Goal: Communication & Community: Answer question/provide support

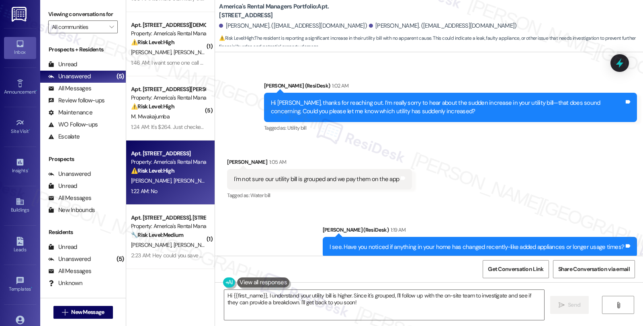
scroll to position [436, 0]
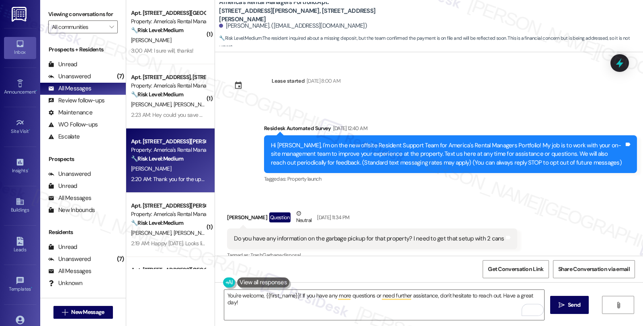
scroll to position [1620, 0]
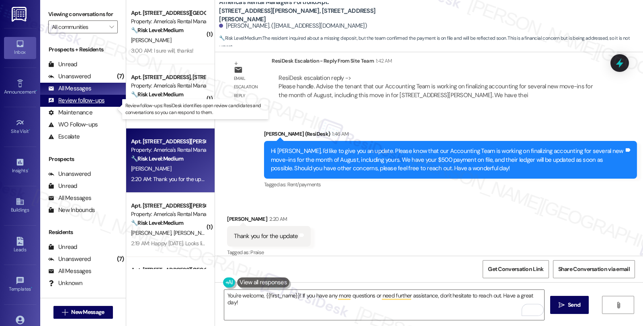
click at [105, 107] on div "Review follow-ups (undefined)" at bounding box center [83, 101] width 86 height 12
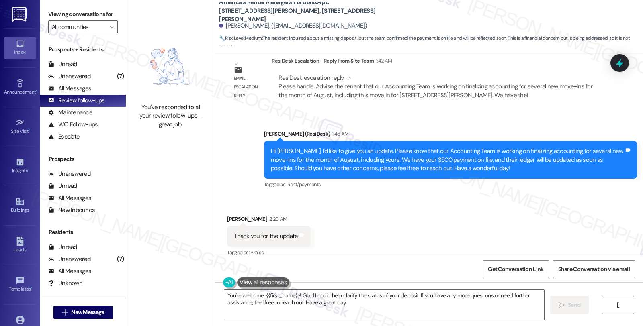
type textarea "You're welcome, {{first_name}}! Glad I could help clarify the status of your de…"
click at [480, 197] on div "Received via SMS Starla Honea 2:20 AM Thank you for the update Tags and notes T…" at bounding box center [429, 231] width 428 height 68
click at [90, 83] on div "Unanswered (7)" at bounding box center [83, 77] width 86 height 12
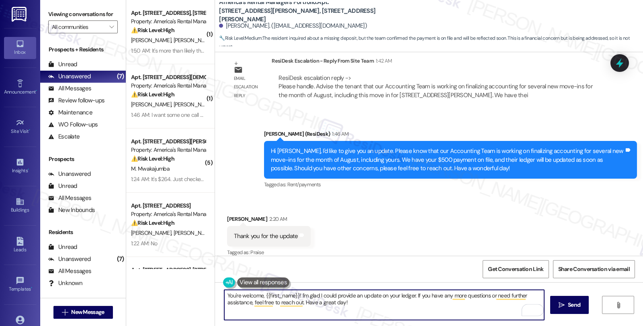
drag, startPoint x: 261, startPoint y: 296, endPoint x: 407, endPoint y: 298, distance: 145.4
click at [407, 298] on textarea "You're welcome, {{first_name}}! I'm glad I could provide an update on your ledg…" at bounding box center [384, 305] width 320 height 30
click at [259, 295] on textarea "You're welcome, {{first_name}}! I'm glad I could provide an update on your ledg…" at bounding box center [384, 305] width 320 height 30
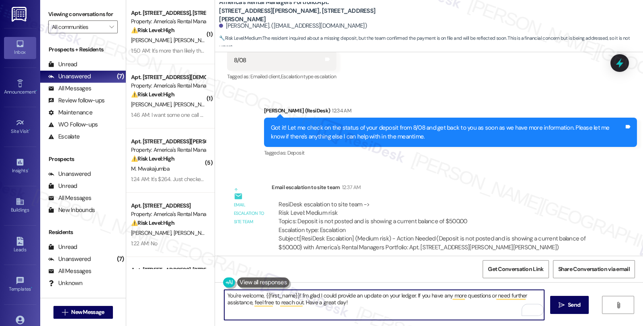
scroll to position [1486, 0]
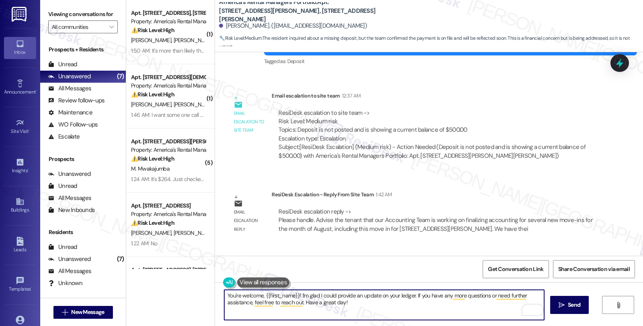
click at [386, 308] on textarea "You're welcome, {{first_name}}! I'm glad I could provide an update on your ledg…" at bounding box center [384, 305] width 320 height 30
drag, startPoint x: 258, startPoint y: 296, endPoint x: 384, endPoint y: 314, distance: 127.0
click at [384, 314] on textarea "You're welcome, {{first_name}}! I'm glad I could provide an update on your ledg…" at bounding box center [384, 305] width 320 height 30
type textarea "You're welcome!"
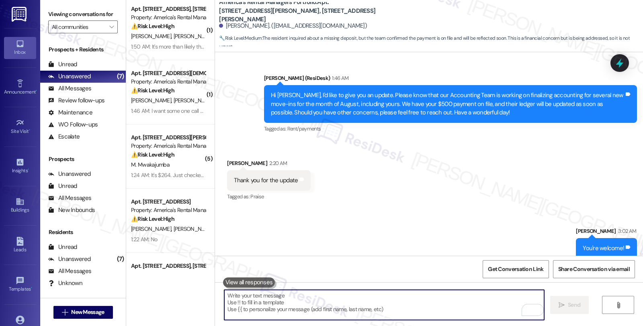
scroll to position [0, 0]
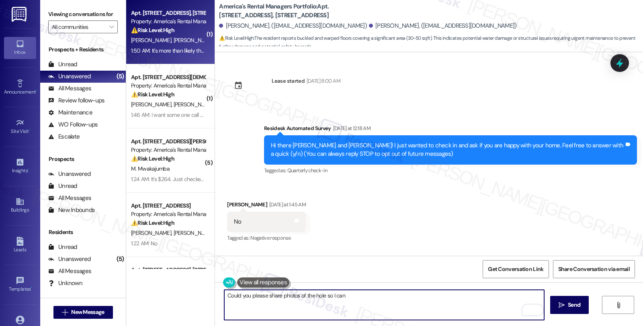
scroll to position [1397, 0]
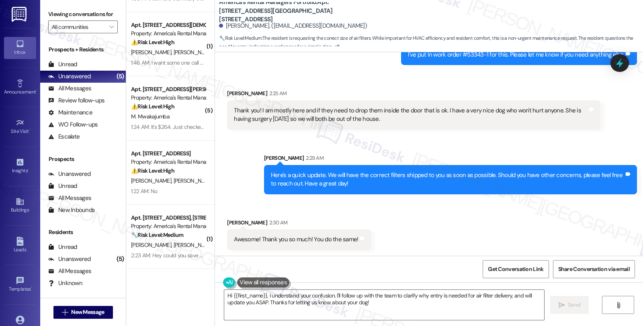
scroll to position [1073, 0]
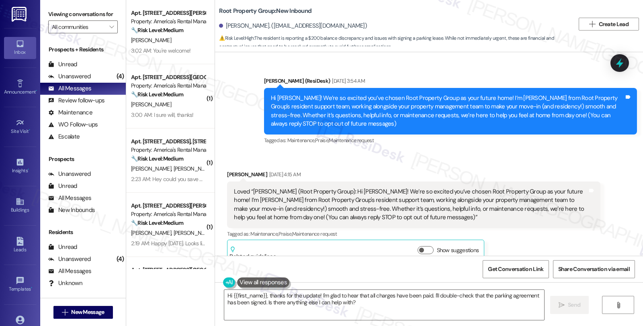
scroll to position [1462, 0]
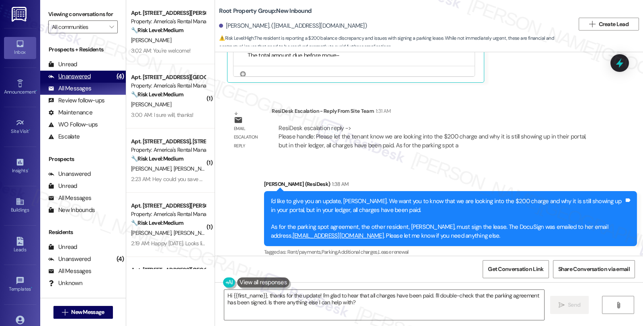
click at [98, 83] on div "Unanswered (4)" at bounding box center [83, 77] width 86 height 12
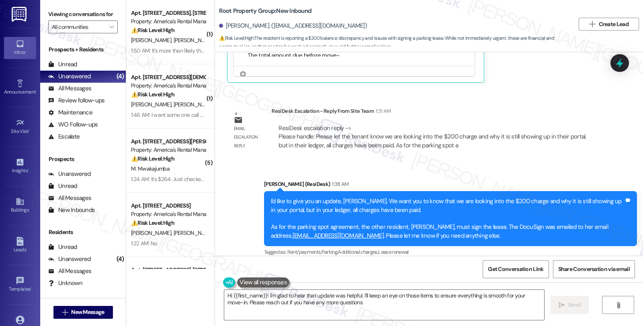
type textarea "Hi {{first_name}}! I'm glad to hear that update was helpful. I'll keep an eye o…"
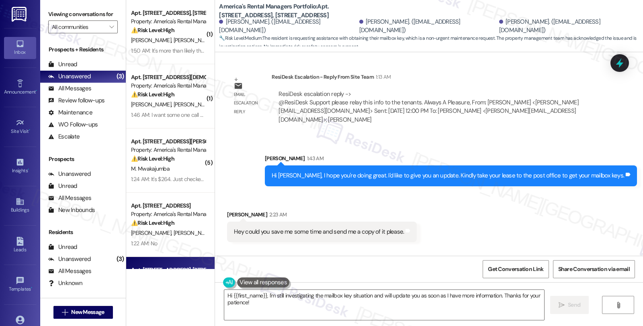
scroll to position [944, 0]
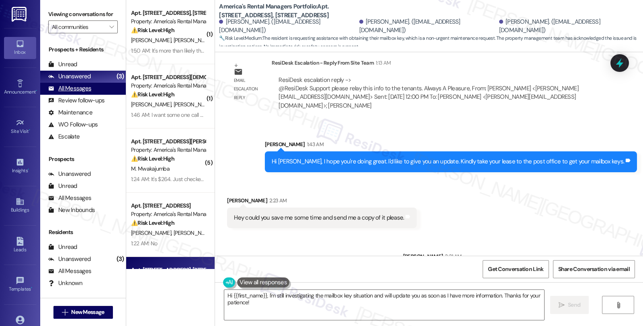
click at [78, 93] on div "All Messages" at bounding box center [69, 88] width 43 height 8
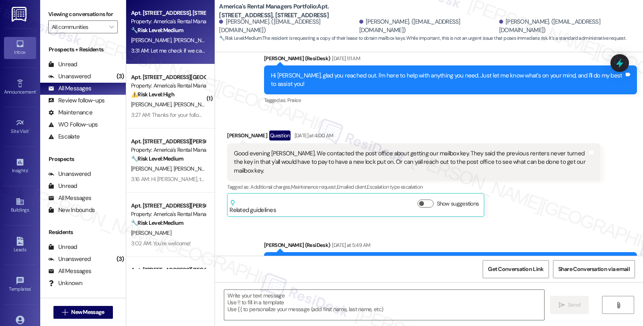
type textarea "Fetching suggested responses. Please feel free to read through the conversation…"
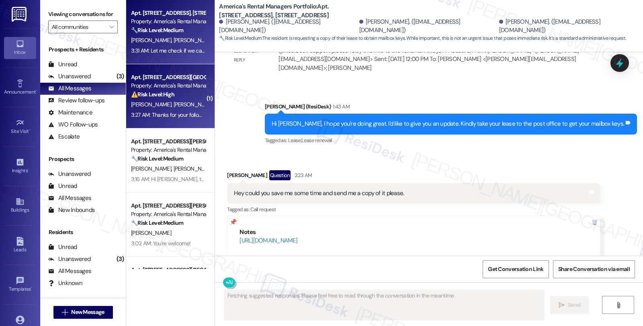
scroll to position [989, 0]
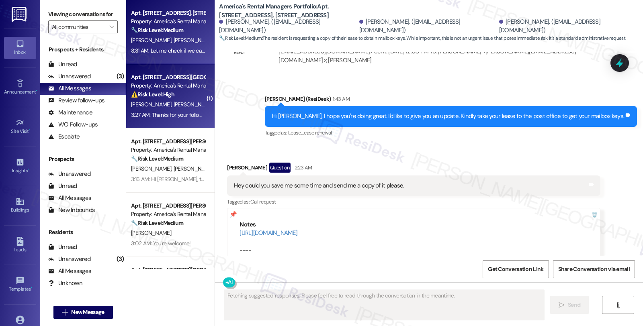
click at [196, 111] on div "3:27 AM: Thanks for your follow up. My problem is I don't have a login for the …" at bounding box center [355, 114] width 449 height 7
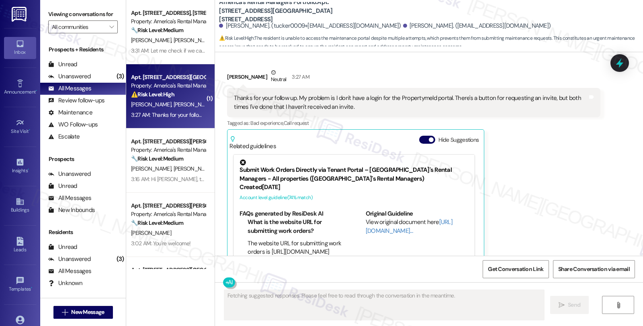
scroll to position [1014, 0]
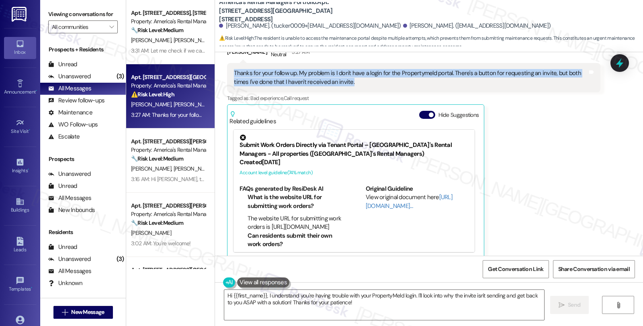
drag, startPoint x: 340, startPoint y: 76, endPoint x: 223, endPoint y: 65, distance: 117.4
click at [227, 65] on div "Thanks for your follow up. My problem is I don't have a login for the Propertym…" at bounding box center [413, 77] width 373 height 29
copy div "Thanks for your follow up. My problem is I don't have a login for the Propertym…"
click at [224, 292] on textarea "Hi {{first_name}}, I understand you're having trouble with your PropertyMeld lo…" at bounding box center [384, 305] width 320 height 30
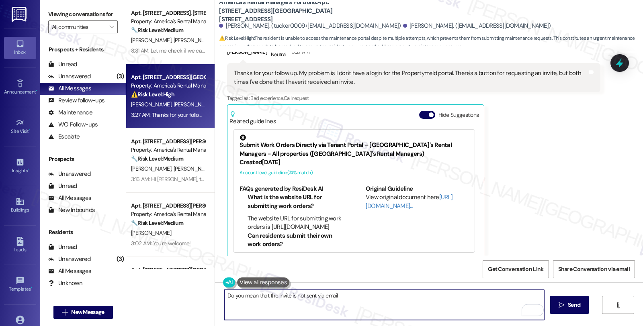
click at [346, 296] on textarea "Do you mean that the invite is not sent via email" at bounding box center [384, 305] width 320 height 30
type textarea "Do you mean that the invite is not sent via email when you click on Request an …"
click at [583, 304] on button " Send" at bounding box center [569, 305] width 39 height 18
click at [415, 301] on textarea "Do you mean that the invite is not sent via email when you click on Request an …" at bounding box center [385, 305] width 320 height 30
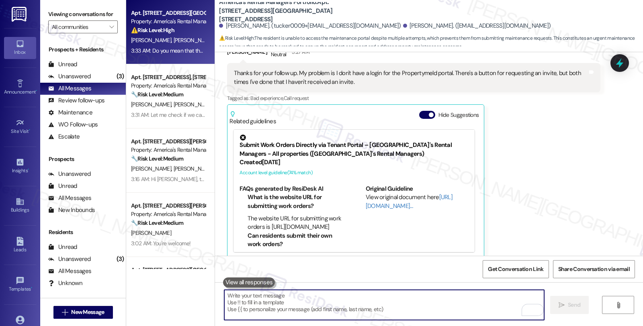
scroll to position [1071, 0]
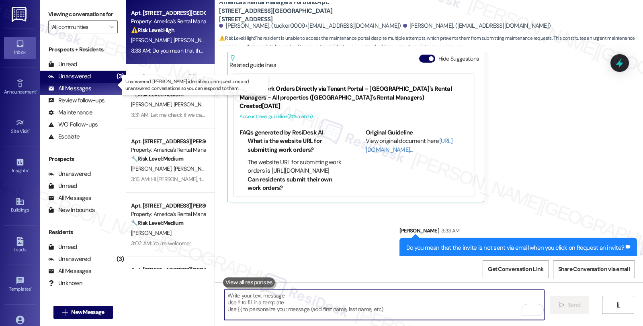
click at [80, 81] on div "Unanswered" at bounding box center [69, 76] width 43 height 8
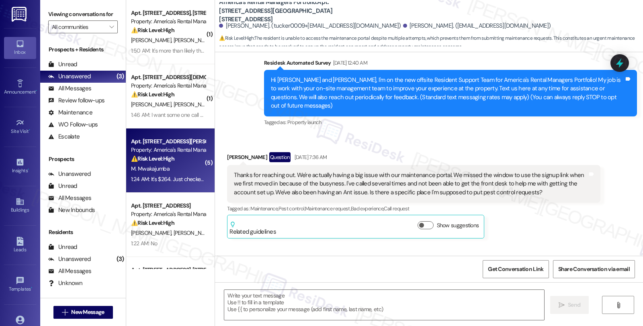
type textarea "Fetching suggested responses. Please feel free to read through the conversation…"
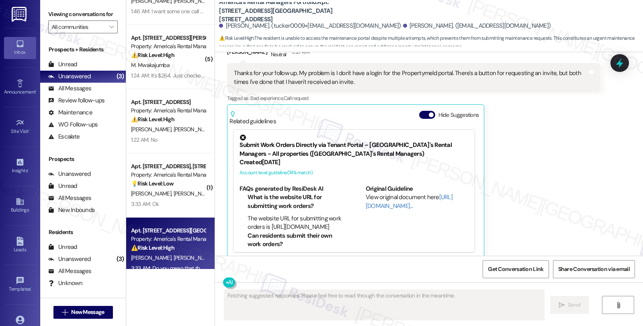
scroll to position [116, 0]
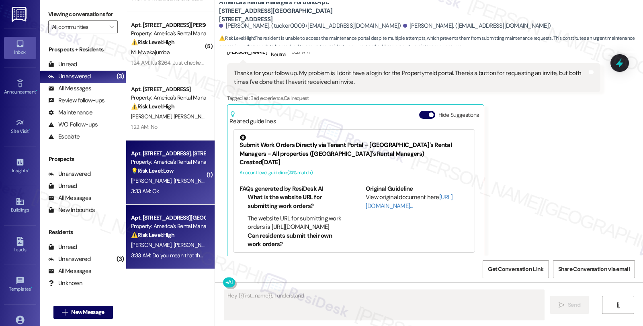
click at [194, 168] on div "💡 Risk Level: Low The resident is asking for a copy of their lease to save time…" at bounding box center [168, 171] width 74 height 8
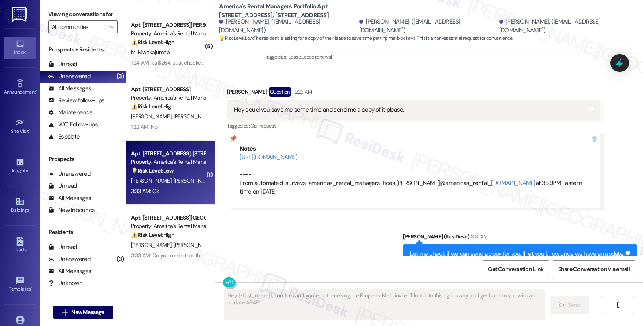
scroll to position [1125, 0]
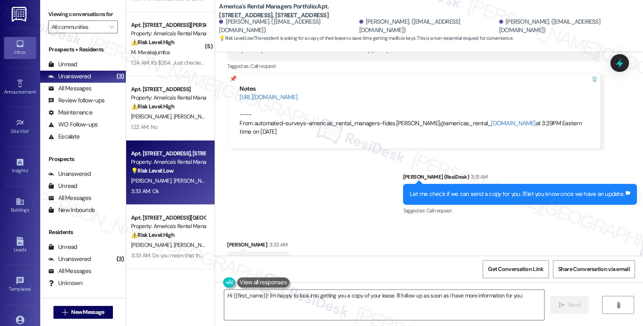
type textarea "Hi {{first_name}}! I'm happy to look into getting you a copy of your lease. I'l…"
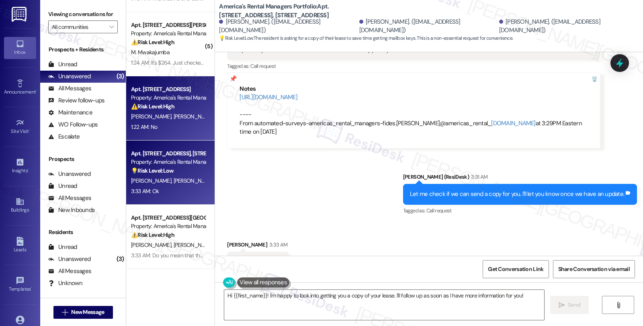
click at [178, 122] on div "1:22 AM: No 1:22 AM: No" at bounding box center [168, 127] width 76 height 10
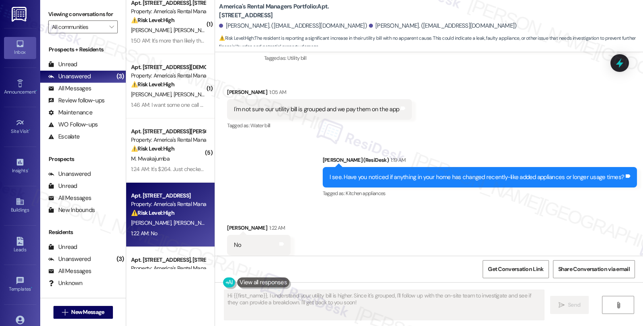
scroll to position [0, 0]
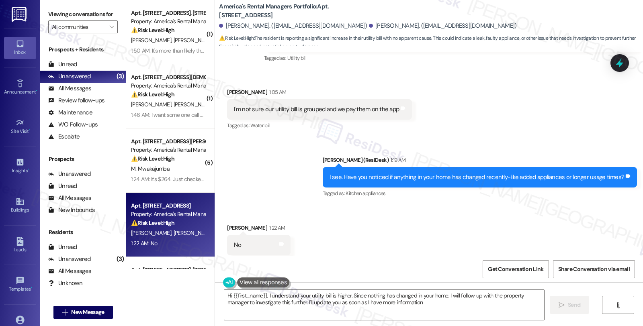
type textarea "Hi {{first_name}}, I understand your utility bill is higher. Since nothing has …"
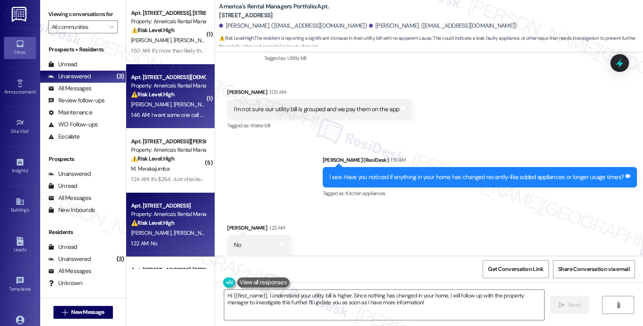
click at [216, 106] on span "[PERSON_NAME]" at bounding box center [236, 104] width 40 height 7
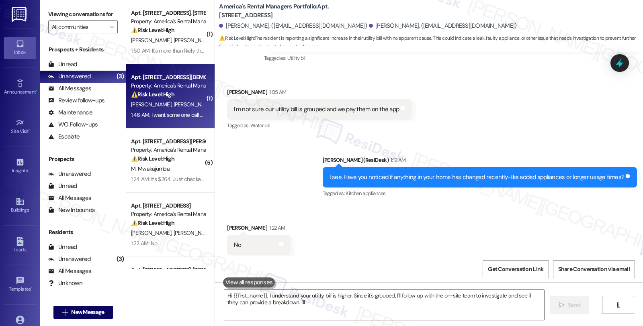
type textarea "Hi {{first_name}}, I understand your utility bill is higher. Since it's grouped…"
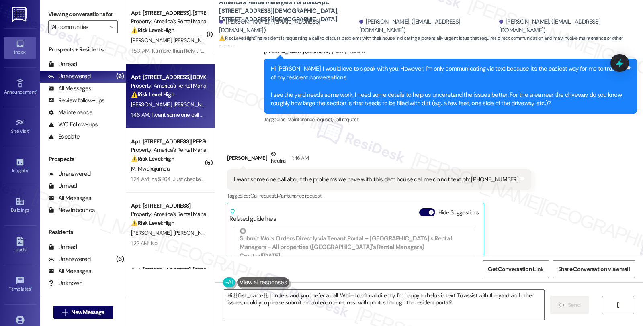
scroll to position [601, 0]
click at [232, 150] on div "Thomas Bodine Neutral 1:46 AM" at bounding box center [379, 160] width 304 height 20
copy div "[PERSON_NAME]"
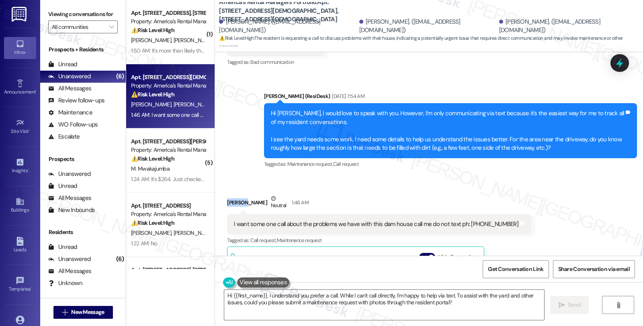
scroll to position [557, 0]
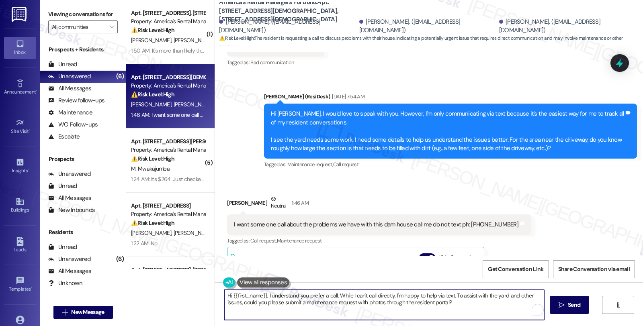
drag, startPoint x: 227, startPoint y: 295, endPoint x: 261, endPoint y: 295, distance: 34.1
click at [261, 295] on textarea "Hi {{first_name}}, I understand you prefer a call. While I can't call directly,…" at bounding box center [384, 305] width 320 height 30
paste textarea "[PERSON_NAME]"
drag, startPoint x: 319, startPoint y: 295, endPoint x: 457, endPoint y: 306, distance: 138.2
click at [457, 306] on textarea "Hi Thomas, I understand you prefer a call. While I can't call directly, I'm hap…" at bounding box center [384, 305] width 320 height 30
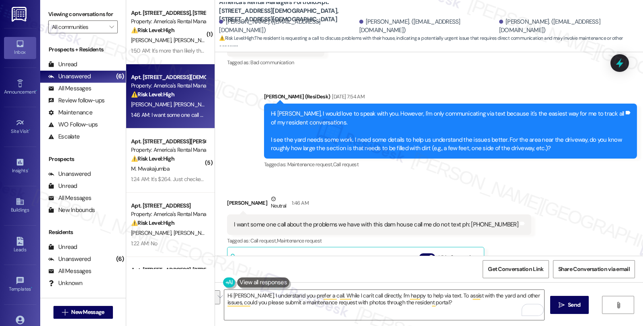
click at [533, 216] on div "Received via SMS Thomas Bodine Neutral 1:46 AM I want some one call about the p…" at bounding box center [429, 292] width 428 height 231
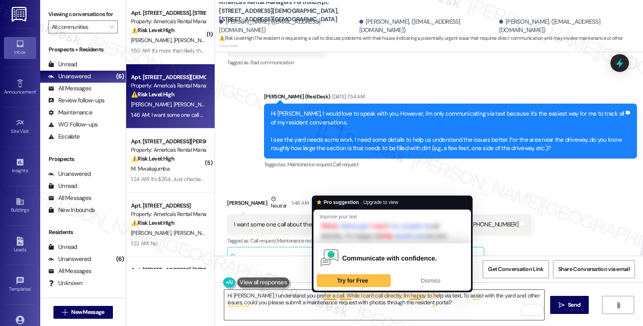
click at [318, 292] on textarea "Hi Thomas, I understand you prefer a call. While I can't call directly, I'm hap…" at bounding box center [384, 305] width 320 height 30
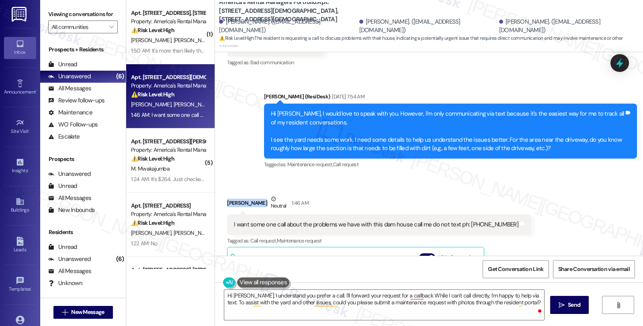
drag, startPoint x: 222, startPoint y: 185, endPoint x: 256, endPoint y: 185, distance: 33.7
click at [256, 195] on div "Thomas Bodine Neutral 1:46 AM" at bounding box center [379, 205] width 304 height 20
copy div "Thomas Bodine"
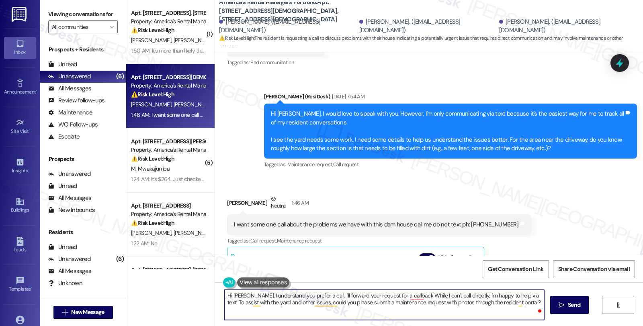
click at [402, 298] on textarea "Hi Thomas, I understand you prefer a call. I'll forward your request for a call…" at bounding box center [384, 305] width 320 height 30
click at [511, 296] on textarea "Hi Thomas, I understand you prefer a call. I'll forward your request for a call…" at bounding box center [384, 305] width 320 height 30
click at [287, 303] on textarea "Hi Thomas, I understand you prefer a call. I'll forward your request for a call…" at bounding box center [384, 305] width 320 height 30
click at [260, 308] on textarea "Hi Thomas, I understand you prefer a call. I'll forward your request for a call…" at bounding box center [384, 305] width 320 height 30
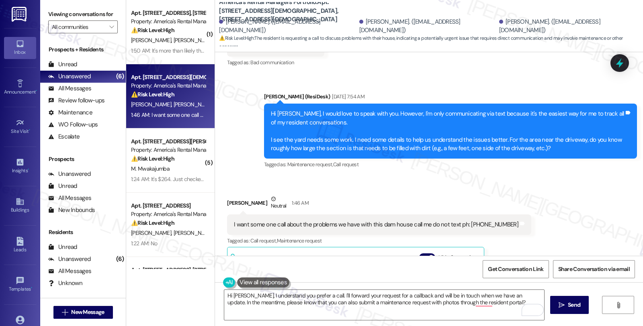
click at [595, 182] on div "Received via SMS Thomas Bodine Neutral 1:46 AM I want some one call about the p…" at bounding box center [429, 292] width 428 height 231
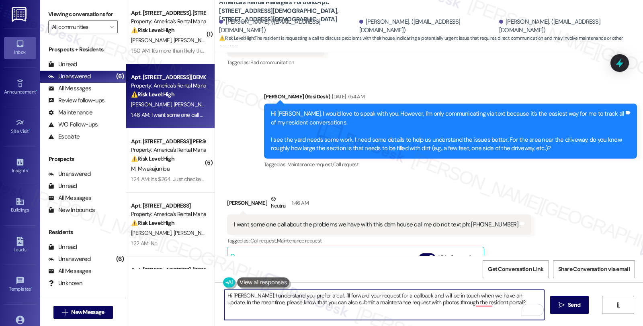
click at [487, 301] on textarea "Hi Thomas, I understand you prefer a call. I'll forward your request for a call…" at bounding box center [384, 305] width 320 height 30
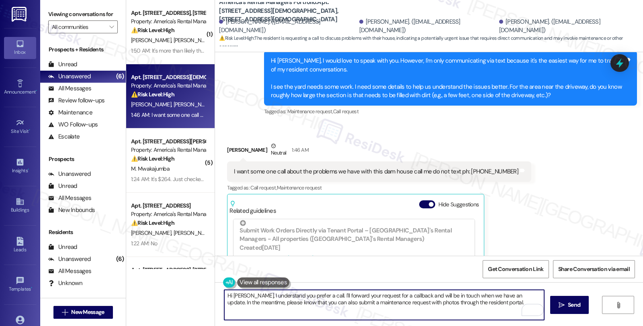
scroll to position [601, 0]
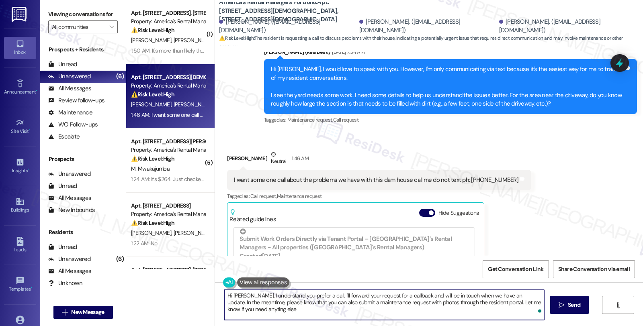
click at [487, 300] on textarea "Hi Thomas, I understand you prefer a call. I'll forward your request for a call…" at bounding box center [384, 305] width 320 height 30
click at [493, 302] on textarea "Hi Thomas, I understand you prefer a call. I'll forward your request for a call…" at bounding box center [384, 305] width 320 height 30
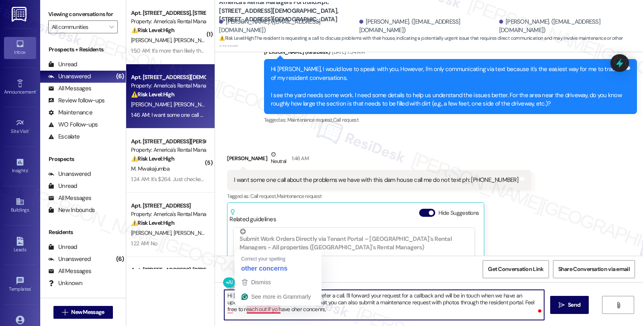
click at [269, 310] on textarea "Hi Thomas, I understand you prefer a call. I'll forward your request for a call…" at bounding box center [384, 305] width 320 height 30
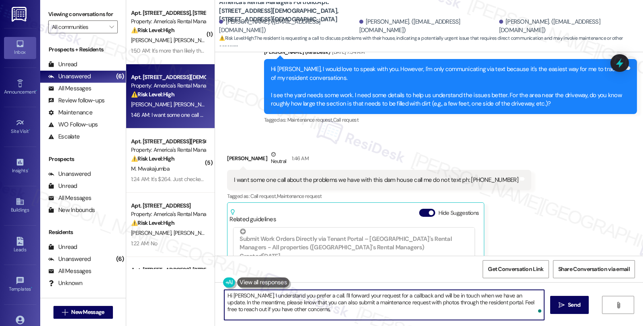
click at [297, 306] on textarea "Hi Thomas, I understand you prefer a call. I'll forward your request for a call…" at bounding box center [384, 305] width 320 height 30
click at [290, 310] on textarea "Hi Thomas, I understand you prefer a call. I'll forward your request for a call…" at bounding box center [384, 305] width 320 height 30
type textarea "Hi Thomas, I understand you prefer a call. I'll forward your request for a call…"
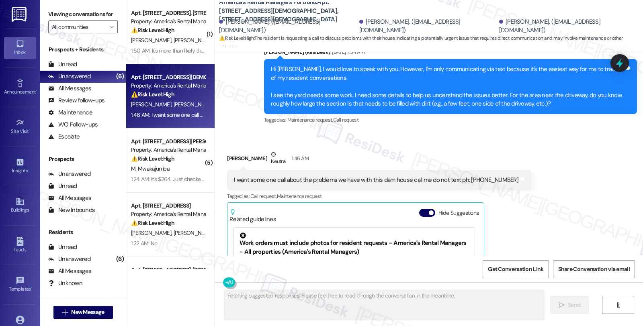
scroll to position [691, 0]
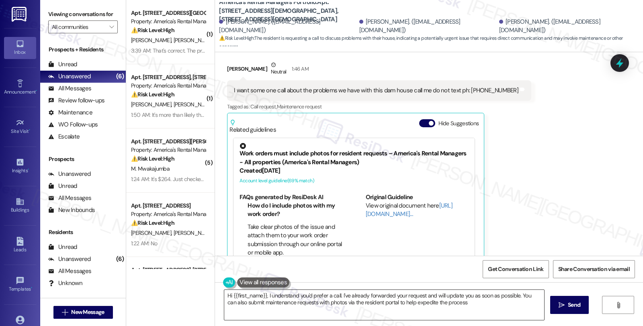
type textarea "Hi {{first_name}}, I understand you'd prefer a call. I've already forwarded you…"
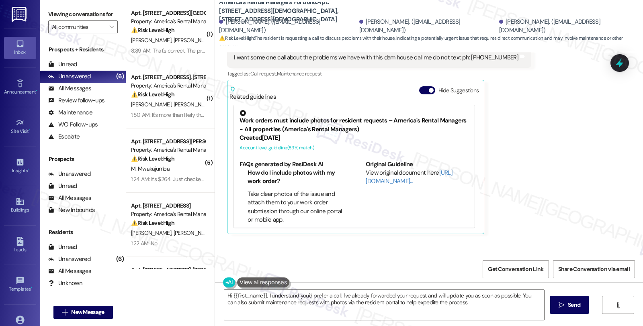
scroll to position [764, 0]
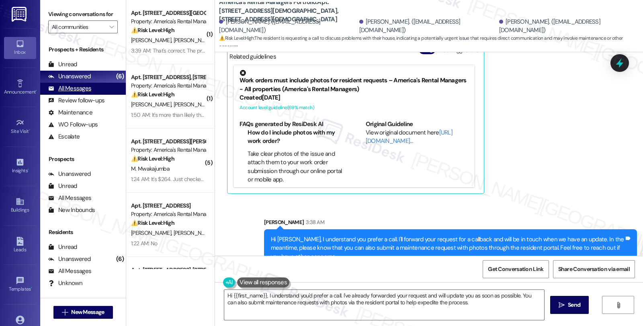
click at [95, 95] on div "All Messages (undefined)" at bounding box center [83, 89] width 86 height 12
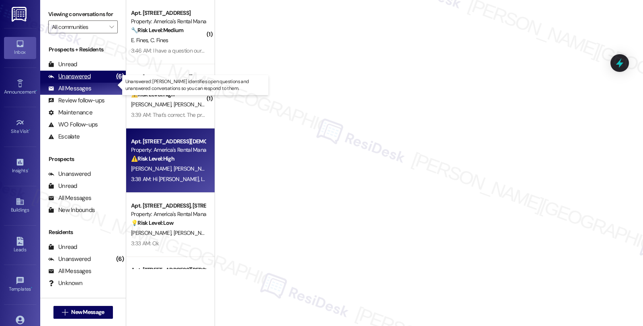
click at [94, 83] on div "Unanswered (6)" at bounding box center [83, 77] width 86 height 12
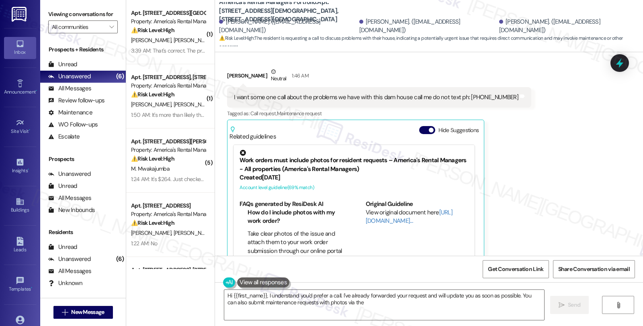
scroll to position [691, 0]
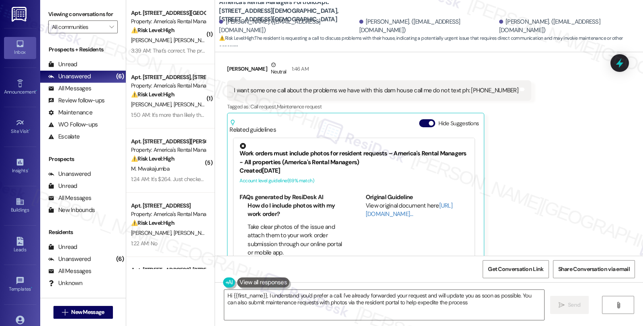
type textarea "Hi {{first_name}}, I understand you'd prefer a call. I've already forwarded you…"
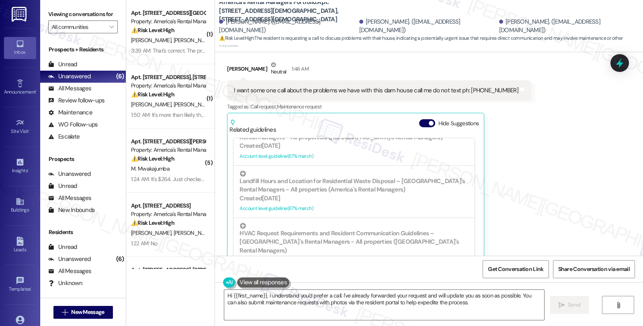
scroll to position [776, 0]
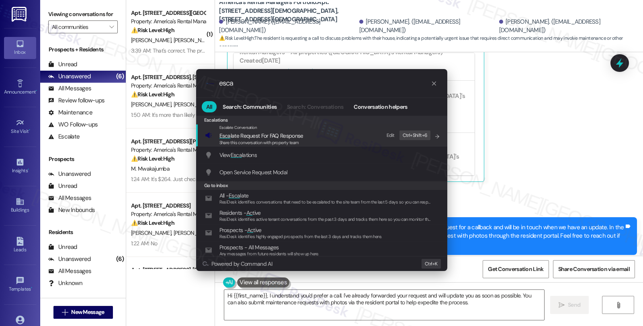
click at [614, 129] on div ".cls-1{fill:#0a055f;}.cls-2{fill:#0cc4c4;} resideskLogoBlueOrange esca All Sear…" at bounding box center [321, 163] width 643 height 326
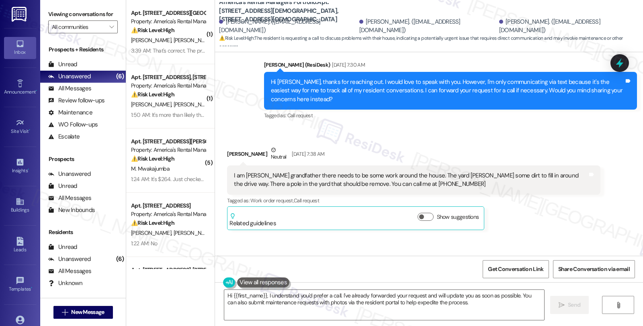
scroll to position [240, 0]
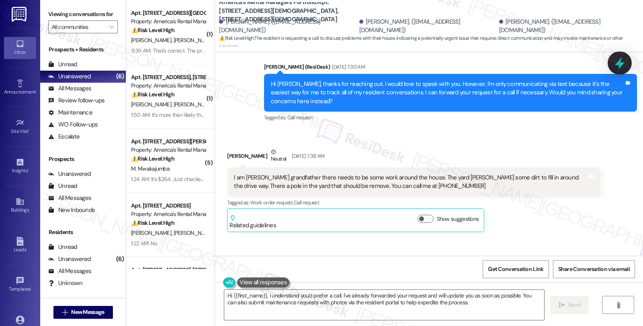
click at [622, 61] on icon at bounding box center [619, 63] width 14 height 14
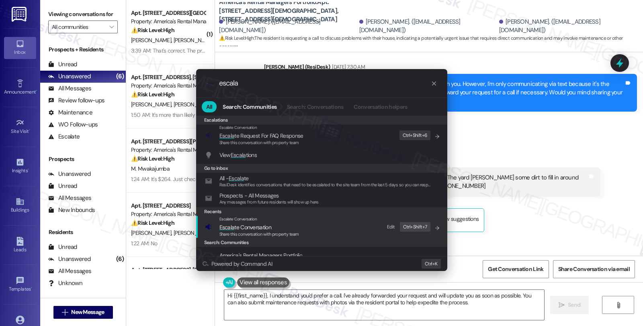
type input "escala"
click at [262, 221] on div "Escalate Conversation" at bounding box center [259, 219] width 80 height 6
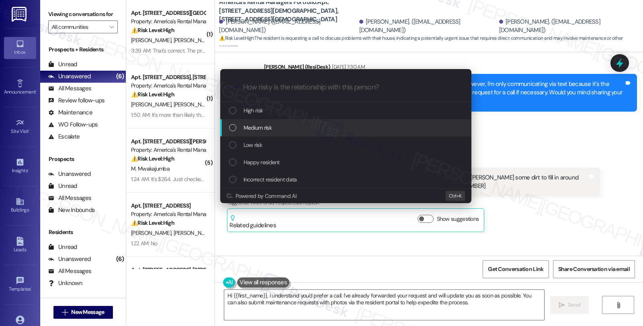
click at [260, 124] on span "Medium risk" at bounding box center [257, 127] width 28 height 9
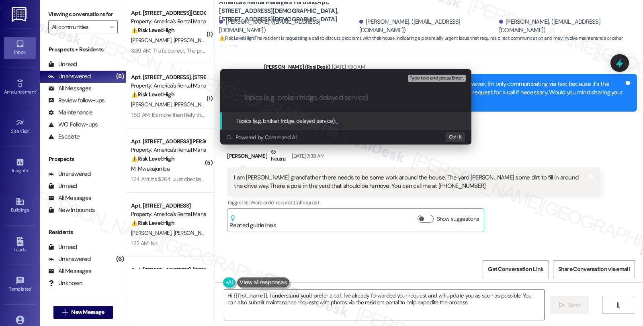
type input "B"
type input "Callback request"
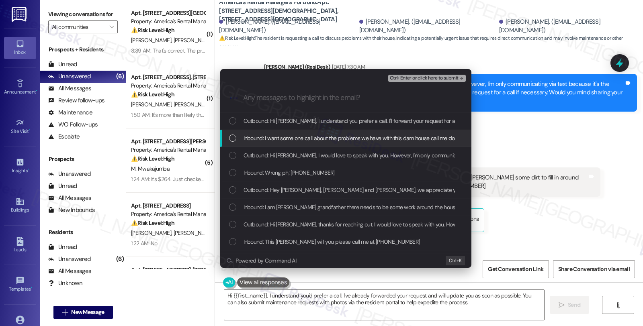
click at [261, 135] on span "Inbound: I want some one call about the problems we have with this dam house ca…" at bounding box center [385, 138] width 284 height 9
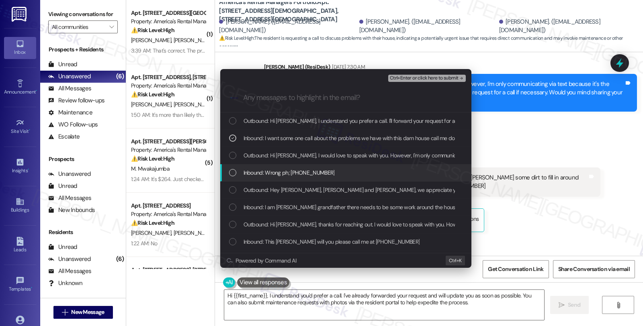
click at [261, 171] on span "Inbound: Wrong ph; 256 738-8384" at bounding box center [288, 172] width 91 height 9
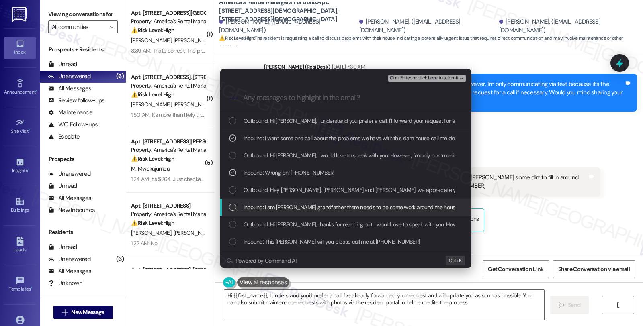
click at [265, 206] on span "Inbound: I am Julie grandfather there needs to be some work around the house. T…" at bounding box center [529, 207] width 572 height 9
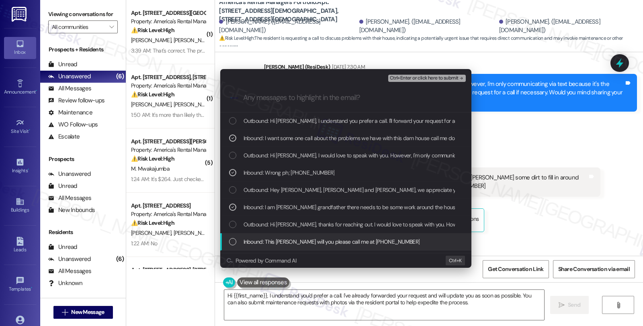
click at [275, 239] on span "Inbound: This Thomas will you please call me at 256 738-8384" at bounding box center [331, 241] width 176 height 9
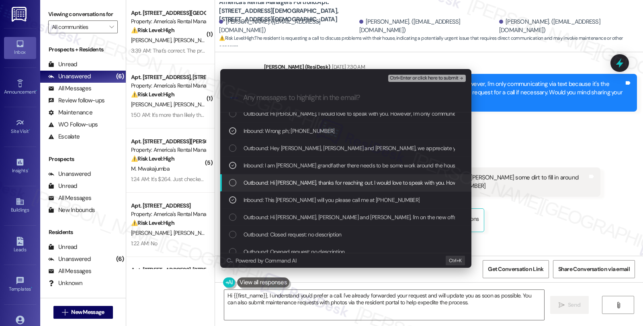
scroll to position [45, 0]
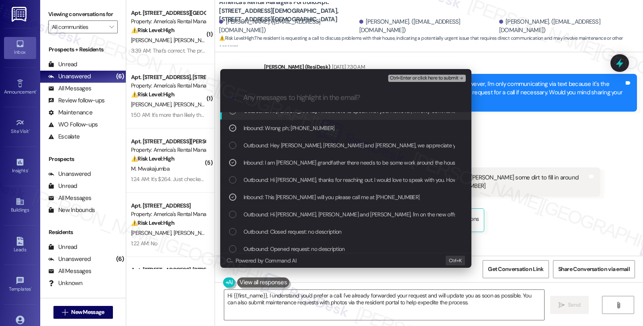
click at [419, 81] on button "Ctrl+Enter or click here to submit" at bounding box center [427, 78] width 78 height 7
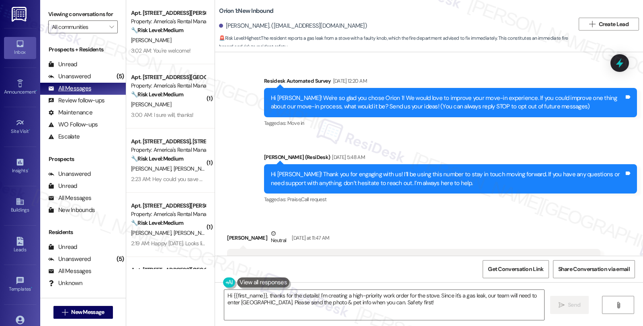
scroll to position [593, 0]
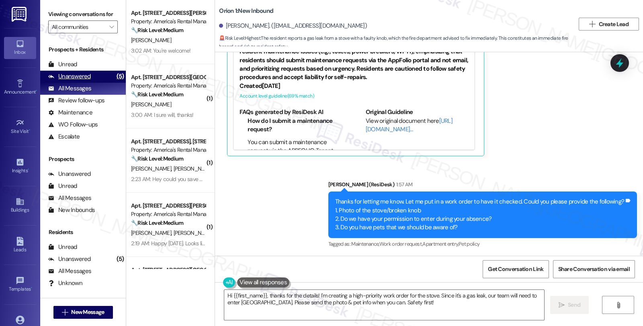
click at [73, 81] on div "Unanswered" at bounding box center [69, 76] width 43 height 8
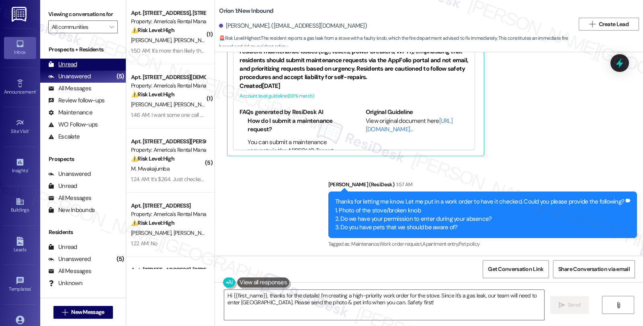
click at [77, 71] on div "Unread (0)" at bounding box center [83, 65] width 86 height 12
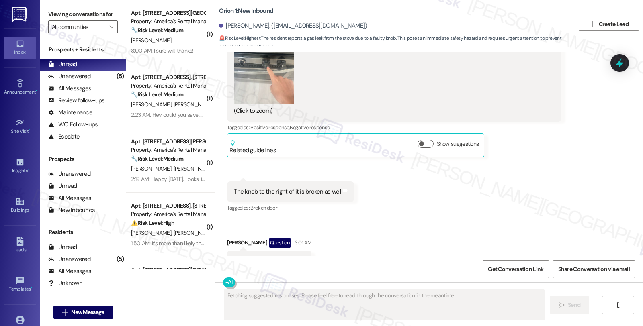
scroll to position [717, 0]
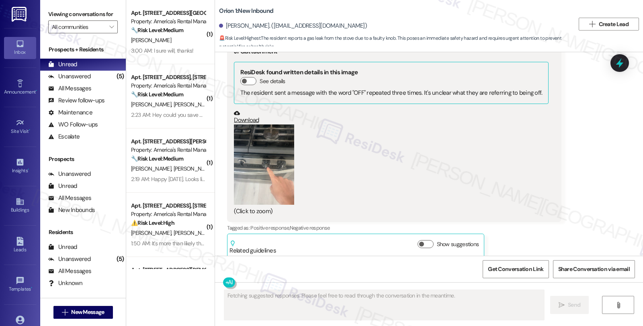
click at [268, 187] on button "Zoom image" at bounding box center [264, 164] width 60 height 80
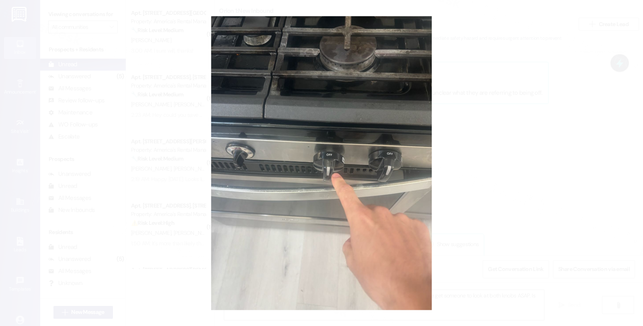
type textarea "Hi {{first_name}}, I understand your concern. I'll immediately escalate this an…"
click at [386, 186] on button "Unzoom image" at bounding box center [321, 163] width 643 height 326
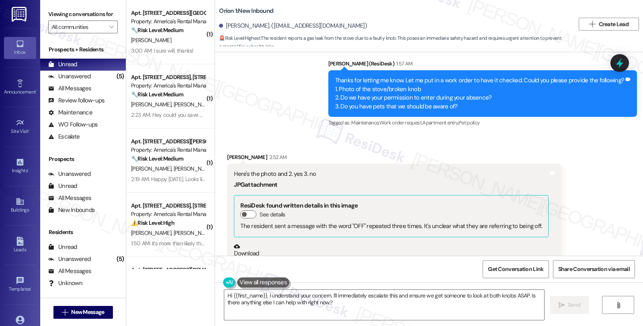
scroll to position [583, 0]
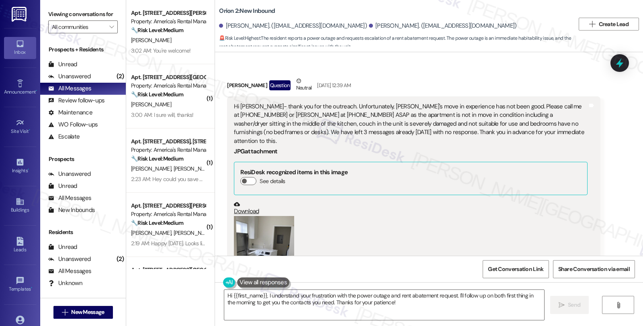
scroll to position [318, 0]
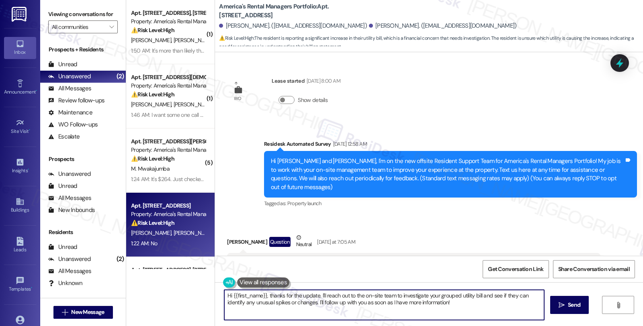
scroll to position [457, 0]
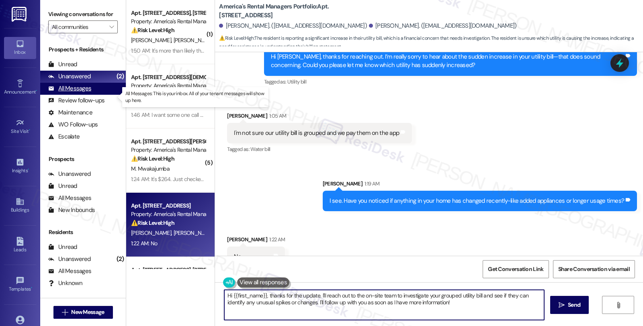
click at [78, 93] on div "All Messages" at bounding box center [69, 88] width 43 height 8
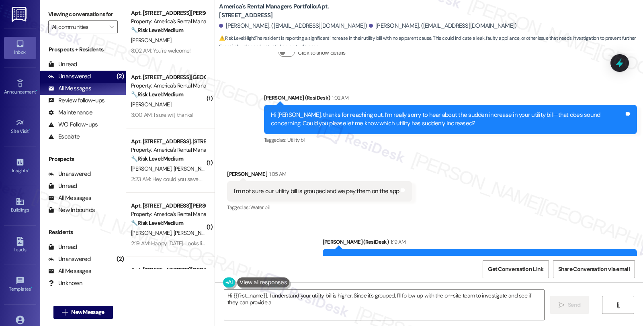
scroll to position [481, 0]
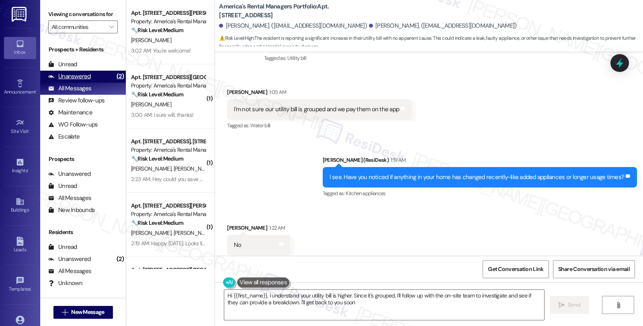
type textarea "Hi {{first_name}}, I understand your utility bill is higher. Since it's grouped…"
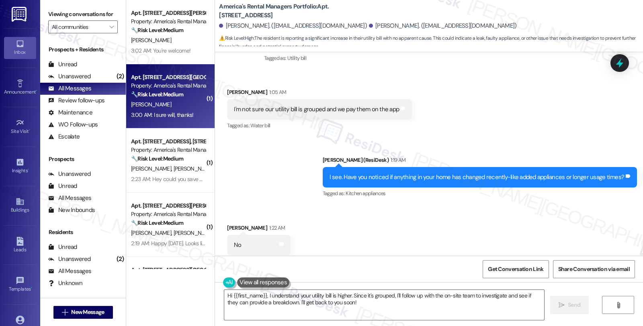
click at [146, 90] on div "Property: America's Rental Managers Portfolio" at bounding box center [168, 86] width 74 height 8
type textarea "Hi {{first_name}}, I understand your utility bill is higher. Since it's grouped…"
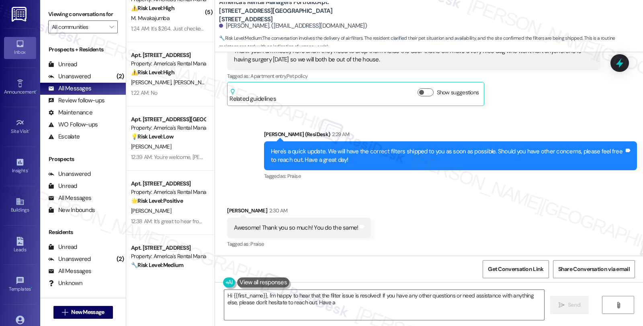
scroll to position [535, 0]
type textarea "Hi {{first_name}}, I'm happy to hear that the filter issue is resolved! If you …"
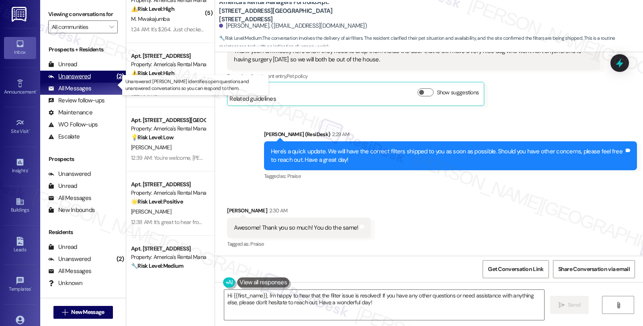
click at [95, 83] on div "Unanswered (2)" at bounding box center [83, 77] width 86 height 12
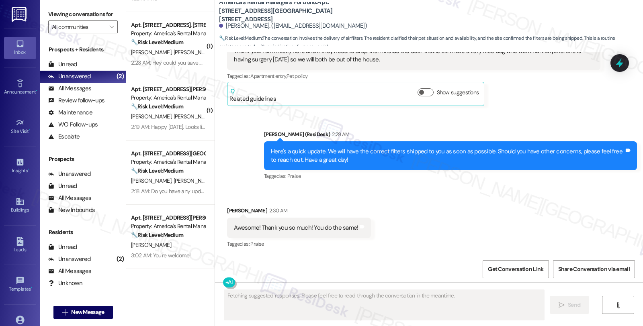
scroll to position [1402, 0]
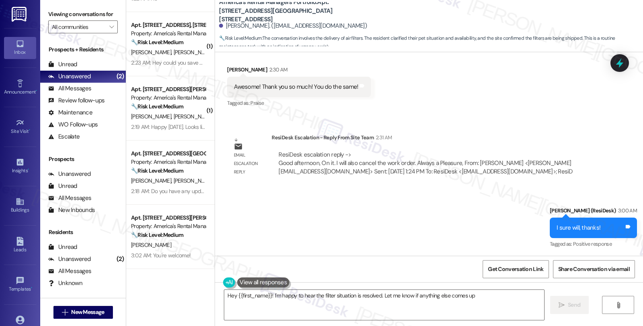
type textarea "Hey {{first_name}}! I'm happy to hear the filter situation is resolved. Let me …"
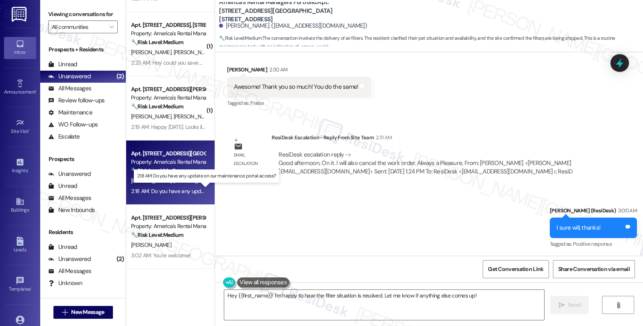
click at [186, 191] on div "2:18 AM: Do you have any update on our maintenance portal access? 2:18 AM: Do y…" at bounding box center [211, 191] width 161 height 7
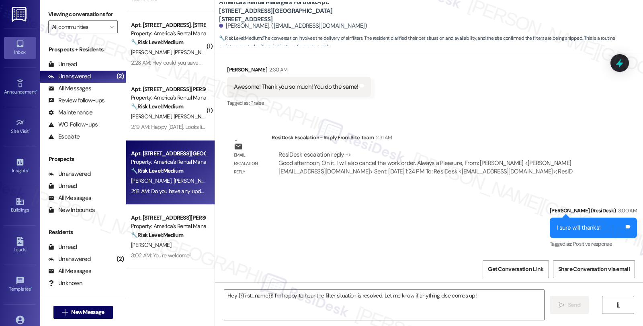
type textarea "Fetching suggested responses. Please feel free to read through the conversation…"
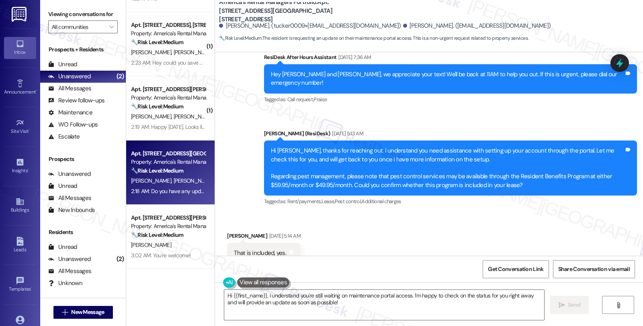
scroll to position [251, 0]
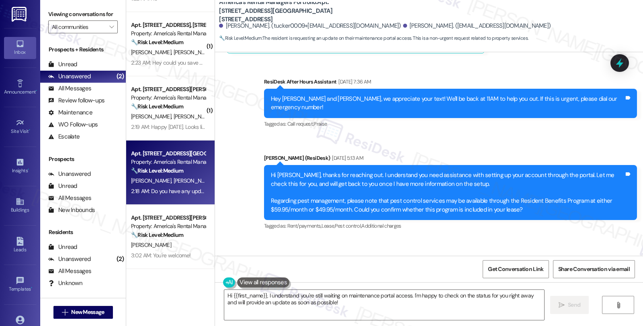
click at [227, 250] on div "Received via SMS Benjimen Johnston Aug 22, 2025 at 5:14 AM That is included, ye…" at bounding box center [263, 278] width 85 height 56
copy div "Benjimen"
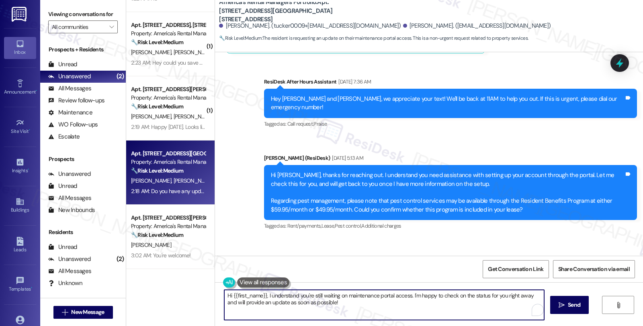
drag, startPoint x: 228, startPoint y: 294, endPoint x: 259, endPoint y: 294, distance: 30.5
click at [259, 294] on textarea "Hi {{first_name}}, I understand you're still waiting on maintenance portal acce…" at bounding box center [384, 305] width 320 height 30
paste textarea "Benjimen"
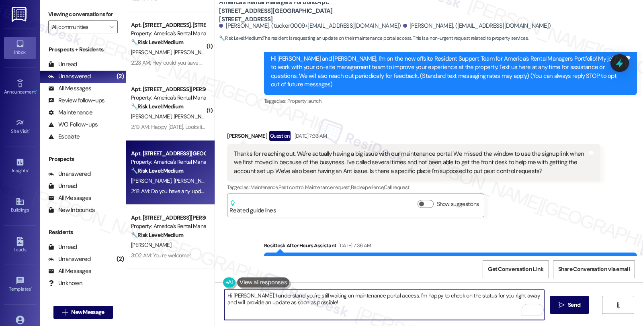
scroll to position [89, 0]
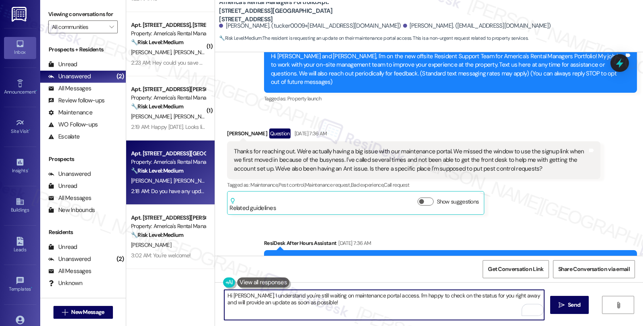
click at [250, 294] on textarea "Hi Benjimen, I understand you're still waiting on maintenance portal access. I'…" at bounding box center [384, 305] width 320 height 30
drag, startPoint x: 451, startPoint y: 296, endPoint x: 453, endPoint y: 304, distance: 8.8
click at [453, 304] on textarea "Hi Benjimen, thanks for checking in. I understand you're still waiting on maint…" at bounding box center [384, 305] width 320 height 30
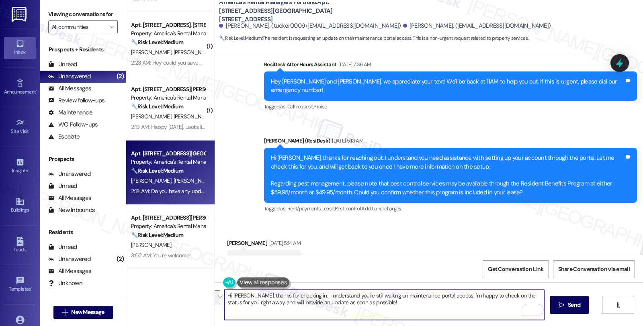
scroll to position [267, 0]
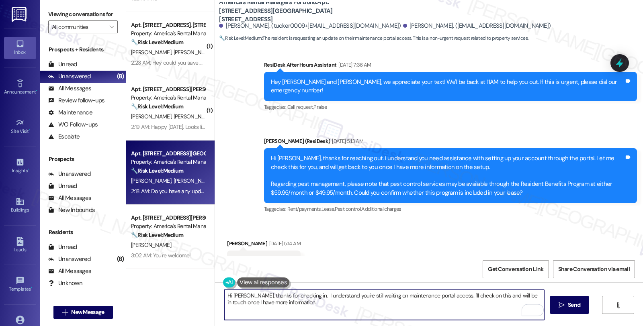
click at [326, 302] on textarea "Hi Benjimen, thanks for checking in. I understand you're still waiting on maint…" at bounding box center [384, 305] width 320 height 30
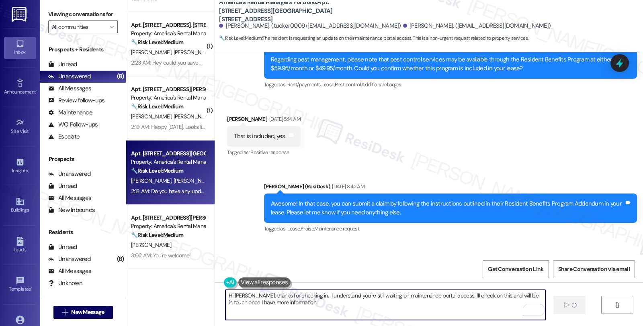
scroll to position [295, 0]
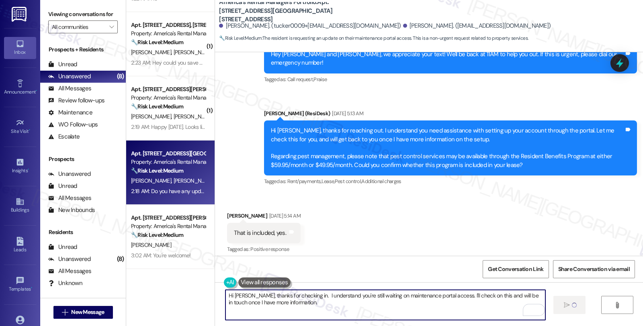
type textarea "Hi Benjimen, thanks for checking in. I understand you're still waiting on maint…"
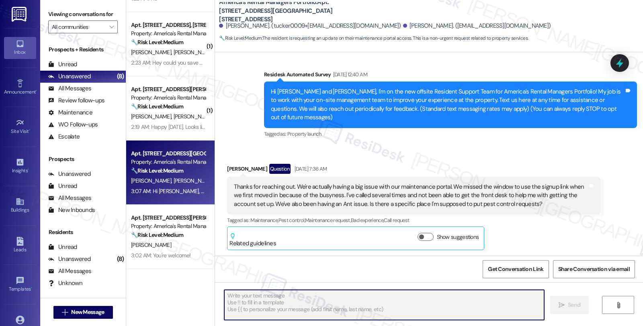
scroll to position [27, 0]
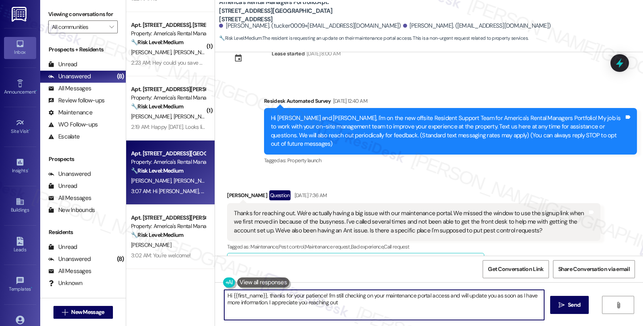
type textarea "Hi {{first_name}}, thanks for your patience! I'm still checking on your mainten…"
click at [616, 65] on icon at bounding box center [619, 63] width 10 height 12
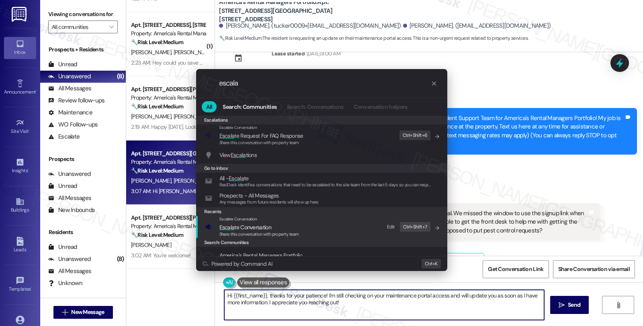
type input "escala"
click at [270, 230] on span "Escala te Conversation" at bounding box center [245, 227] width 52 height 7
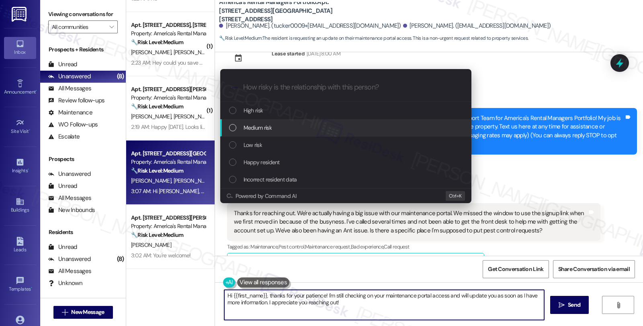
click at [275, 127] on div "Medium risk" at bounding box center [346, 127] width 235 height 9
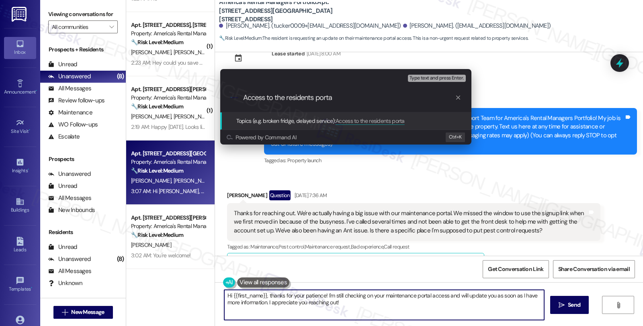
type input "Access to the residents portal"
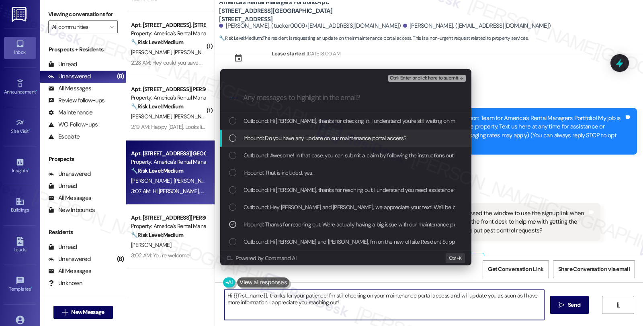
click at [396, 142] on span "Inbound: Do you have any update on our maintenance portal access?" at bounding box center [324, 138] width 163 height 9
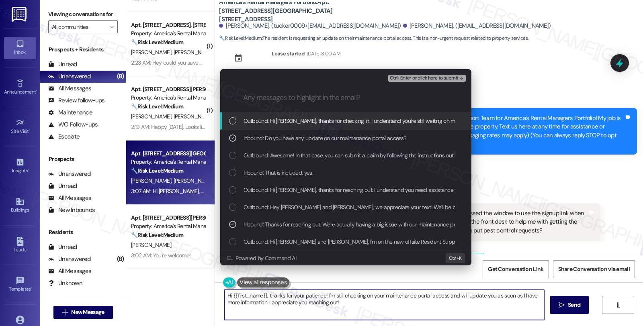
click at [408, 77] on span "Ctrl+Enter or click here to submit" at bounding box center [424, 78] width 69 height 6
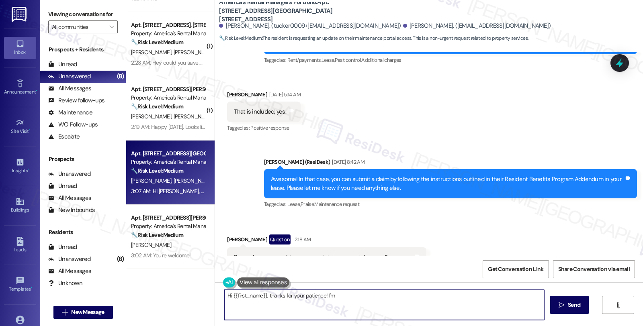
scroll to position [429, 0]
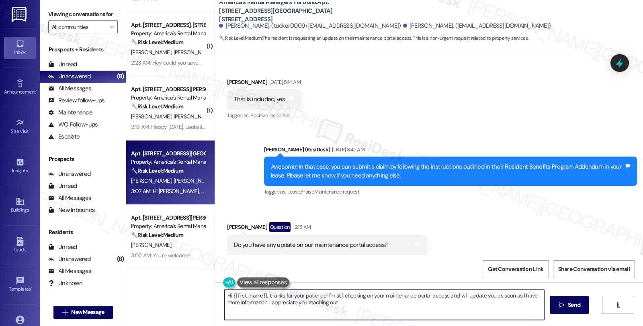
type textarea "Hi {{first_name}}, thanks for your patience! I'm still checking on your mainten…"
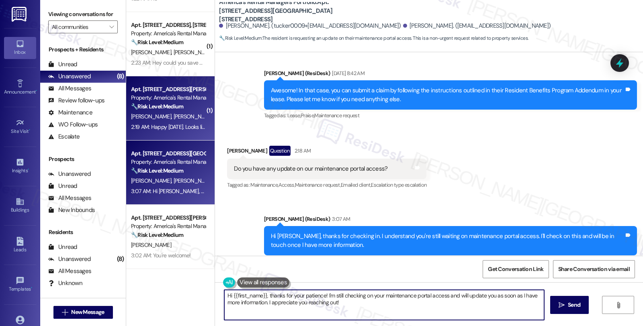
click at [173, 113] on span "[PERSON_NAME]" at bounding box center [194, 116] width 43 height 7
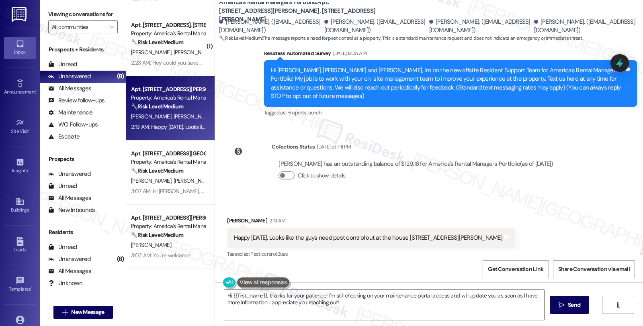
scroll to position [77, 0]
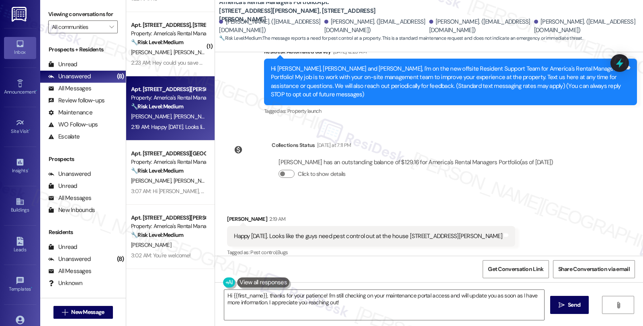
click at [221, 209] on div "Received via SMS Sarah Thomas 2:19 AM Happy Tuesday. Looks like the guys need p…" at bounding box center [371, 237] width 300 height 56
copy div "[PERSON_NAME]"
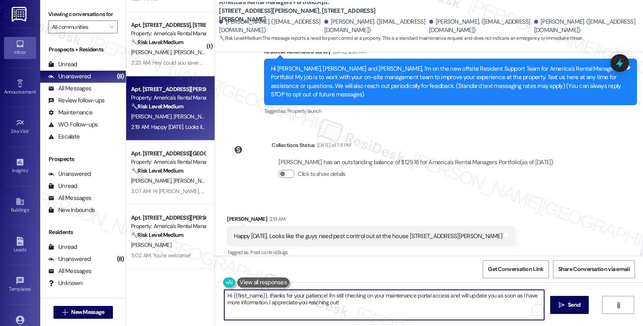
drag, startPoint x: 227, startPoint y: 292, endPoint x: 435, endPoint y: 324, distance: 210.5
click at [435, 324] on div "Hi {{first_name}}, thanks for your patience! I'm still checking on your mainten…" at bounding box center [429, 312] width 428 height 60
paste textarea "[PERSON_NAME]"
click at [298, 302] on textarea "Hi Sarah, thanks for reaching out. I see you have concerns about pest control. …" at bounding box center [384, 305] width 320 height 30
paste textarea "paying $59.95/month or $49.95/month for their Resident Benefits Program, then O…"
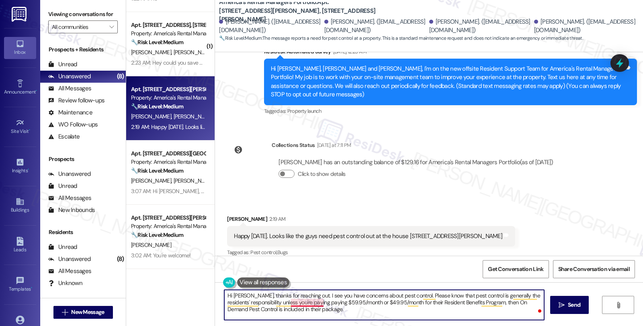
click at [314, 302] on textarea "Hi Sarah, thanks for reaching out. I see you have concerns about pest control. …" at bounding box center [384, 305] width 320 height 30
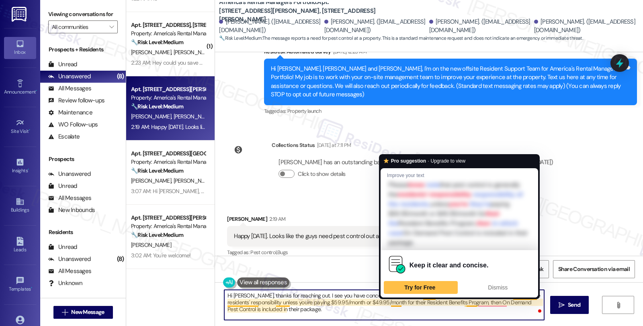
click at [390, 300] on textarea "Hi Sarah, thanks for reaching out. I see you have concerns about pest control. …" at bounding box center [384, 305] width 320 height 30
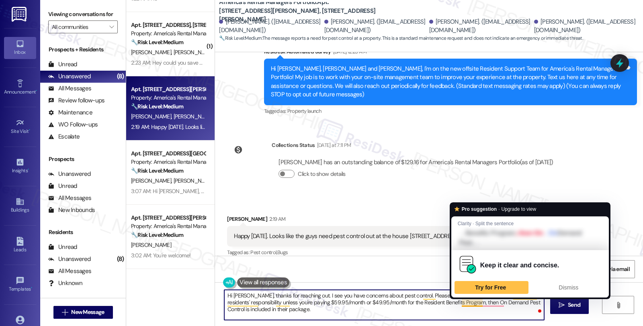
click at [455, 304] on textarea "Hi Sarah, thanks for reaching out. I see you have concerns about pest control. …" at bounding box center [384, 305] width 320 height 30
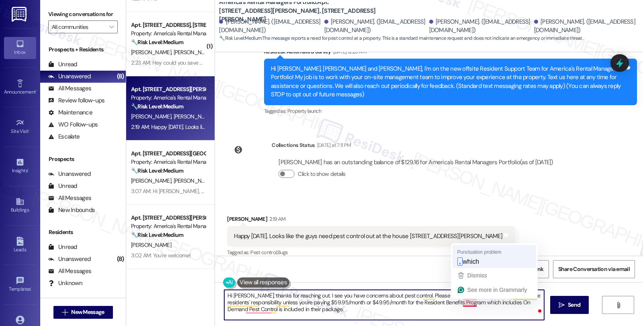
type textarea "Hi Sarah, thanks for reaching out. I see you have concerns about pest control. …"
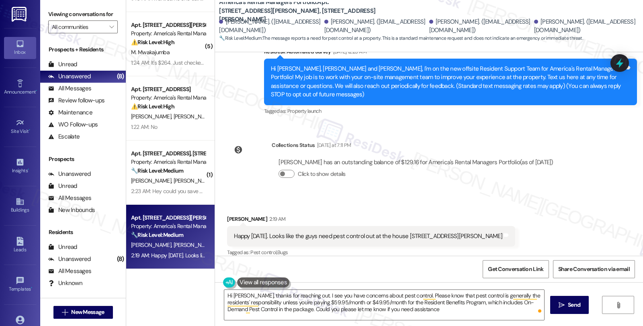
scroll to position [116, 0]
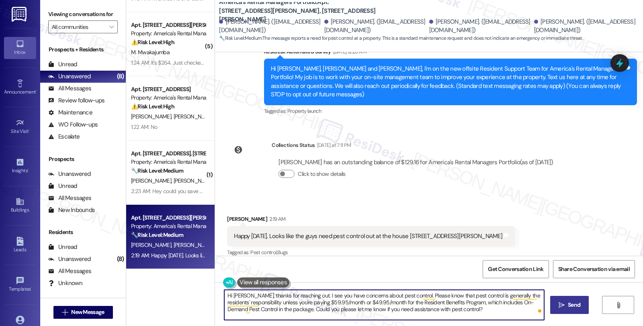
type textarea "Hi [PERSON_NAME], thanks for reaching out. I see you have concerns about pest c…"
click at [555, 298] on button " Send" at bounding box center [569, 305] width 39 height 18
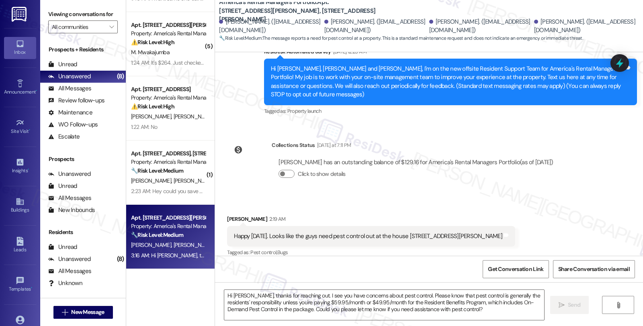
scroll to position [150, 0]
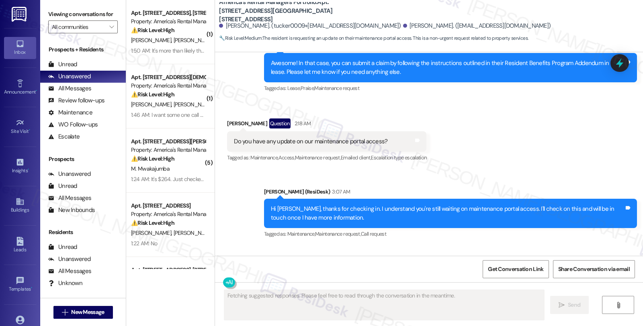
scroll to position [604, 0]
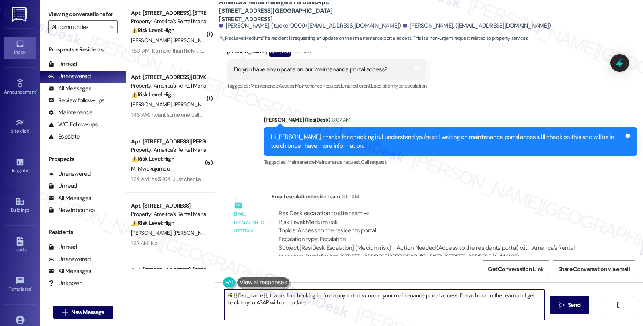
click at [224, 297] on textarea "Hi {{first_name}}, thanks for checking in! I'm happy to follow up on your maint…" at bounding box center [384, 305] width 320 height 30
click at [305, 298] on textarea "I'd like to give you an update." at bounding box center [384, 305] width 320 height 30
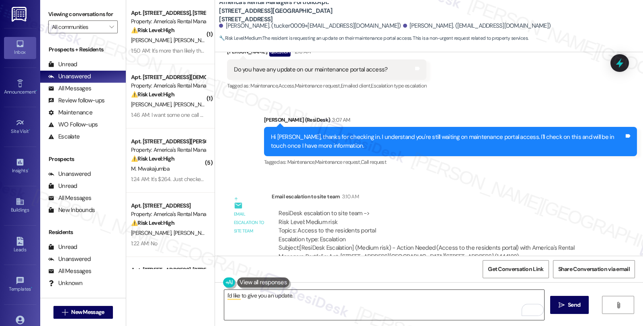
click at [493, 307] on textarea "I'd like to give you an update." at bounding box center [384, 305] width 320 height 30
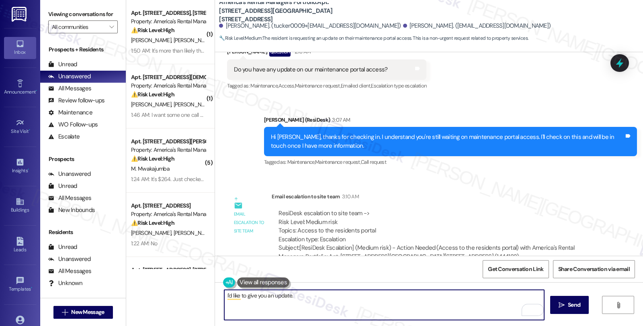
paste textarea "The tenant can login to their online resident portal with ARM. Here's the link …"
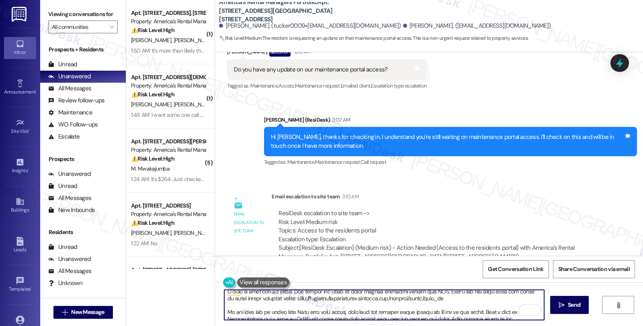
scroll to position [0, 0]
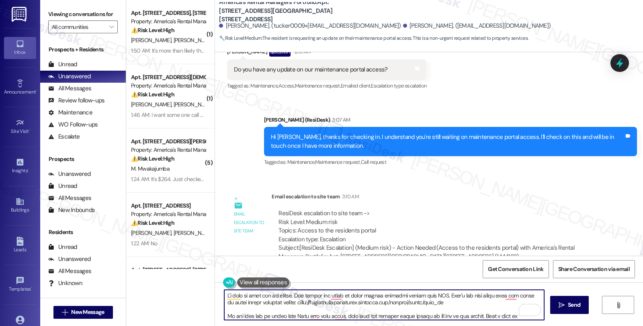
click at [288, 295] on textarea "To enrich screen reader interactions, please activate Accessibility in Grammarl…" at bounding box center [384, 305] width 320 height 30
click at [350, 298] on textarea "To enrich screen reader interactions, please activate Accessibility in Grammarl…" at bounding box center [384, 305] width 320 height 30
click at [428, 294] on textarea "To enrich screen reader interactions, please activate Accessibility in Grammarl…" at bounding box center [384, 305] width 320 height 30
click at [310, 301] on textarea "To enrich screen reader interactions, please activate Accessibility in Grammarl…" at bounding box center [384, 305] width 320 height 30
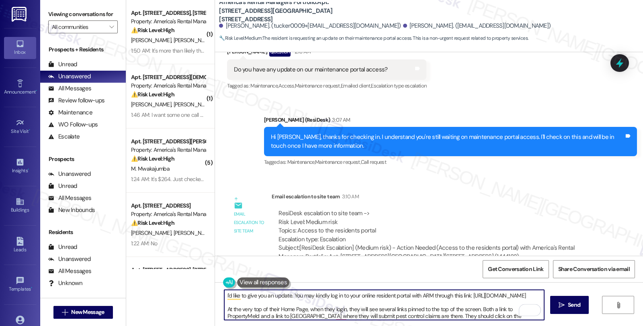
click at [324, 316] on textarea "I'd like to give you an update. You may kindly log in to your online resident p…" at bounding box center [384, 305] width 320 height 30
click at [347, 314] on textarea "I'd like to give you an update. You may kindly log in to your online resident p…" at bounding box center [384, 305] width 320 height 30
click at [450, 318] on textarea "I'd like to give you an update. You may kindly log in to your online resident p…" at bounding box center [384, 305] width 320 height 30
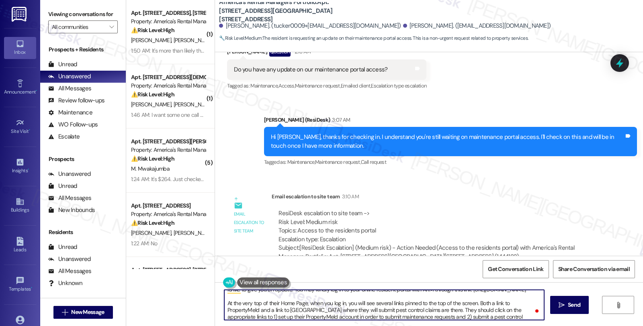
scroll to position [13, 0]
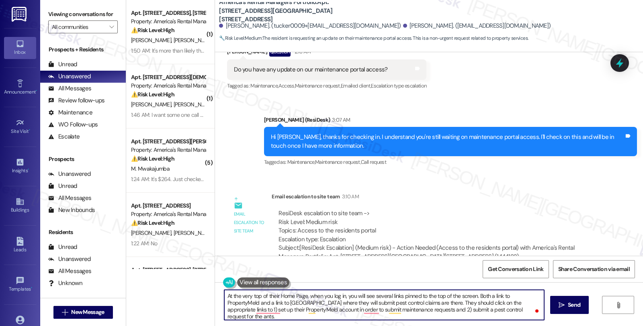
click at [297, 310] on textarea "I'd like to give you an update. You may kindly log in to your online resident p…" at bounding box center [384, 305] width 320 height 30
click at [400, 311] on textarea "I'd like to give you an update. You may kindly log in to your online resident p…" at bounding box center [384, 305] width 320 height 30
click at [430, 314] on textarea "I'd like to give you an update. You may kindly log in to your online resident p…" at bounding box center [384, 305] width 320 height 30
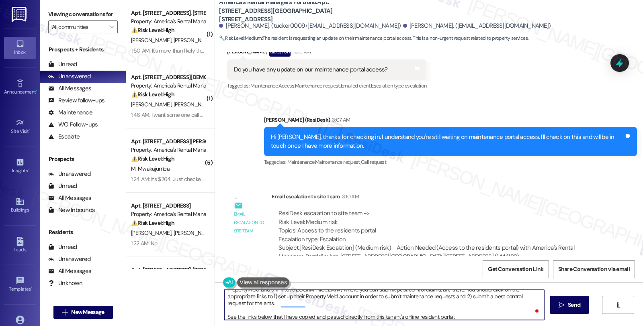
scroll to position [34, 0]
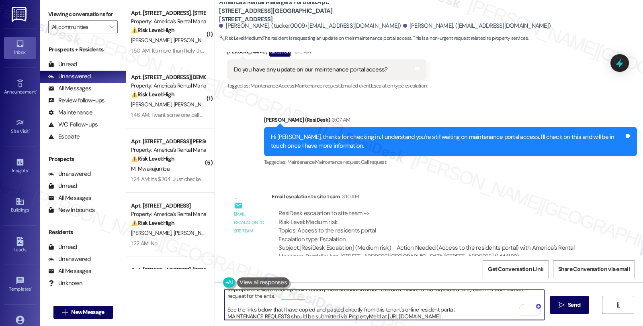
drag, startPoint x: 369, startPoint y: 310, endPoint x: 398, endPoint y: 310, distance: 29.3
click at [398, 310] on textarea "I'd like to give you an update. You may kindly log in to your online resident p…" at bounding box center [384, 305] width 320 height 30
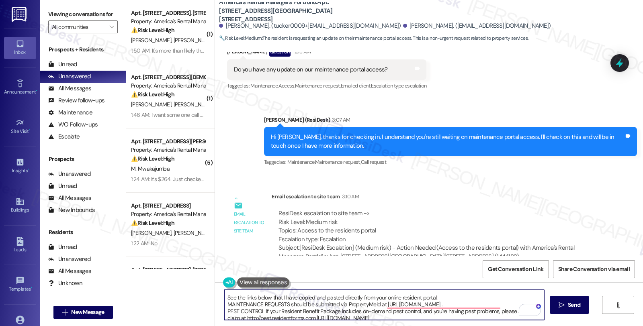
scroll to position [49, 0]
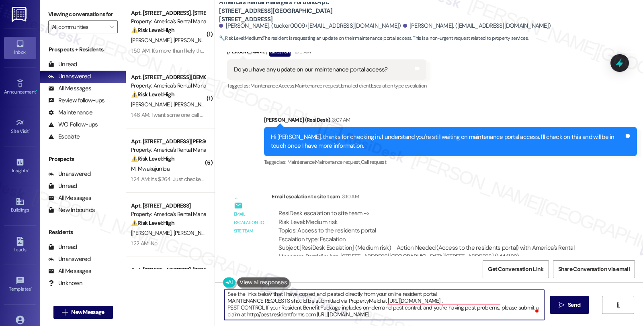
click at [282, 302] on textarea "I'd like to give you an update. You may kindly log in to your online resident p…" at bounding box center [384, 305] width 320 height 30
click at [258, 306] on textarea "I'd like to give you an update. You may kindly log in to your online resident p…" at bounding box center [384, 305] width 320 height 30
click at [224, 294] on textarea "I'd like to give you an update. You may kindly log in to your online resident p…" at bounding box center [384, 305] width 320 height 30
click at [396, 315] on textarea "I'd like to give you an update. You may kindly log in to your online resident p…" at bounding box center [384, 305] width 320 height 30
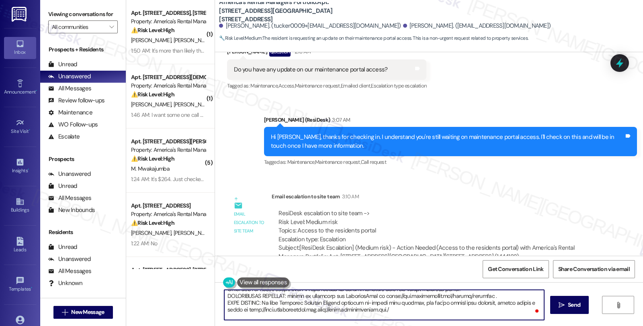
scroll to position [38, 0]
click at [369, 318] on textarea "To enrich screen reader interactions, please activate Accessibility in Grammarl…" at bounding box center [384, 305] width 320 height 30
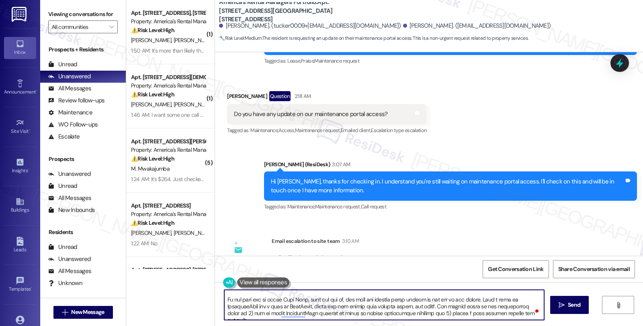
click at [439, 312] on textarea "To enrich screen reader interactions, please activate Accessibility in Grammarl…" at bounding box center [384, 305] width 320 height 30
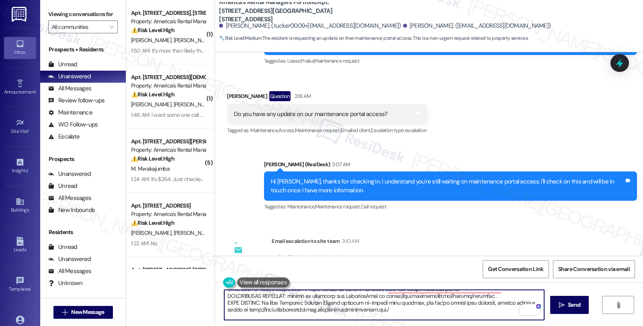
click at [432, 318] on textarea "To enrich screen reader interactions, please activate Accessibility in Grammarl…" at bounding box center [384, 305] width 320 height 30
click at [468, 317] on textarea "To enrich screen reader interactions, please activate Accessibility in Grammarl…" at bounding box center [384, 305] width 320 height 30
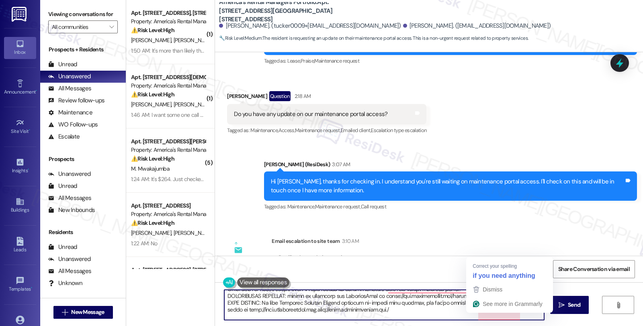
click at [508, 318] on textarea "To enrich screen reader interactions, please activate Accessibility in Grammarl…" at bounding box center [384, 305] width 320 height 30
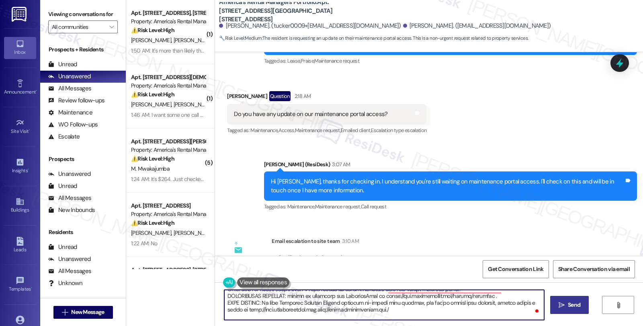
type textarea "I'd like to give you an update. You may kindly log in to your online resident p…"
click at [581, 312] on button " Send" at bounding box center [569, 305] width 39 height 18
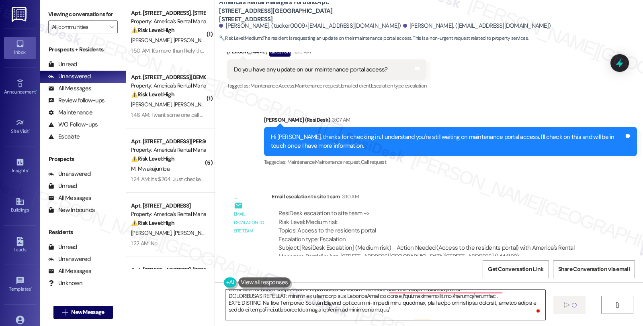
click at [355, 314] on textarea "To enrich screen reader interactions, please activate Accessibility in Grammarl…" at bounding box center [385, 305] width 320 height 30
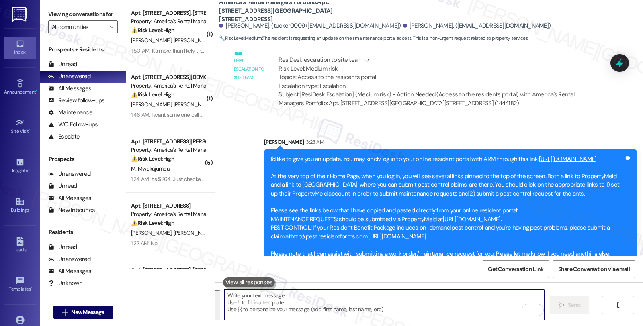
scroll to position [764, 0]
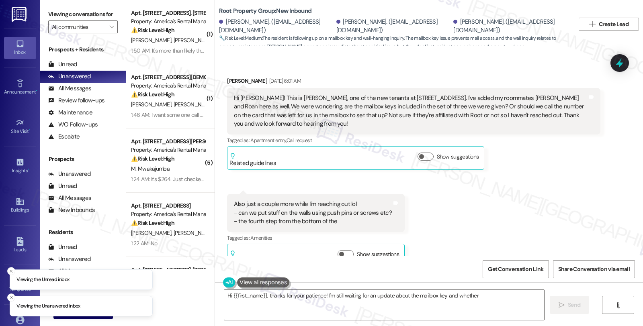
scroll to position [3668, 0]
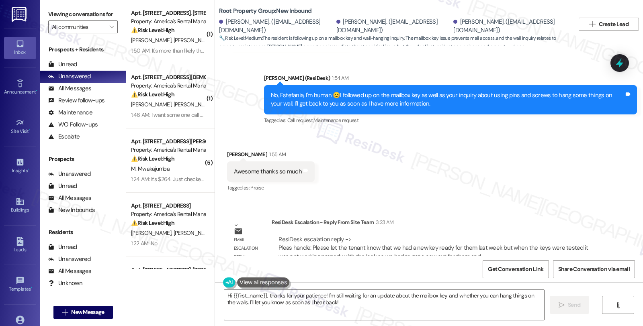
click at [528, 185] on div "Received via SMS [PERSON_NAME] [DATE] 6:01 AM Hi [PERSON_NAME]! This is [PERSON…" at bounding box center [429, 154] width 428 height 204
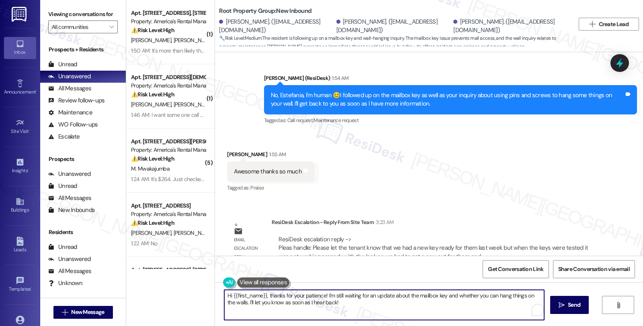
drag, startPoint x: 220, startPoint y: 294, endPoint x: 355, endPoint y: 313, distance: 136.6
click at [355, 313] on textarea "Hi {{first_name}}, thanks for your patience! I'm still waiting for an update ab…" at bounding box center [384, 305] width 320 height 30
paste textarea "Please let the tenant know that we had a new key ready for them last week but w…"
click at [259, 295] on textarea "You're welcome. Please let the tenant know that we had a new key ready for them…" at bounding box center [384, 305] width 320 height 30
drag, startPoint x: 330, startPoint y: 296, endPoint x: 359, endPoint y: 298, distance: 28.5
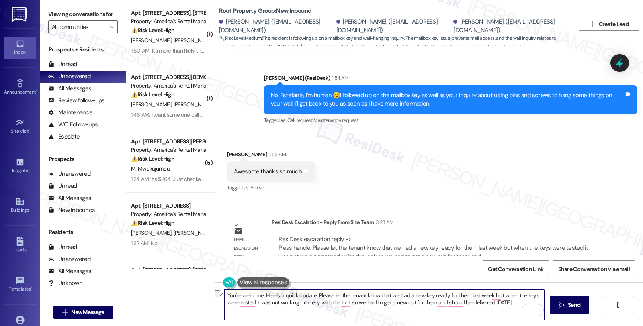
click at [359, 298] on textarea "You're welcome. Here's a quick update. Please let the tenant know that we had a…" at bounding box center [384, 305] width 320 height 30
click at [421, 296] on textarea "You're welcome. Here's a quick update. Please know that we had a new key ready …" at bounding box center [384, 305] width 320 height 30
click at [380, 302] on textarea "You're welcome. Here's a quick update. Please know that we had a new key ready …" at bounding box center [384, 305] width 320 height 30
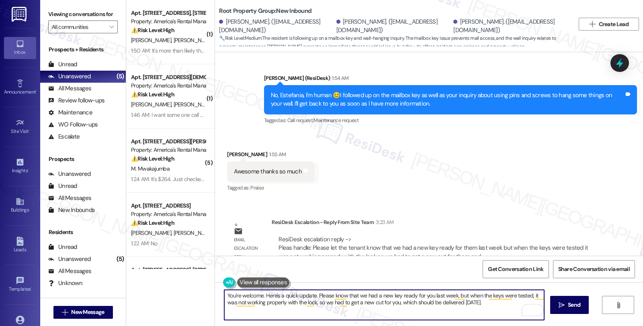
click at [490, 306] on textarea "You're welcome. Here's a quick update. Please know that we had a new key ready …" at bounding box center [384, 305] width 320 height 30
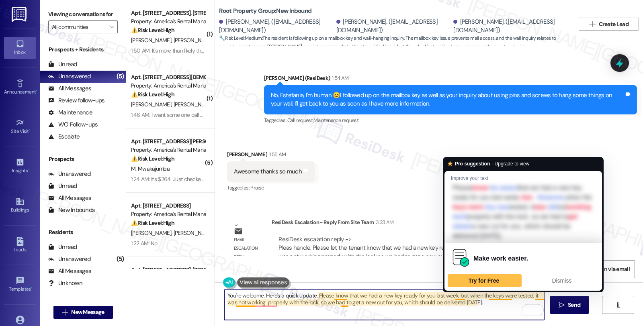
click at [500, 299] on textarea "You're welcome. Here's a quick update. Please know that we had a new key ready …" at bounding box center [384, 305] width 320 height 30
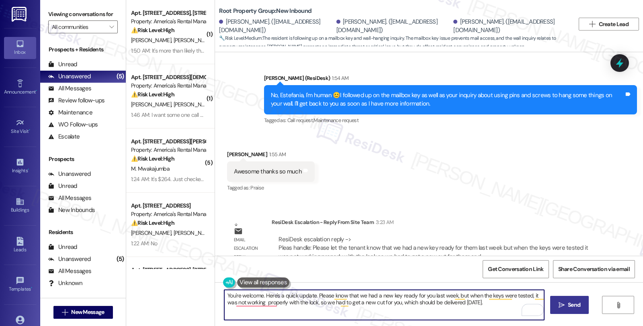
type textarea "You're welcome. Here's a quick update. Please know that we had a new key ready …"
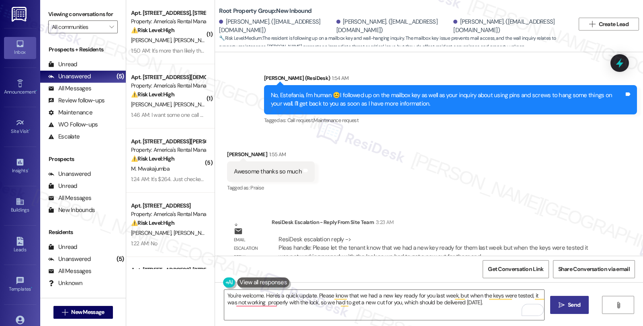
click at [560, 302] on icon "" at bounding box center [561, 305] width 6 height 6
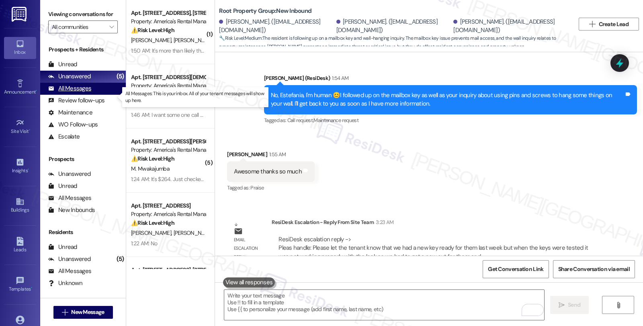
click at [86, 93] on div "All Messages" at bounding box center [69, 88] width 43 height 8
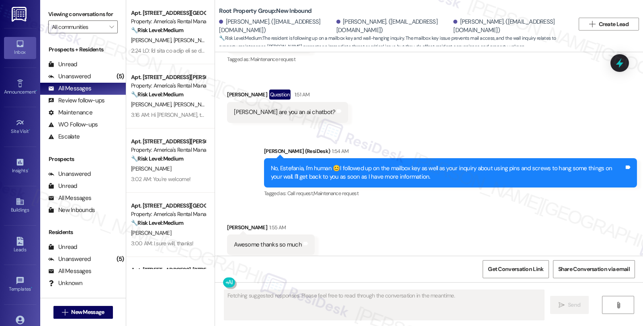
scroll to position [3745, 0]
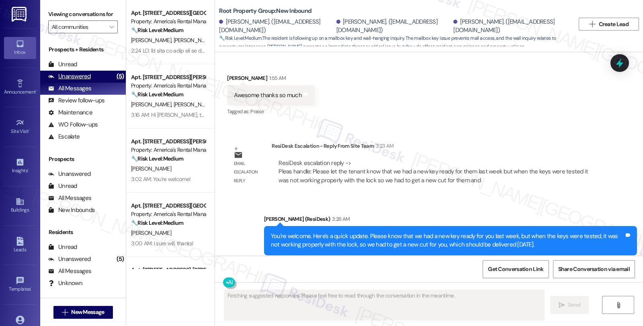
click at [94, 82] on div "Unanswered (5)" at bounding box center [83, 77] width 86 height 12
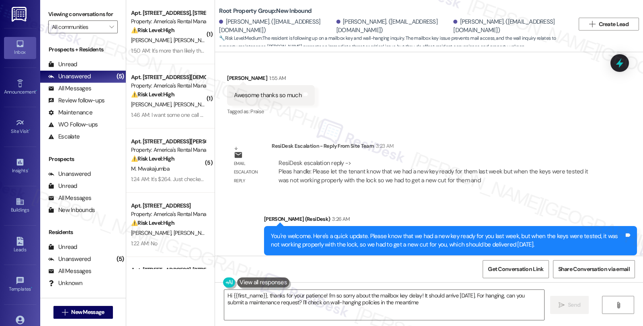
type textarea "Hi {{first_name}}, thanks for your patience! I'm so sorry about the mailbox key…"
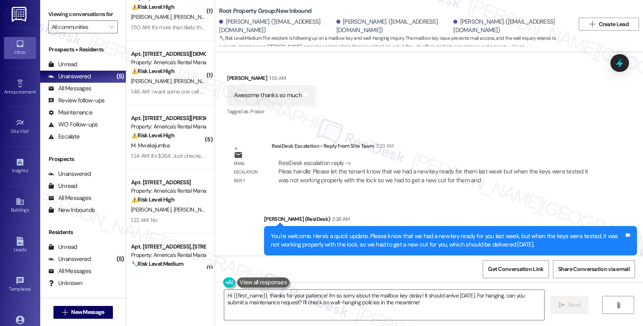
scroll to position [52, 0]
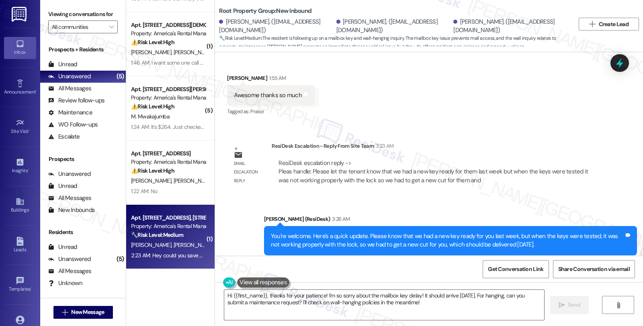
click at [171, 235] on strong "🔧 Risk Level: Medium" at bounding box center [157, 234] width 52 height 7
type textarea "Fetching suggested responses. Please feel free to read through the conversation…"
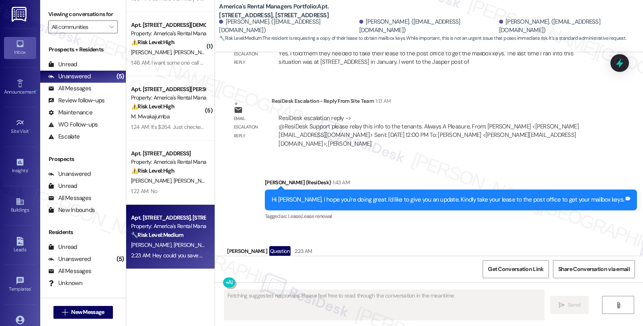
scroll to position [913, 0]
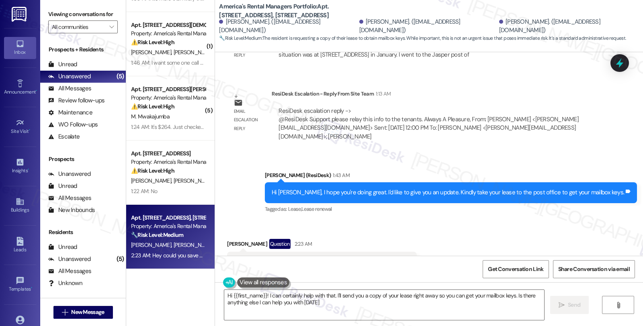
type textarea "Hi {{first_name}}! I can certainly help with that. I'll send you a copy of your…"
drag, startPoint x: 227, startPoint y: 226, endPoint x: 407, endPoint y: 230, distance: 180.3
click at [407, 252] on div "Hey could you save me some time and send me a copy of it please. Tags and notes" at bounding box center [322, 262] width 190 height 20
copy div "Hey could you save me some time and send me a copy of it please. Tags and notes"
click at [589, 221] on div "Received via SMS [PERSON_NAME] Question 2:23 AM Hey could you save me some time…" at bounding box center [429, 255] width 428 height 69
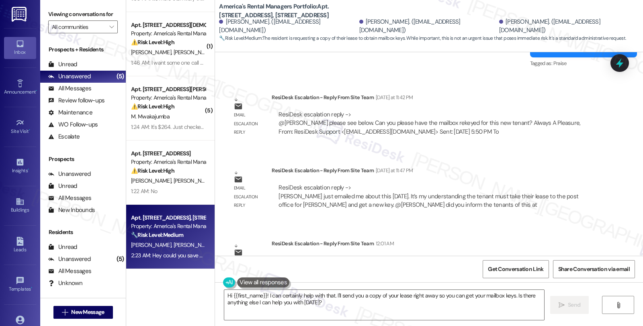
scroll to position [645, 0]
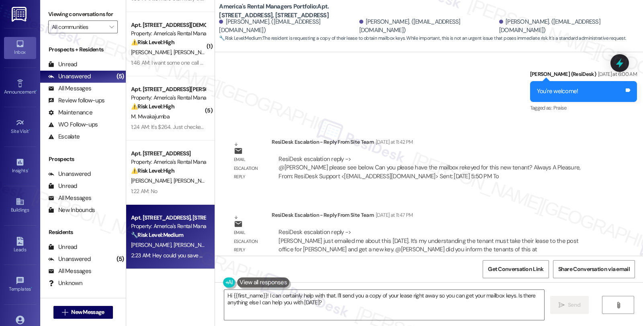
click at [569, 228] on div "ResiDesk escalation reply -> [PERSON_NAME] just emailed me about this [DATE]. I…" at bounding box center [435, 241] width 316 height 26
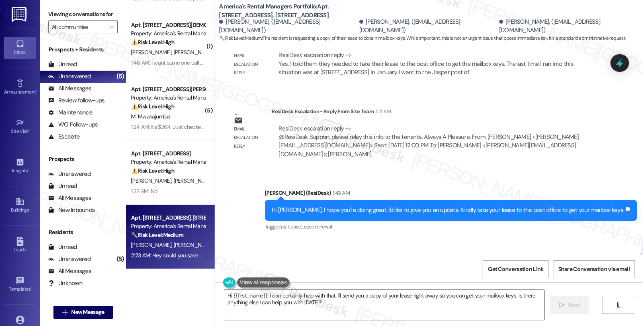
scroll to position [913, 0]
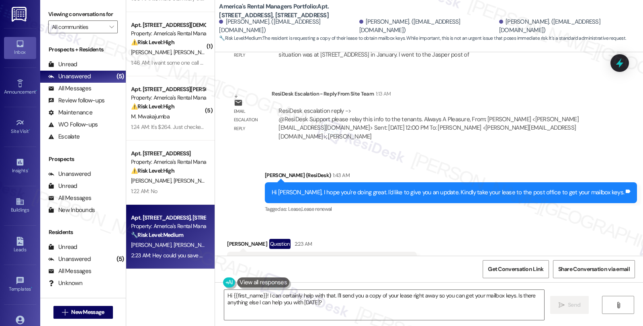
click at [610, 67] on div at bounding box center [619, 63] width 18 height 18
click at [621, 63] on icon at bounding box center [619, 63] width 10 height 12
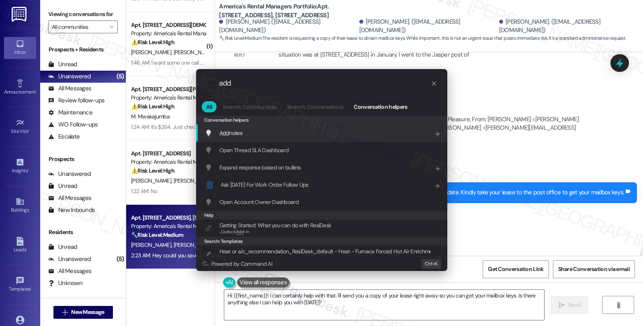
type input "add"
click at [272, 130] on div "Add notes Add shortcut" at bounding box center [322, 133] width 235 height 9
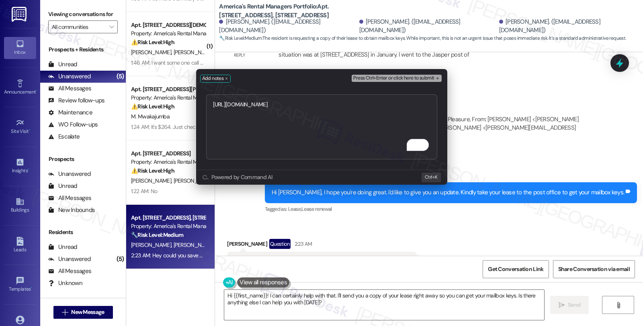
type textarea "[URL][DOMAIN_NAME]"
click at [371, 80] on span "Press Ctrl+Enter or click here to submit" at bounding box center [393, 78] width 81 height 6
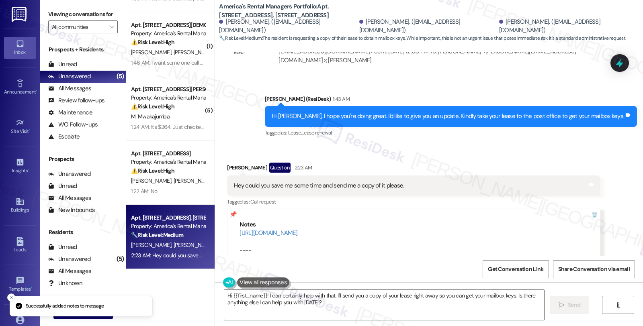
scroll to position [990, 0]
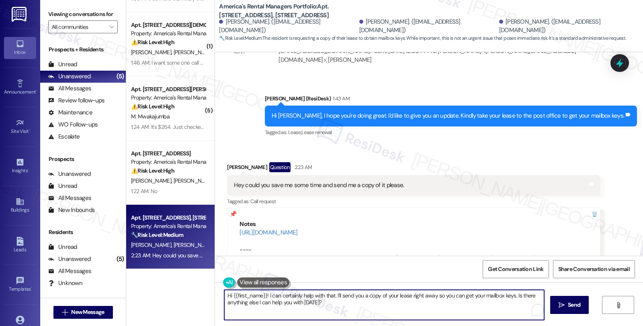
drag, startPoint x: 219, startPoint y: 295, endPoint x: 351, endPoint y: 302, distance: 132.3
click at [351, 302] on textarea "Hi {{first_name}}! I can certainly help with that. I'll send you a copy of your…" at bounding box center [384, 305] width 320 height 30
click at [265, 297] on textarea "Let me check if we have send acopy for you." at bounding box center [384, 305] width 320 height 30
click at [269, 295] on textarea "Let me check if we have send acopy for you." at bounding box center [384, 305] width 320 height 30
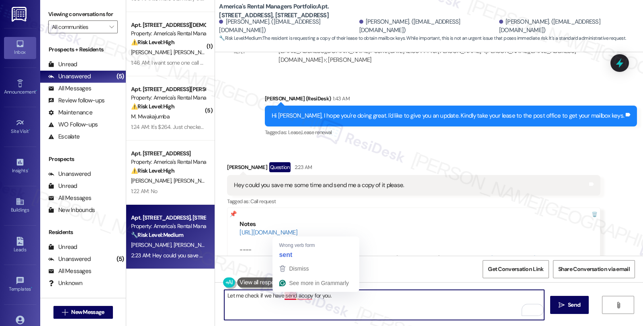
click at [280, 300] on textarea "Let me check if we have send acopy for you." at bounding box center [384, 305] width 320 height 30
click at [277, 296] on textarea "Let me check if we have a copy for you." at bounding box center [384, 305] width 320 height 30
click at [269, 298] on textarea "Let me check if we have a copy for you." at bounding box center [384, 305] width 320 height 30
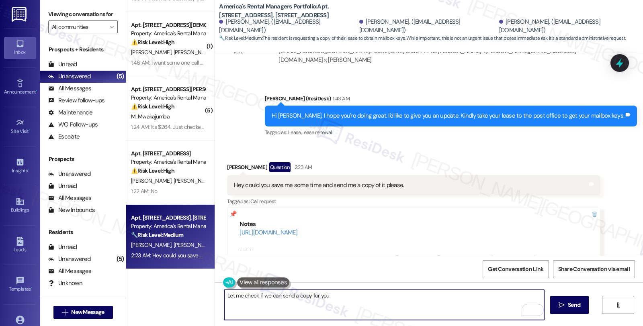
click at [351, 294] on textarea "Let me check if we can send a copy for you." at bounding box center [384, 305] width 320 height 30
click at [438, 300] on textarea "Let me check if we can send a copy for you. I'll let you know once we have an u…" at bounding box center [384, 305] width 320 height 30
type textarea "Let me check if we can send a copy for you. I'll let you know once we have an u…"
click at [557, 301] on span " Send" at bounding box center [569, 305] width 25 height 8
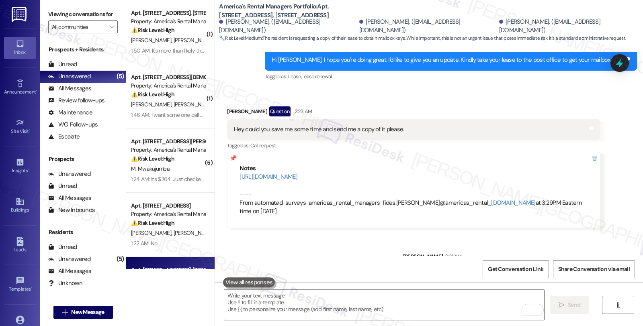
scroll to position [52, 0]
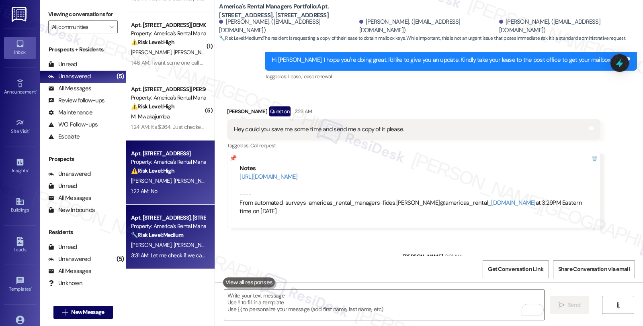
click at [187, 180] on div "S. Perkins A. Moran" at bounding box center [168, 181] width 76 height 10
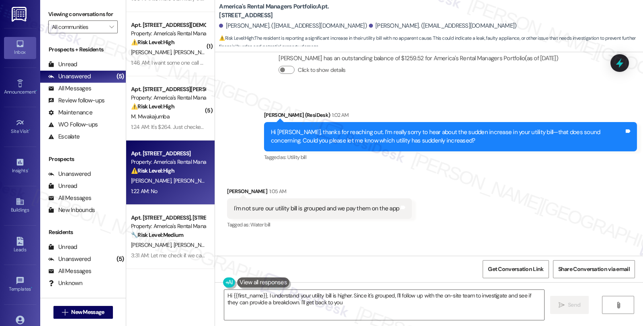
scroll to position [481, 0]
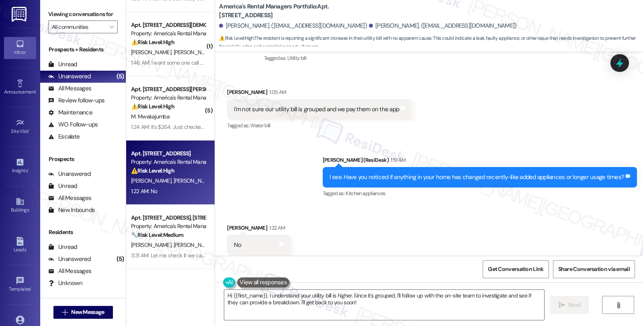
click at [552, 206] on div "Received via SMS Alissa Moran 1:22 AM No Tags and notes Tagged as: Negative res…" at bounding box center [429, 240] width 428 height 68
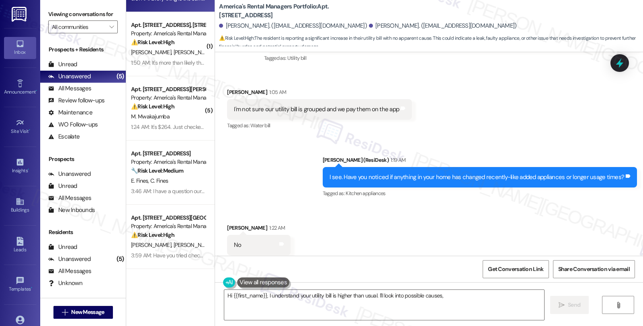
type textarea "Hi {{first_name}}, I understand your utility bill is higher than usual. I'll lo…"
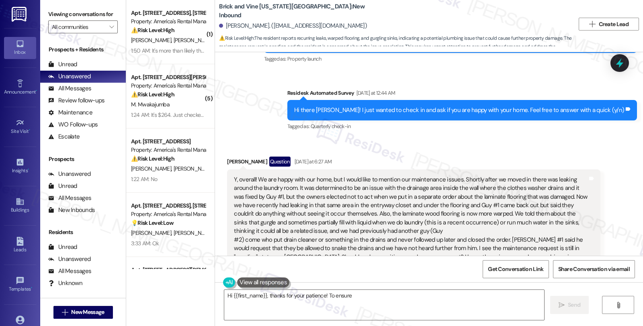
scroll to position [265, 0]
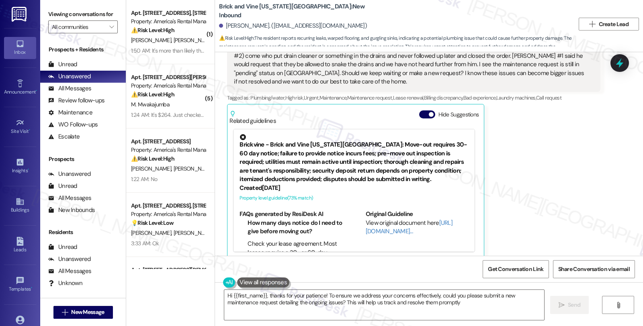
type textarea "Hi {{first_name}}, thanks for your patience! To ensure we address your concerns…"
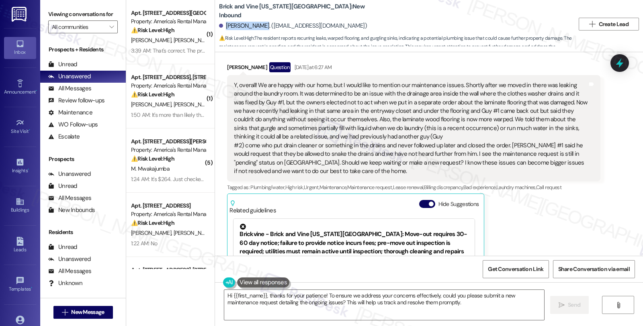
drag, startPoint x: 222, startPoint y: 26, endPoint x: 251, endPoint y: 24, distance: 29.0
click at [251, 24] on div "[PERSON_NAME]. ([EMAIL_ADDRESS][DOMAIN_NAME])" at bounding box center [293, 26] width 148 height 8
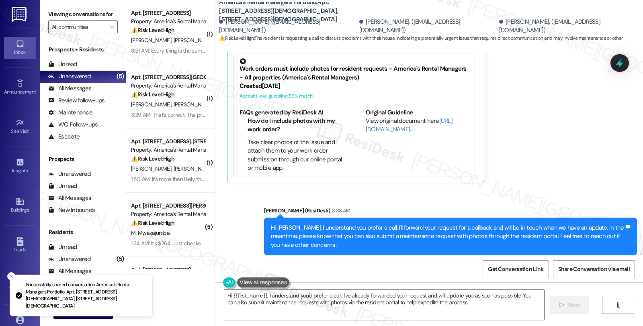
scroll to position [776, 0]
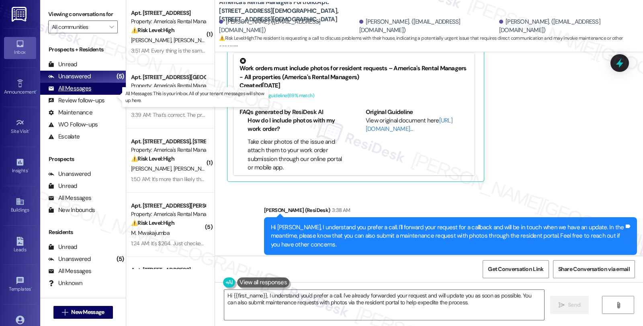
click at [93, 94] on div "All Messages (undefined)" at bounding box center [83, 89] width 86 height 12
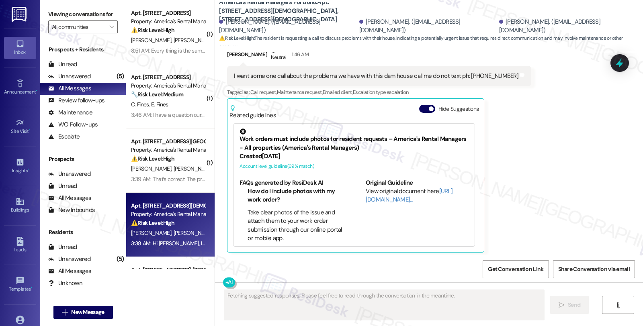
scroll to position [875, 0]
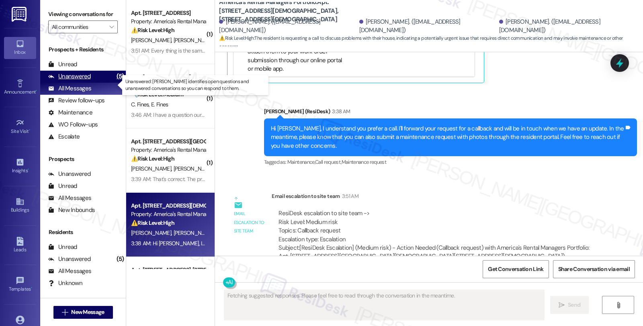
click at [94, 83] on div "Unanswered (5)" at bounding box center [83, 77] width 86 height 12
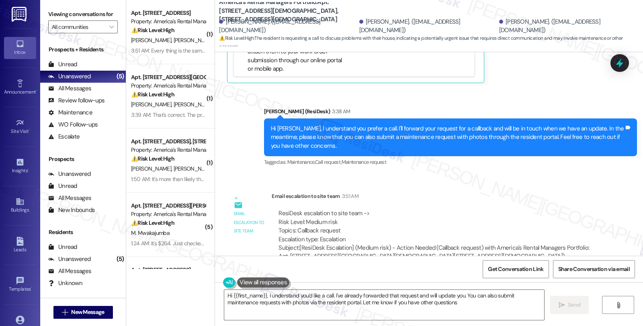
type textarea "Hi {{first_name}}, I understand you'd like a call. I've already forwarded that …"
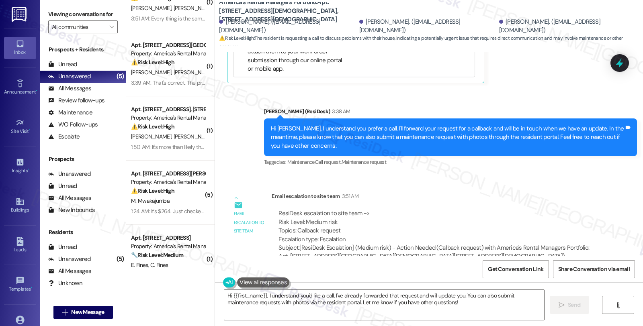
scroll to position [116, 0]
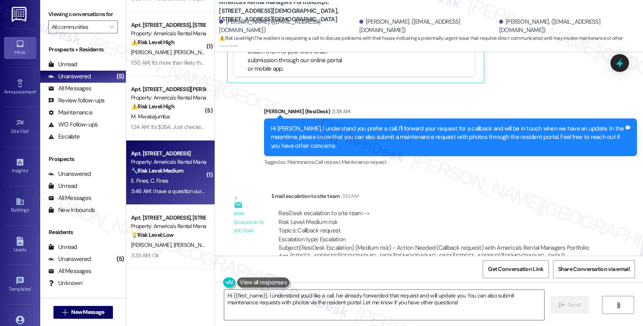
click at [184, 190] on div "3:46 AM: I have a question our new neighbors also renters with American rental …" at bounding box center [605, 191] width 949 height 7
type textarea "Fetching suggested responses. Please feel free to read through the conversation…"
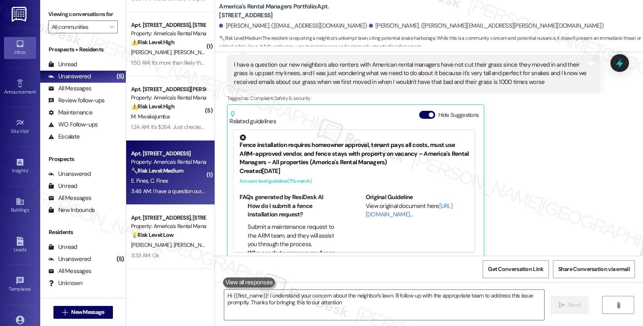
type textarea "Hi {{first_name}}! I understand your concern about the neighbor's lawn. I'll fo…"
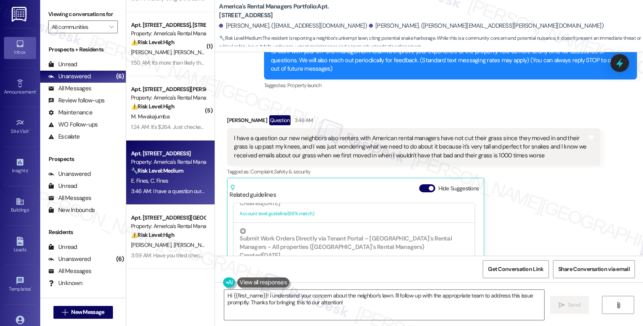
scroll to position [176, 0]
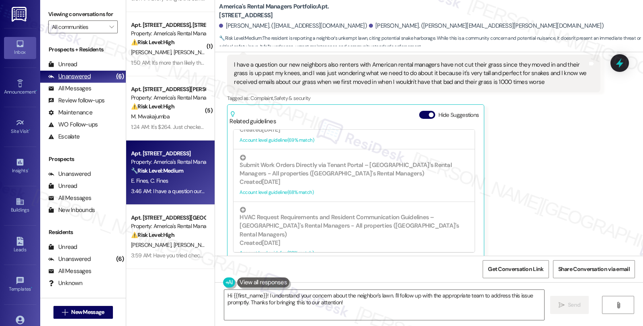
click at [85, 81] on div "Unanswered" at bounding box center [69, 76] width 43 height 8
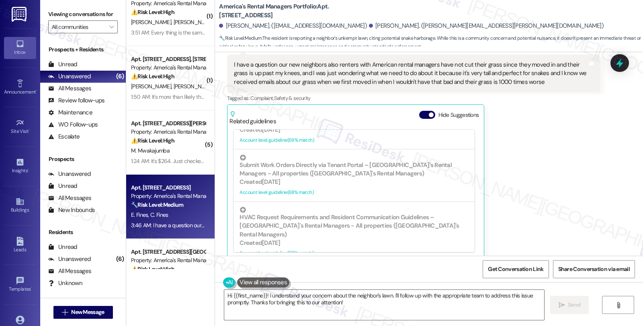
scroll to position [52, 0]
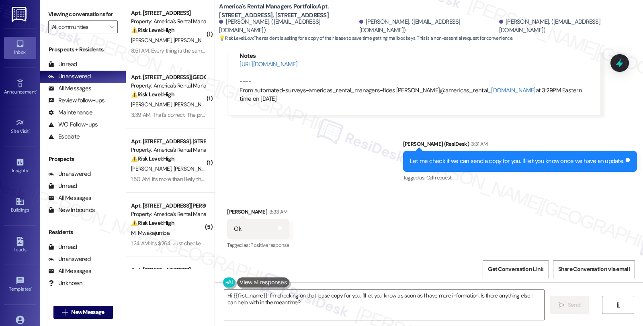
scroll to position [1198, 0]
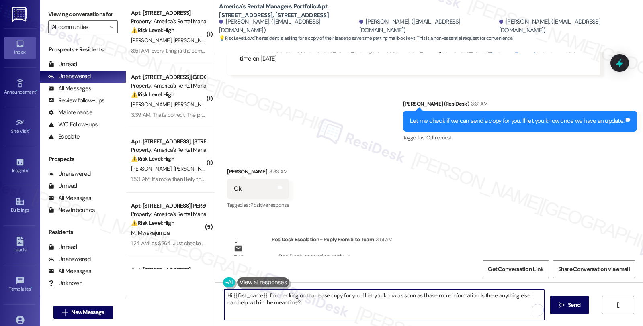
drag, startPoint x: 221, startPoint y: 296, endPoint x: 314, endPoint y: 309, distance: 94.0
click at [314, 309] on textarea "Hi {{first_name}}! I'm checking on that lease copy for you. I'll let you know a…" at bounding box center [384, 305] width 320 height 30
paste textarea "[URL][DOMAIN_NAME]"
click at [298, 310] on textarea "[URL][DOMAIN_NAME]" at bounding box center [384, 305] width 320 height 30
paste textarea "The tenant can download a PDF copy of their lease in their online resident port…"
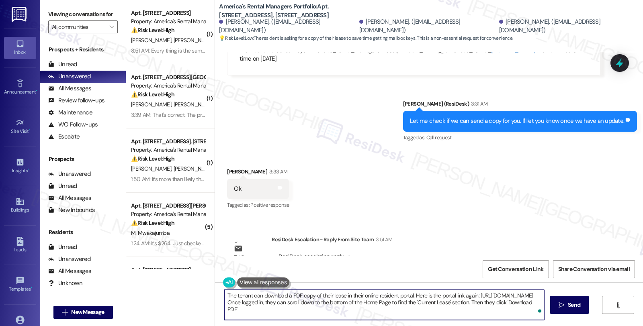
click at [224, 294] on textarea "The tenant can download a PDF copy of their lease in their online resident port…" at bounding box center [384, 305] width 320 height 30
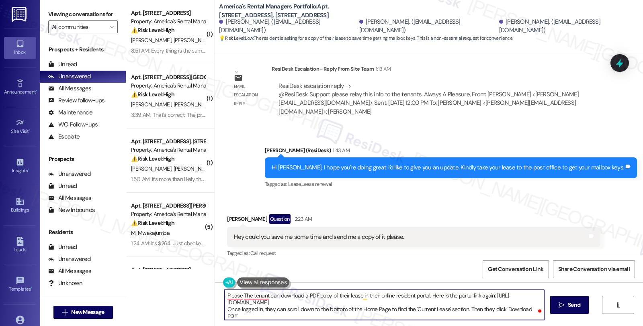
scroll to position [886, 0]
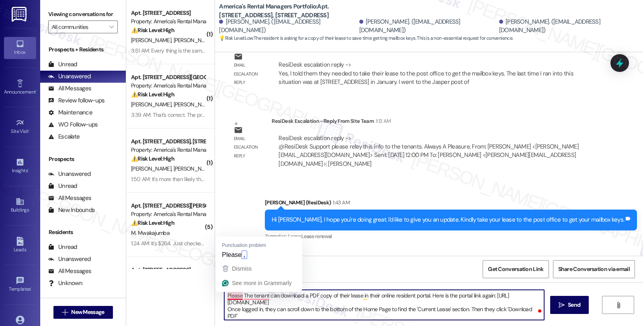
click at [224, 296] on textarea "Please The tenant can download a PDF copy of their lease in their online reside…" at bounding box center [384, 305] width 320 height 30
click at [237, 295] on textarea "Please The tenant can download a PDF copy of their lease in their online reside…" at bounding box center [384, 305] width 320 height 30
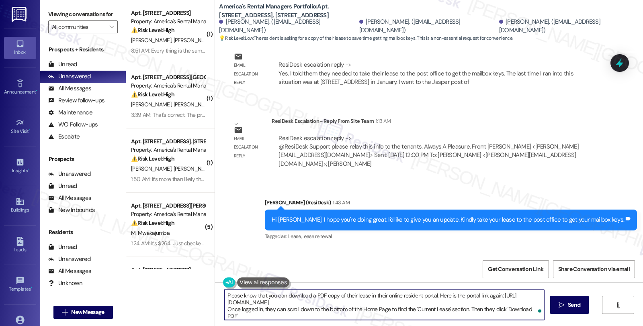
click at [343, 297] on textarea "Please know that you can download a PDF copy of their lease in their online res…" at bounding box center [384, 305] width 320 height 30
click at [375, 295] on textarea "Please know that you can download a PDF copy of your lease in their online resi…" at bounding box center [384, 305] width 320 height 30
click at [389, 302] on textarea "Please know that you can download a PDF copy of your lease in your online resid…" at bounding box center [384, 305] width 320 height 30
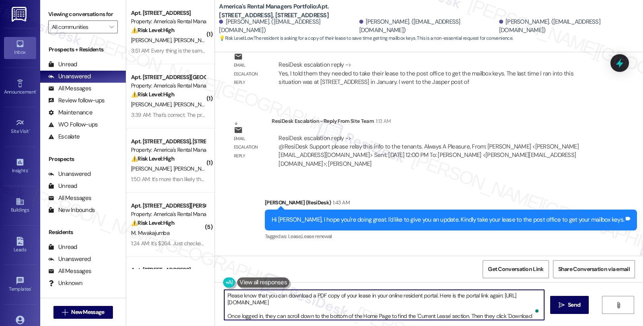
click at [264, 314] on textarea "Please know that you can download a PDF copy of your lease in your online resid…" at bounding box center [384, 305] width 320 height 30
click at [459, 312] on textarea "Please know that you can download a PDF copy of your lease in your online resid…" at bounding box center [384, 305] width 320 height 30
click at [462, 314] on textarea "Please know that you can download a PDF copy of your lease in your online resid…" at bounding box center [384, 305] width 320 height 30
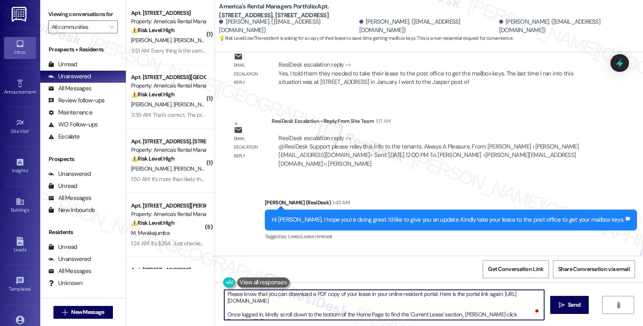
click at [462, 314] on textarea "Please know that you can download a PDF copy of your lease in your online resid…" at bounding box center [384, 305] width 320 height 30
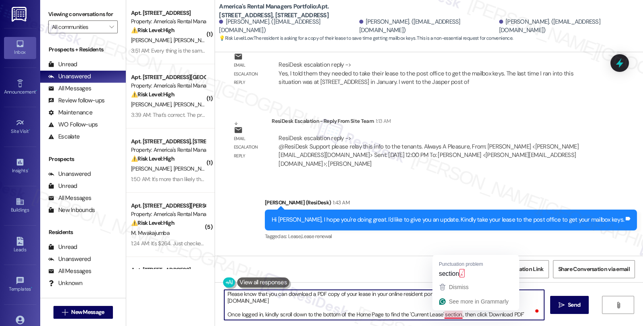
click at [455, 315] on textarea "Please know that you can download a PDF copy of your lease in your online resid…" at bounding box center [384, 305] width 320 height 30
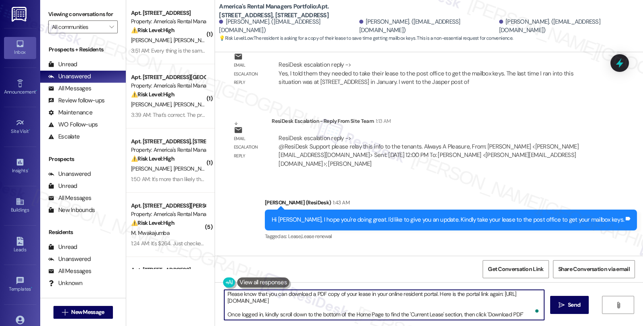
click at [524, 313] on textarea "Please know that you can download a PDF copy of your lease in your online resid…" at bounding box center [384, 305] width 320 height 30
type textarea "Please know that you can download a PDF copy of your lease in your online resid…"
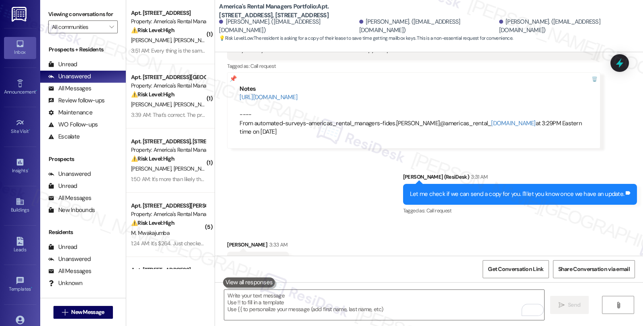
scroll to position [1280, 0]
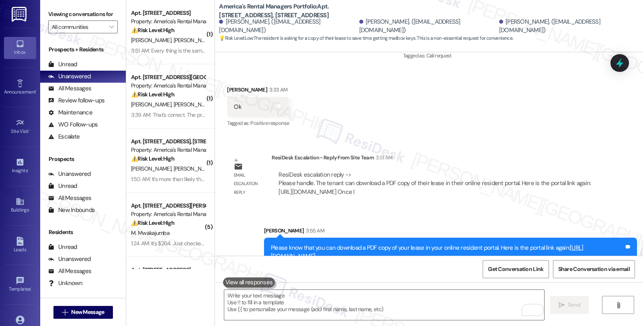
click at [529, 244] on div "Please know that you can download a PDF copy of your lease in your online resid…" at bounding box center [447, 261] width 353 height 35
click at [81, 93] on div "All Messages" at bounding box center [69, 88] width 43 height 8
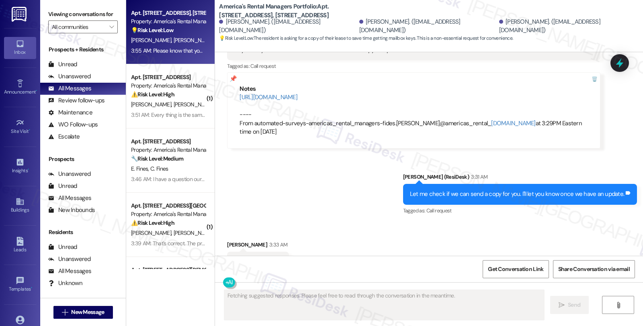
scroll to position [1292, 0]
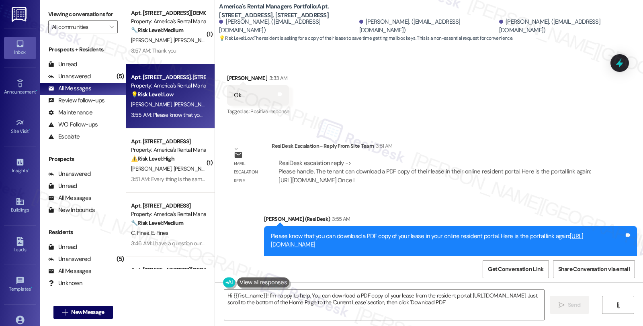
type textarea "Hi {{first_name}}! I'm happy to help. You can download a PDF copy of your lease…"
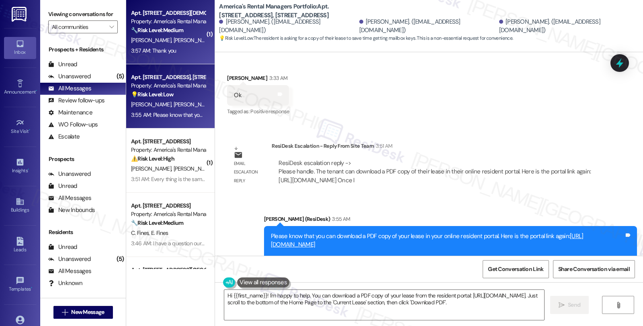
click at [189, 27] on div "🔧 Risk Level: Medium The resident acknowledged the message and expressed gratit…" at bounding box center [168, 30] width 74 height 8
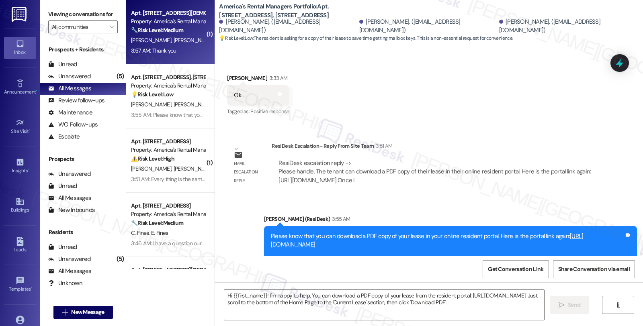
type textarea "Fetching suggested responses. Please feel free to read through the conversation…"
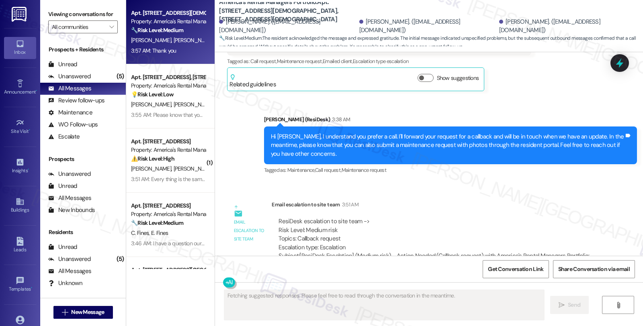
scroll to position [953, 0]
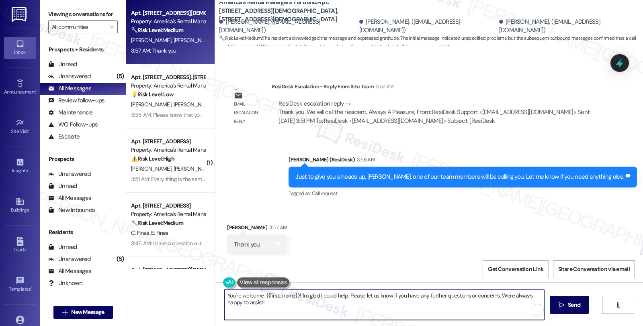
drag, startPoint x: 260, startPoint y: 294, endPoint x: 270, endPoint y: 310, distance: 18.0
click at [270, 310] on textarea "You're welcome, {{first_name}}! I'm glad I could help. Please let us know if yo…" at bounding box center [384, 305] width 320 height 30
type textarea "You're welcome 😊"
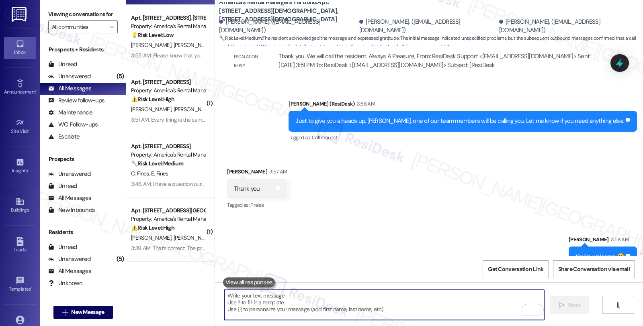
scroll to position [45, 0]
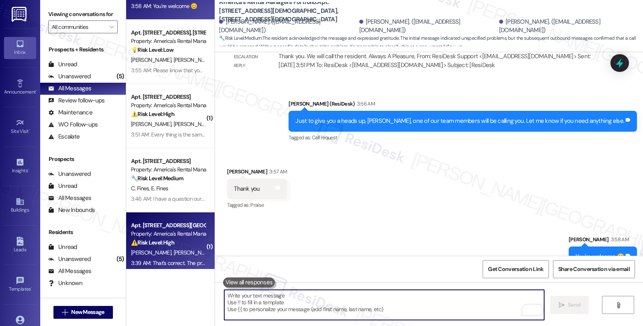
click at [180, 245] on div "⚠️ Risk Level: High The resident is unable to access the maintenance portal des…" at bounding box center [168, 243] width 74 height 8
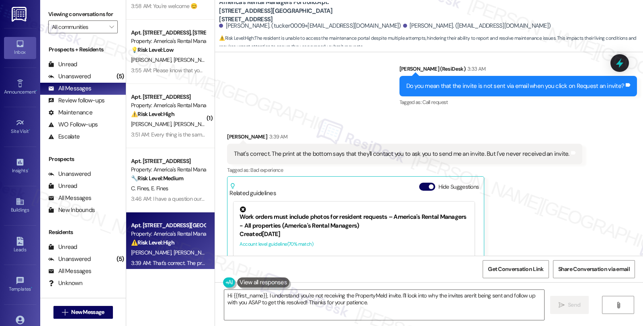
scroll to position [1085, 0]
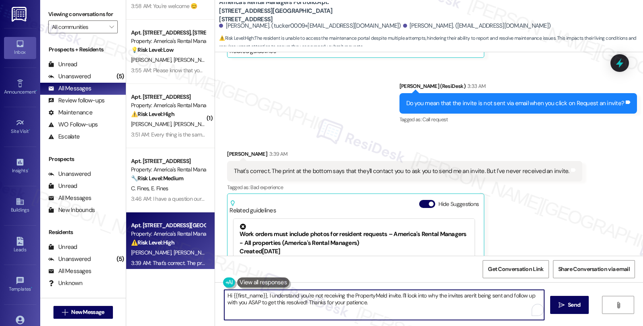
drag, startPoint x: 248, startPoint y: 286, endPoint x: 149, endPoint y: 275, distance: 99.4
click at [149, 275] on div "Apt. [STREET_ADDRESS][DEMOGRAPHIC_DATA], [STREET_ADDRESS][DEMOGRAPHIC_DATA] Pro…" at bounding box center [384, 163] width 516 height 326
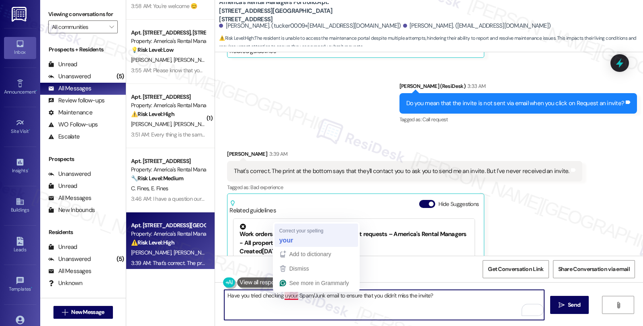
type textarea "Have you tried checking your Spam/Junk email to ensure that you didn't miss the…"
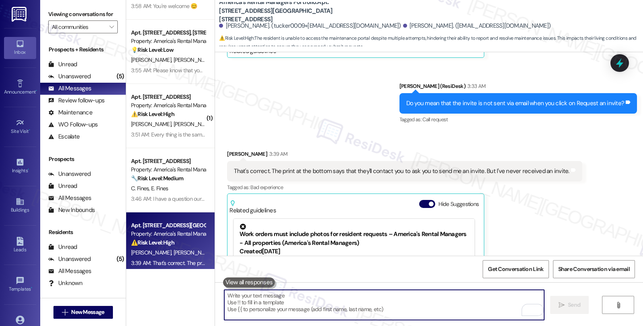
scroll to position [1174, 0]
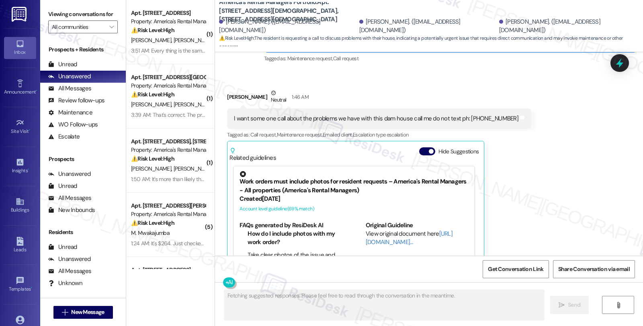
scroll to position [691, 0]
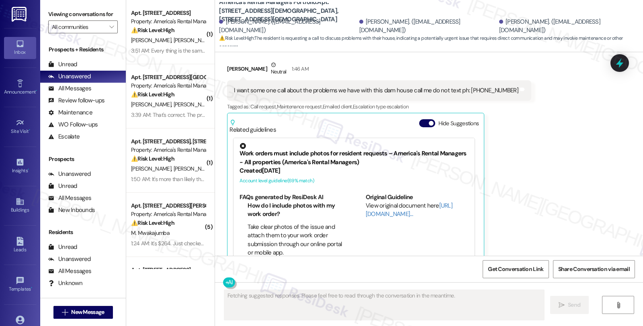
click at [539, 194] on div "Received via SMS [PERSON_NAME] Neutral 1:46 AM I want some one call about the p…" at bounding box center [429, 158] width 428 height 231
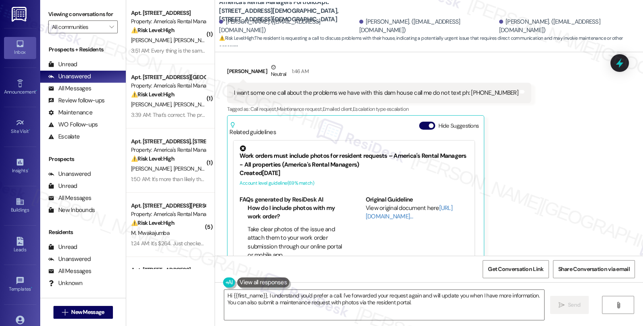
scroll to position [680, 0]
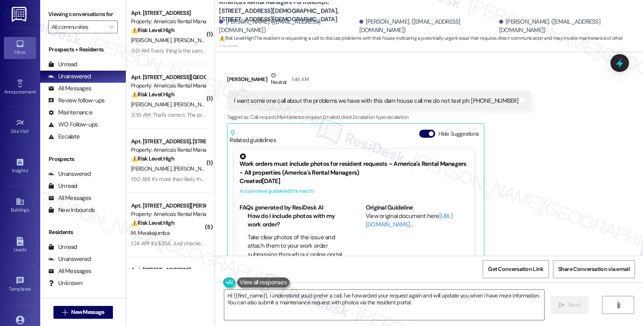
click at [499, 25] on div "[PERSON_NAME]. ([EMAIL_ADDRESS][DOMAIN_NAME])" at bounding box center [568, 26] width 138 height 17
copy div "[PERSON_NAME]"
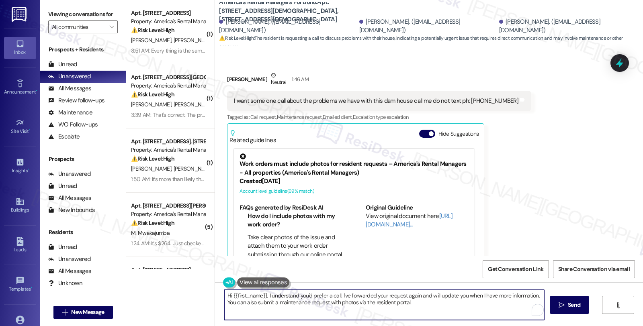
drag, startPoint x: 221, startPoint y: 296, endPoint x: 453, endPoint y: 304, distance: 231.8
click at [453, 304] on textarea "Hi {{first_name}}, I understand you'd prefer a call. I've forwarded your reques…" at bounding box center [384, 305] width 320 height 30
paste textarea "[PERSON_NAME]"
click at [462, 297] on textarea "Just to give you an update, [PERSON_NAME], please know that one of our team mem…" at bounding box center [384, 305] width 320 height 30
drag, startPoint x: 259, startPoint y: 296, endPoint x: 283, endPoint y: 295, distance: 23.7
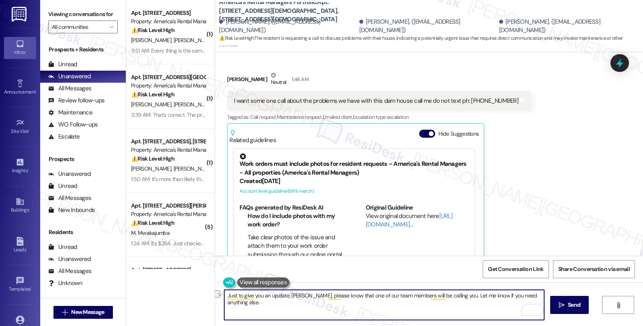
click at [283, 295] on textarea "Just to give you an update, [PERSON_NAME], please know that one of our team mem…" at bounding box center [384, 305] width 320 height 30
drag, startPoint x: 308, startPoint y: 296, endPoint x: 350, endPoint y: 299, distance: 42.2
click at [350, 299] on textarea "Just to give you a heads up, [PERSON_NAME], please know that one of our team me…" at bounding box center [384, 305] width 320 height 30
type textarea "Just to give you a heads up, [PERSON_NAME], one of our team members will be cal…"
click at [560, 304] on icon "" at bounding box center [561, 305] width 6 height 6
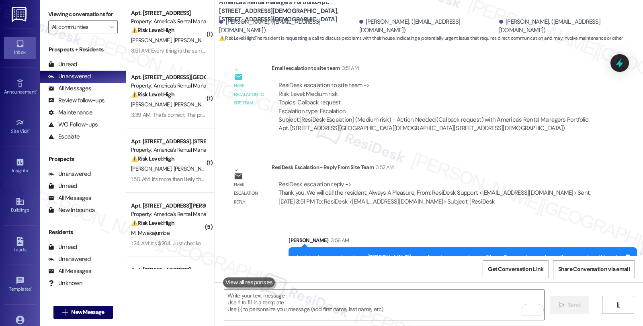
scroll to position [1004, 0]
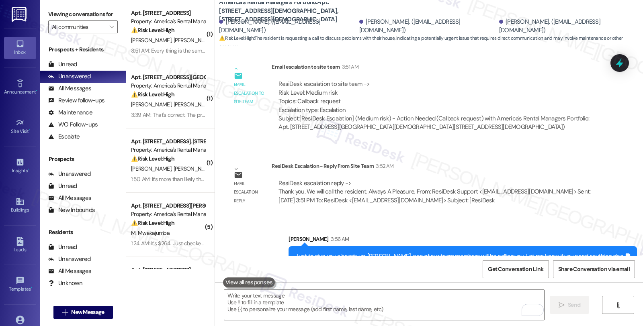
click at [531, 183] on div "ResiDesk escalation reply -> Thank you. We will call the resident. Always A Ple…" at bounding box center [435, 192] width 316 height 26
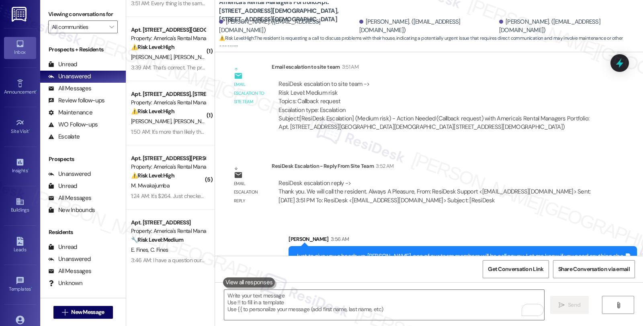
scroll to position [52, 0]
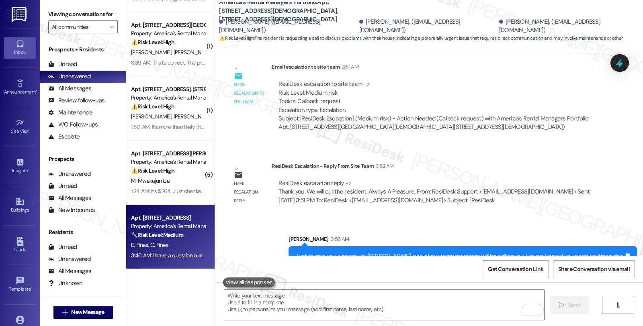
click at [198, 233] on div "Apt. [STREET_ADDRESS][GEOGRAPHIC_DATA][STREET_ADDRESS] Property: America's Rent…" at bounding box center [170, 237] width 88 height 64
type textarea "Fetching suggested responses. Please feel free to read through the conversation…"
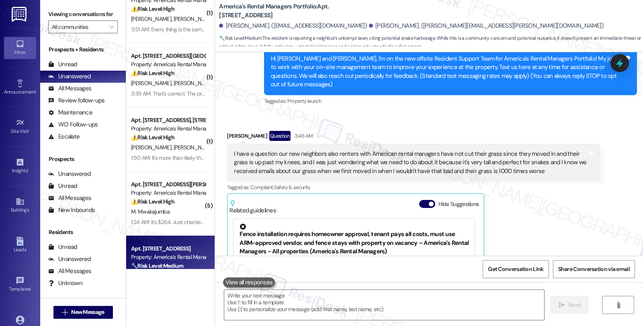
scroll to position [0, 0]
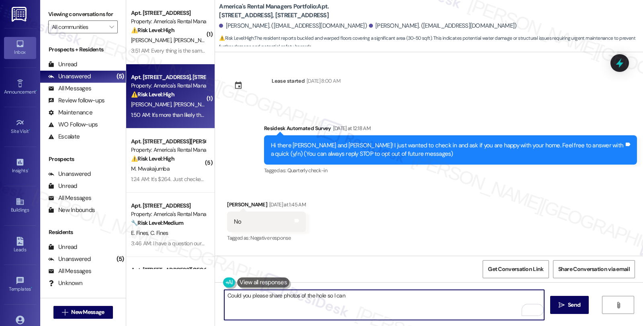
scroll to position [1397, 0]
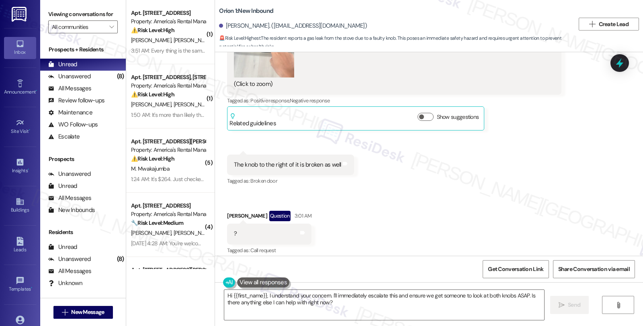
scroll to position [851, 0]
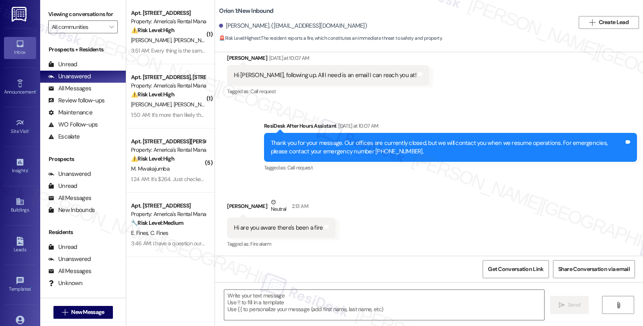
type textarea "Fetching suggested responses. Please feel free to read through the conversation…"
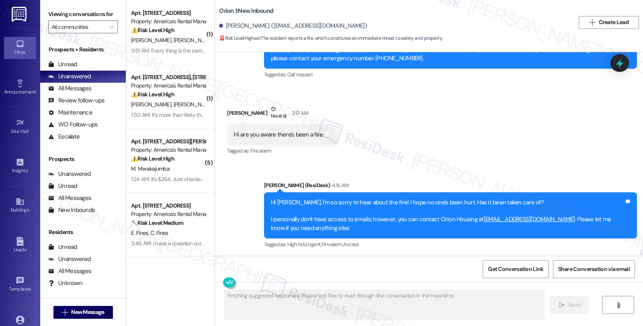
scroll to position [262, 0]
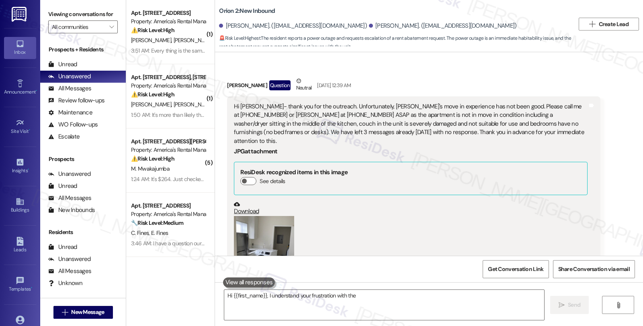
scroll to position [318, 0]
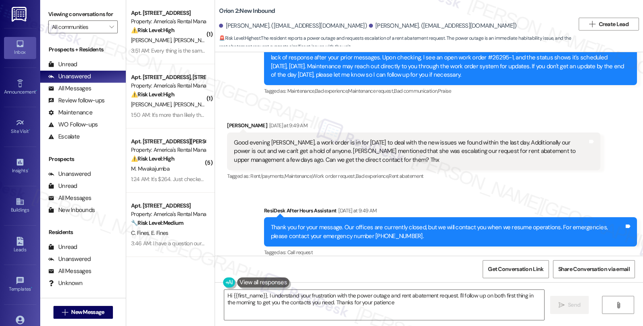
type textarea "Hi {{first_name}}, I understand your frustration with the power outage and rent…"
drag, startPoint x: 221, startPoint y: 114, endPoint x: 250, endPoint y: 119, distance: 29.7
click at [250, 119] on div "Received via SMS [PERSON_NAME] [DATE] at 9:49 AM Good evening [PERSON_NAME], a …" at bounding box center [413, 151] width 385 height 73
copy div "[PERSON_NAME]"
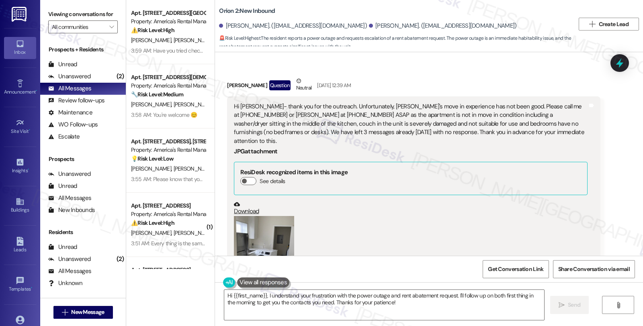
scroll to position [318, 0]
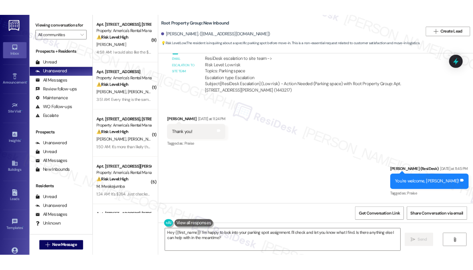
scroll to position [1268, 0]
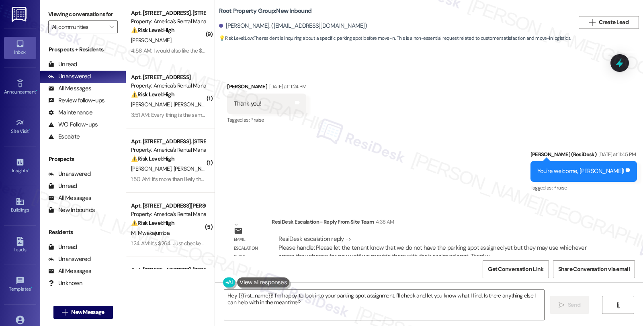
click at [528, 186] on div "Sent via SMS Sarah (ResiDesk) Aug 19, 2025 at 3:55 AM Hi Keith! We’re so excite…" at bounding box center [429, 154] width 428 height 204
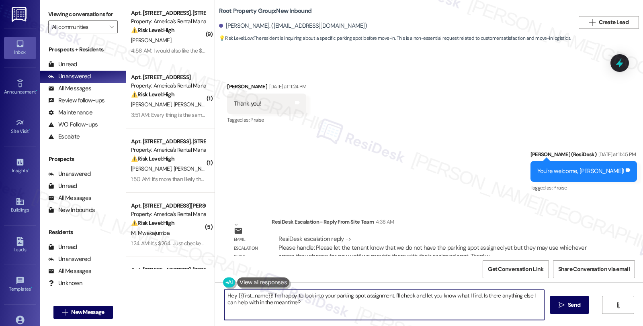
drag, startPoint x: 266, startPoint y: 298, endPoint x: 331, endPoint y: 300, distance: 65.1
click at [331, 300] on textarea "Hey {{first_name}}! I'm happy to look into your parking spot assignment. I'll c…" at bounding box center [384, 305] width 320 height 30
paste textarea "Please let the tenant know that we do not have the parking spot assigned yet bu…"
click at [284, 294] on textarea "Hey {{first_name}, here's a quick update. Please let the tenant know that we do…" at bounding box center [384, 305] width 320 height 30
drag, startPoint x: 330, startPoint y: 295, endPoint x: 362, endPoint y: 294, distance: 31.7
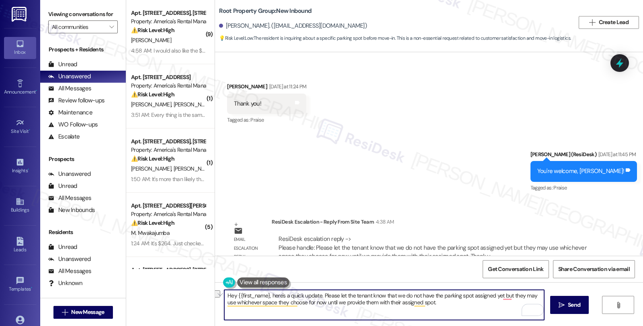
click at [362, 294] on textarea "Hey {{first_name}, here's a quick update. Please let the tenant know that we do…" at bounding box center [384, 305] width 320 height 30
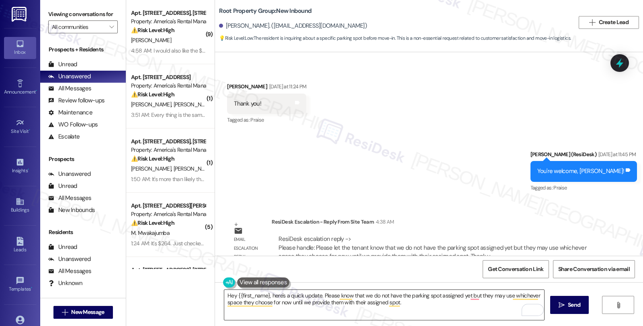
click at [464, 299] on textarea "Hey {{first_name}, here's a quick update. Please know that we do not have the p…" at bounding box center [384, 305] width 320 height 30
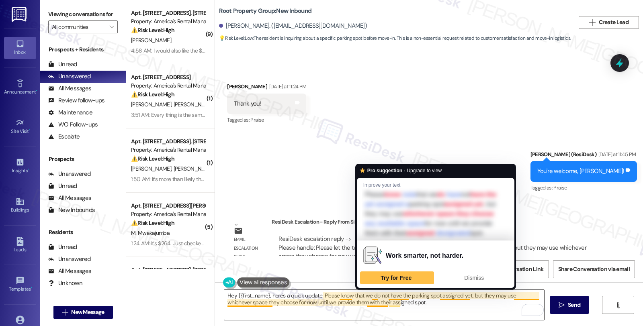
click at [428, 307] on textarea "Hey {{first_name}, here's a quick update. Please know that we do not have the p…" at bounding box center [384, 305] width 320 height 30
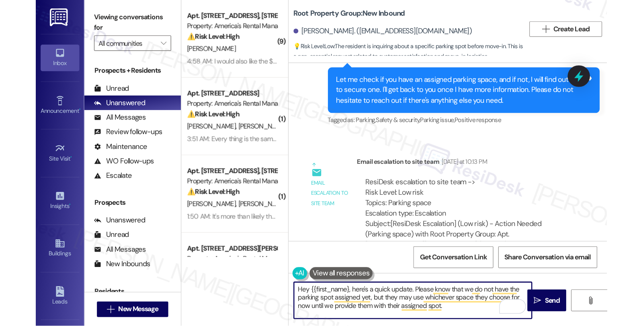
scroll to position [1414, 0]
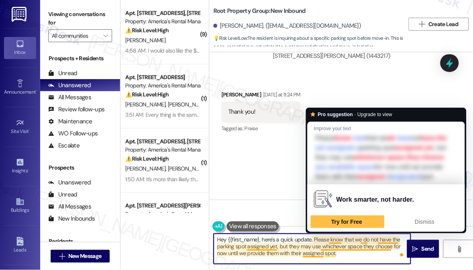
click at [291, 244] on textarea "Hey {{first_name}, here's a quick update. Please know that we do not have the p…" at bounding box center [312, 249] width 197 height 30
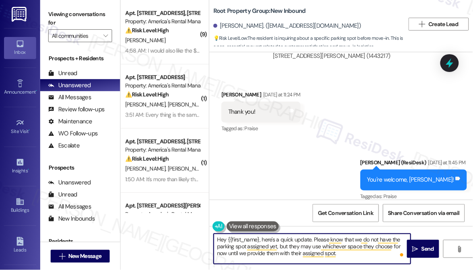
click at [291, 244] on textarea "Hey {{first_name}, here's a quick update. Please know that we do not have the p…" at bounding box center [312, 249] width 197 height 30
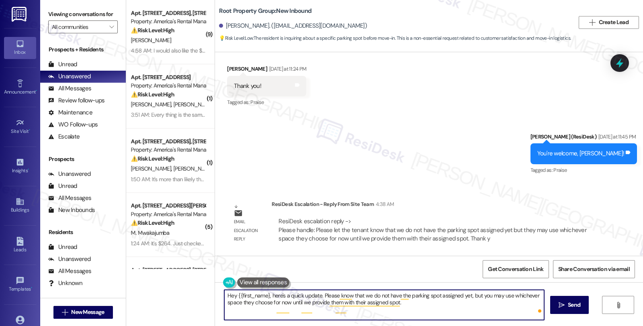
scroll to position [1268, 0]
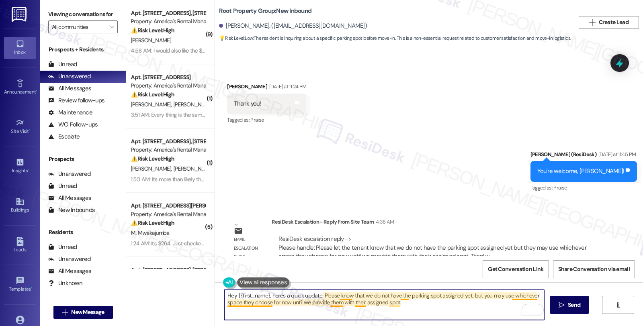
click at [352, 304] on textarea "Hey {{first_name}, here's a quick update. Please know that we do not have the p…" at bounding box center [384, 305] width 320 height 30
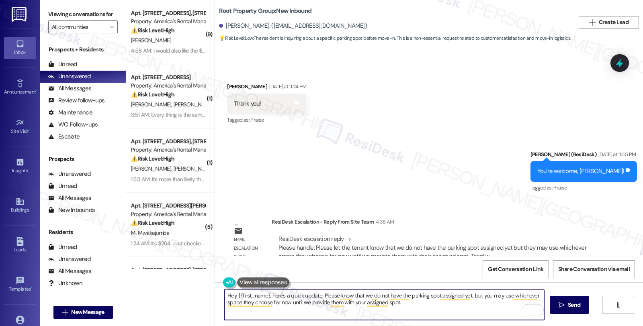
click at [323, 302] on textarea "Hey {{first_name}, here's a quick update. Please know that we do not have the p…" at bounding box center [384, 305] width 320 height 30
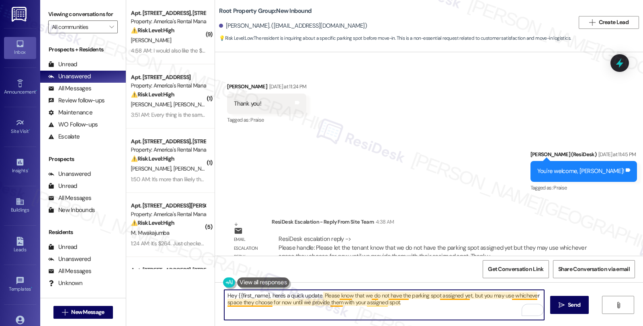
click at [328, 302] on textarea "Hey {{first_name}, here's a quick update. Please know that we do not have the p…" at bounding box center [384, 305] width 320 height 30
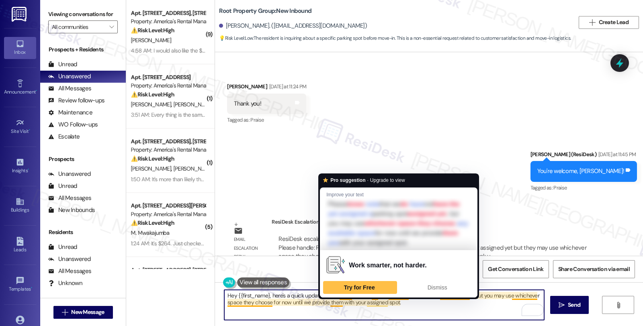
click at [328, 302] on textarea "Hey {{first_name}, here's a quick update. Please know that we do not have the p…" at bounding box center [384, 305] width 320 height 30
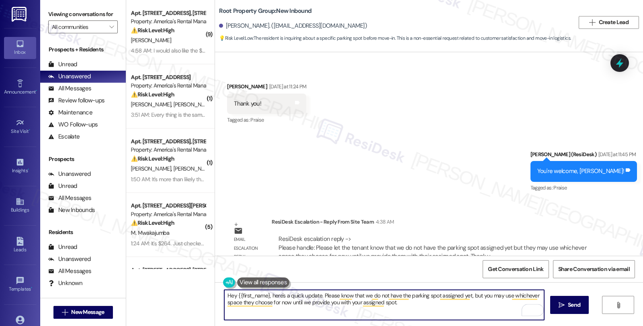
click at [411, 311] on textarea "Hey {{first_name}, here's a quick update. Please know that we do not have the p…" at bounding box center [384, 305] width 320 height 30
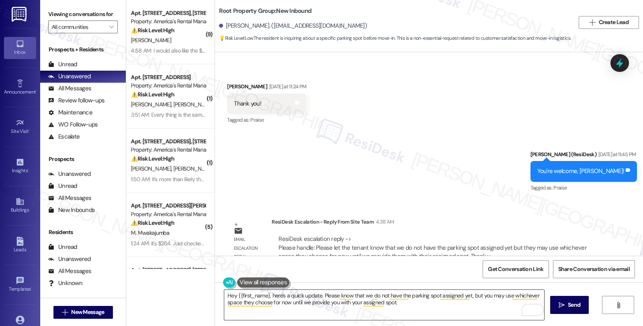
click at [295, 312] on textarea "Hey {{first_name}, here's a quick update. Please know that we do not have the p…" at bounding box center [384, 305] width 320 height 30
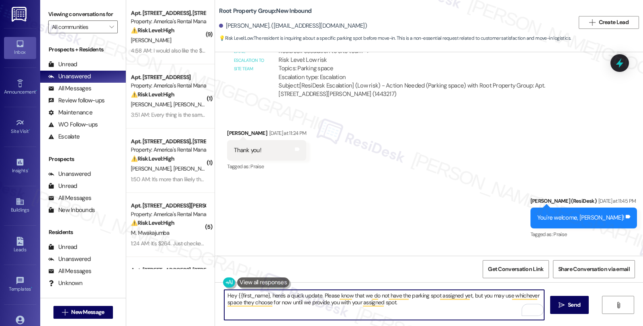
scroll to position [1134, 0]
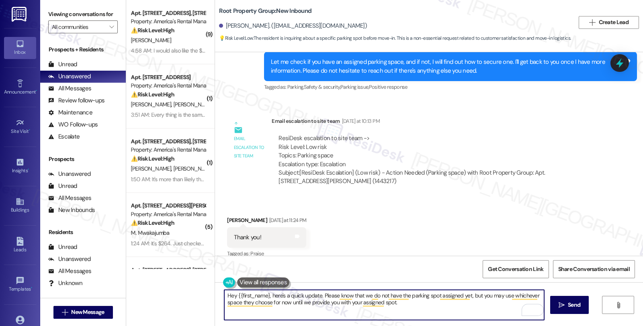
click at [439, 308] on textarea "Hey {{first_name}, here's a quick update. Please know that we do not have the p…" at bounding box center [384, 305] width 320 height 30
paste textarea "Should you have other concerns, please feel free to reach out. Have a great day!"
click at [244, 311] on textarea "Hey {{first_name}, here's a quick update. Please know that we do not have the p…" at bounding box center [384, 305] width 320 height 30
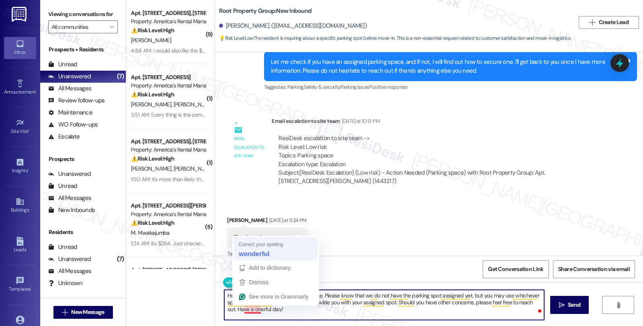
type textarea "Hey {{first_name}, here's a quick update. Please know that we do not have the p…"
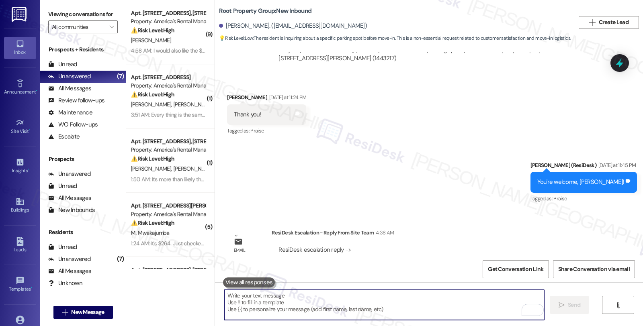
scroll to position [1268, 0]
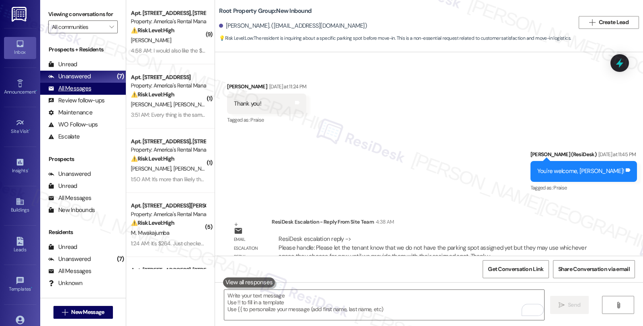
click at [88, 93] on div "All Messages" at bounding box center [69, 88] width 43 height 8
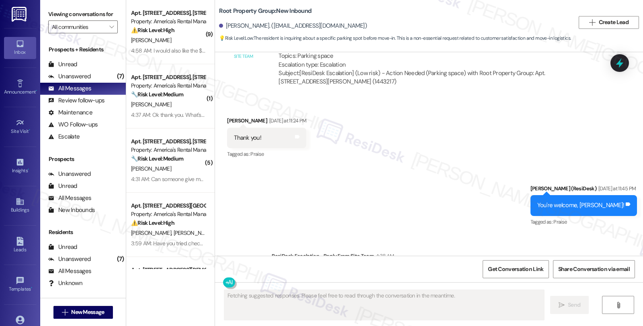
scroll to position [1353, 0]
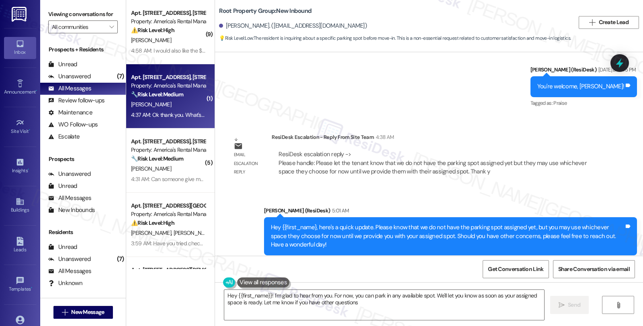
type textarea "Hey {{first_name}}! I'm glad to hear from you. For now, you can park in any ava…"
click at [178, 120] on div "Apt. 182 Highview Cove, 182 Highview Cove Property: America's Rental Managers P…" at bounding box center [170, 96] width 88 height 64
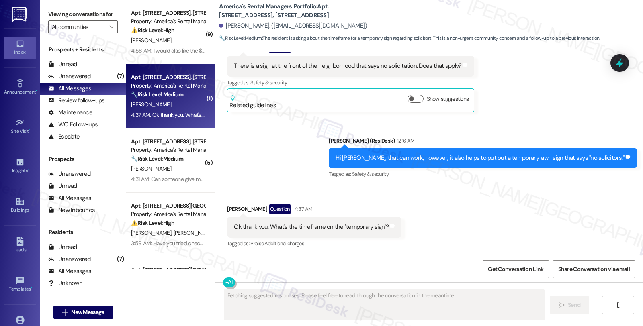
scroll to position [792, 0]
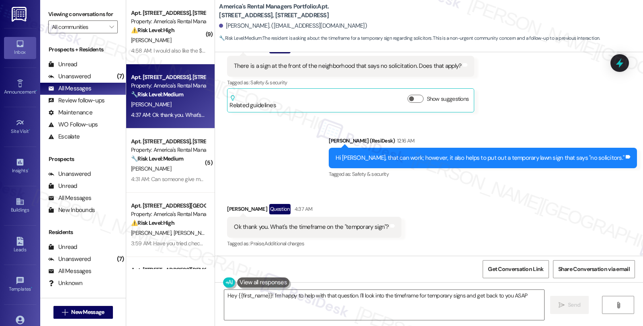
type textarea "Hey {{first_name}}! I'm happy to help with that question. I'll look into the ti…"
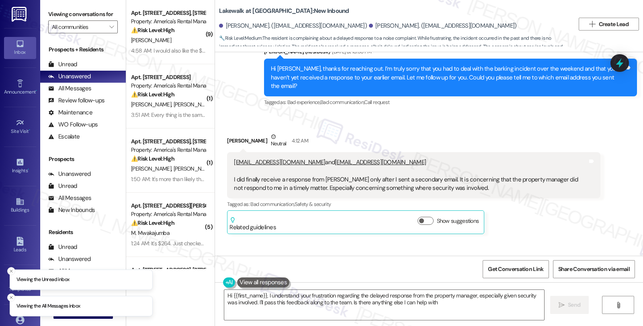
type textarea "Hi {{first_name}}, I understand your frustration regarding the delayed response…"
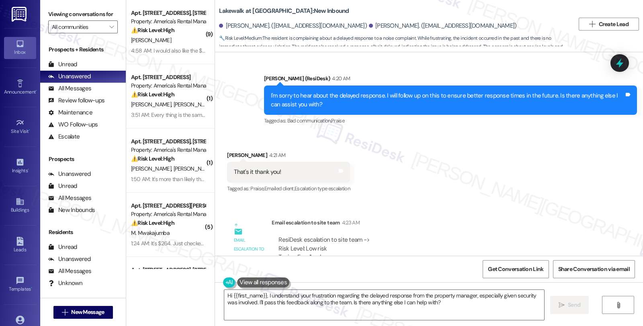
scroll to position [2087, 0]
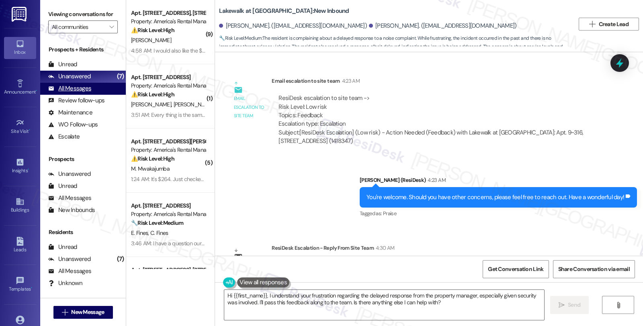
click at [86, 93] on div "All Messages" at bounding box center [69, 88] width 43 height 8
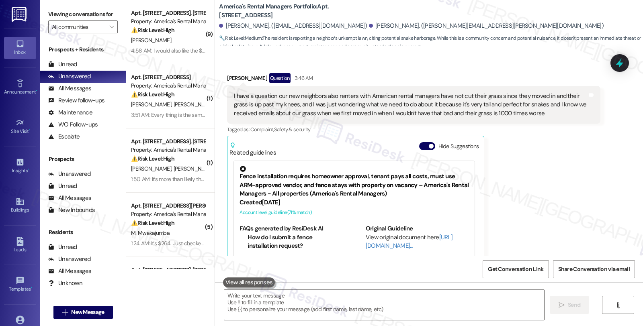
scroll to position [131, 0]
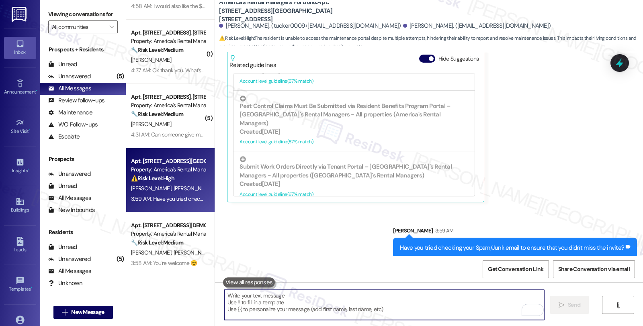
scroll to position [320, 0]
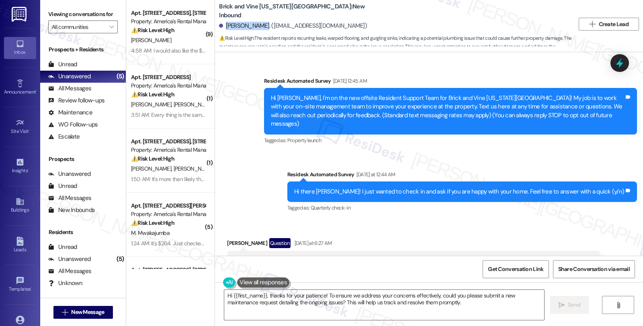
scroll to position [176, 0]
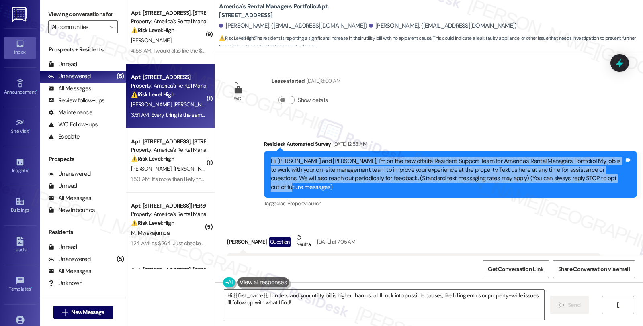
drag, startPoint x: 596, startPoint y: 178, endPoint x: 259, endPoint y: 157, distance: 337.6
click at [264, 157] on div "Hi [PERSON_NAME] and [PERSON_NAME], I'm on the new offsite Resident Support Tea…" at bounding box center [450, 174] width 373 height 47
copy div "Hi [PERSON_NAME] and [PERSON_NAME], I'm on the new offsite Resident Support Tea…"
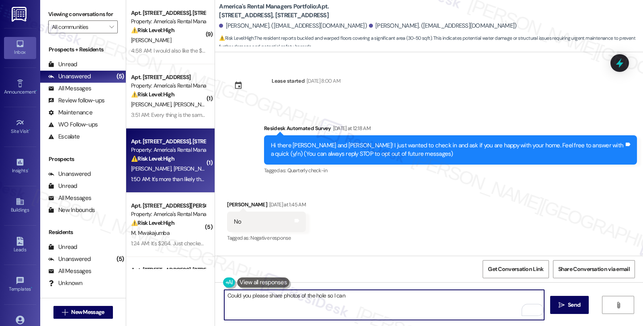
scroll to position [1397, 0]
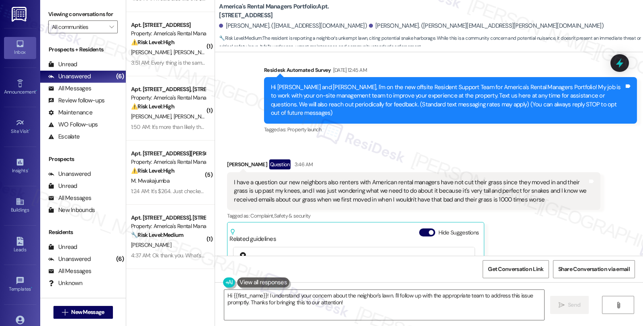
scroll to position [42, 0]
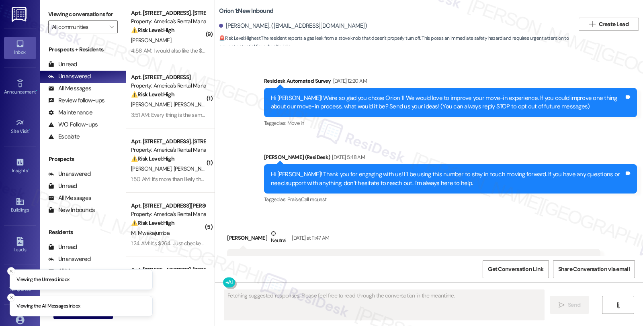
scroll to position [1175, 0]
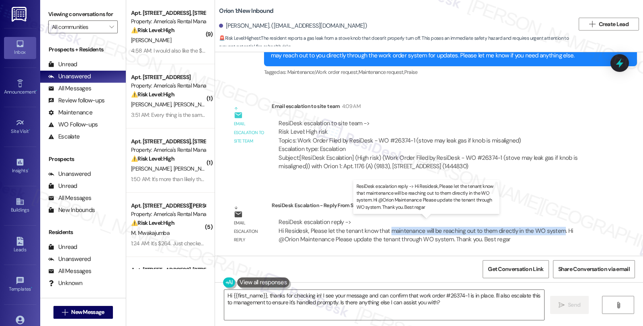
drag, startPoint x: 381, startPoint y: 229, endPoint x: 551, endPoint y: 230, distance: 170.3
click at [551, 230] on div "ResiDesk escalation reply -> Hi Residesk, Please let the tenant know that maint…" at bounding box center [425, 230] width 294 height 25
copy div "maintenance will be reaching out to them directly in the WO system"
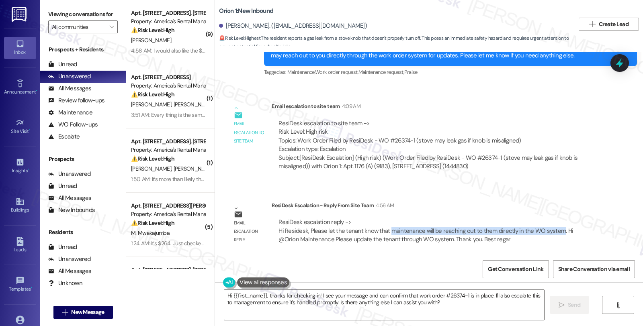
scroll to position [1086, 0]
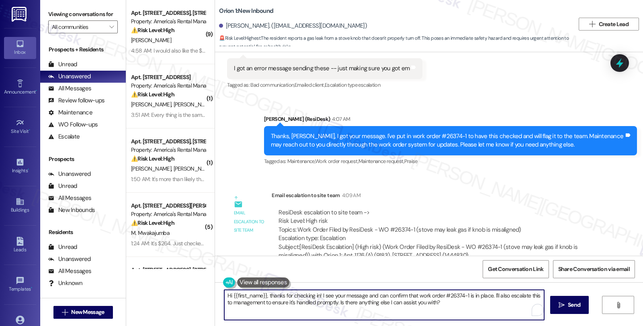
drag, startPoint x: 220, startPoint y: 295, endPoint x: 448, endPoint y: 305, distance: 228.3
click at [448, 305] on textarea "Hi {{first_name}}, thanks for checking in! I see your message and can confirm t…" at bounding box center [384, 305] width 320 height 30
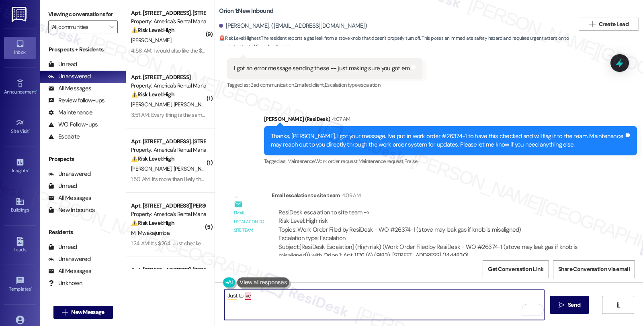
click at [240, 298] on textarea "Just to ive" at bounding box center [384, 305] width 320 height 30
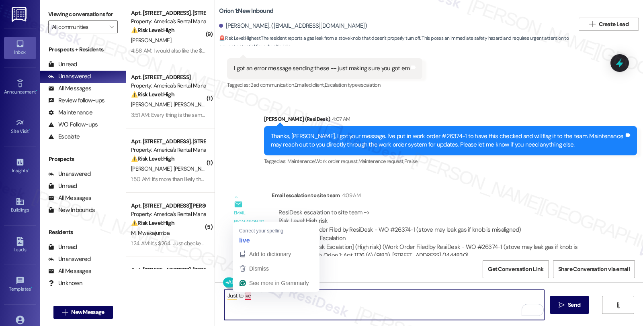
click at [240, 298] on textarea "Just to ive" at bounding box center [384, 305] width 320 height 30
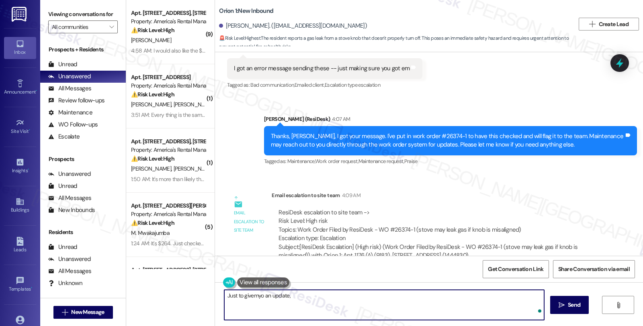
paste textarea "maintenance will be reaching out to them directly in the WO system"
click at [370, 296] on textarea "Just to give you an update, maintenance will be reaching out to them directly i…" at bounding box center [384, 305] width 320 height 30
click at [460, 295] on textarea "Just to give you an update, maintenance will be reaching out to you directly in…" at bounding box center [384, 305] width 320 height 30
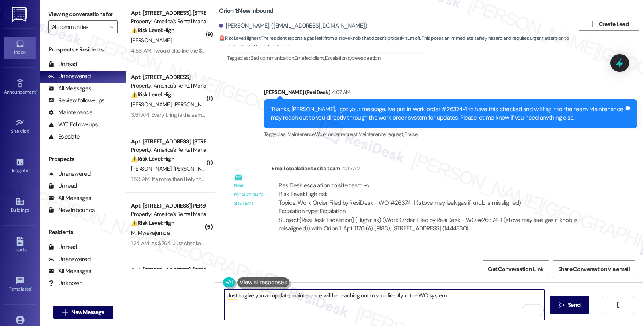
scroll to position [1175, 0]
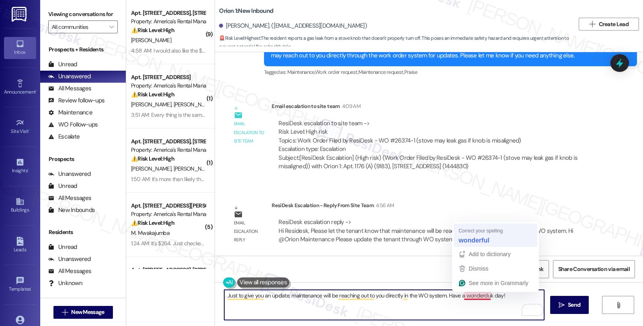
type textarea "Just to give you an update, maintenance will be reaching out to you directly in…"
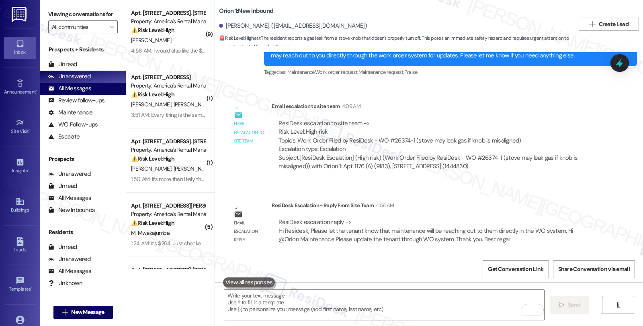
click at [88, 93] on div "All Messages" at bounding box center [69, 88] width 43 height 8
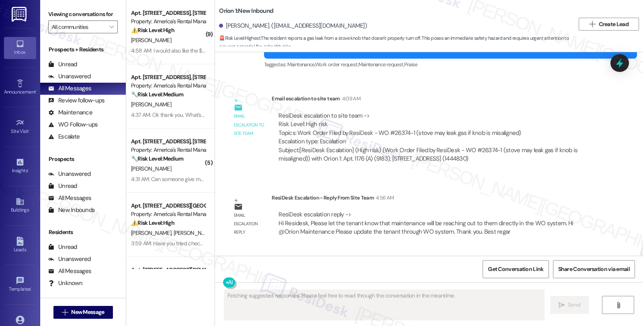
scroll to position [1243, 0]
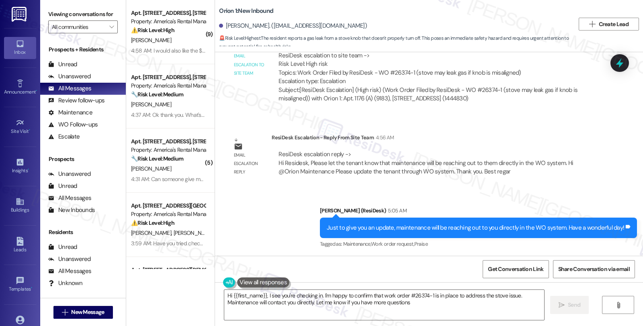
type textarea "Hi {{first_name}}, I see you're checking in. I'm happy to confirm that work ord…"
click at [547, 202] on div "Sent via SMS Sarah (ResiDesk) 5:05 AM Just to give you an update, maintenance w…" at bounding box center [478, 228] width 329 height 56
click at [85, 310] on span "New Message" at bounding box center [87, 312] width 33 height 8
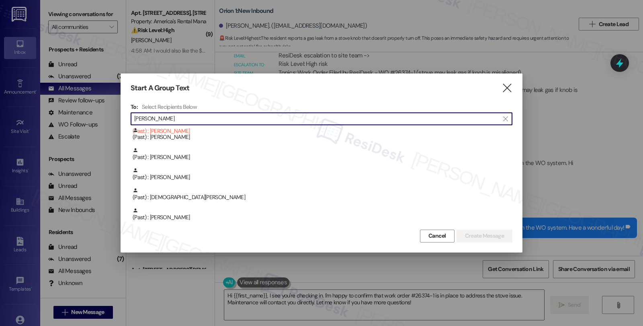
scroll to position [537, 0]
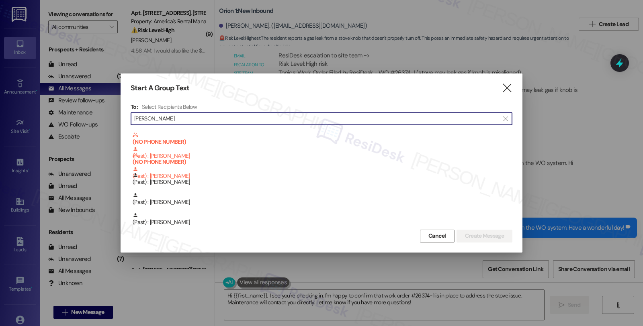
click at [135, 118] on input "Bailey" at bounding box center [316, 118] width 365 height 11
paste input "Courtney"
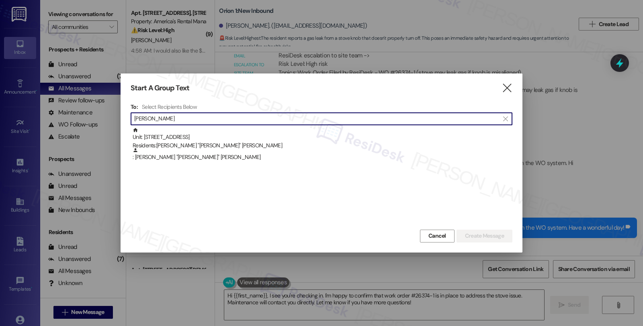
scroll to position [0, 0]
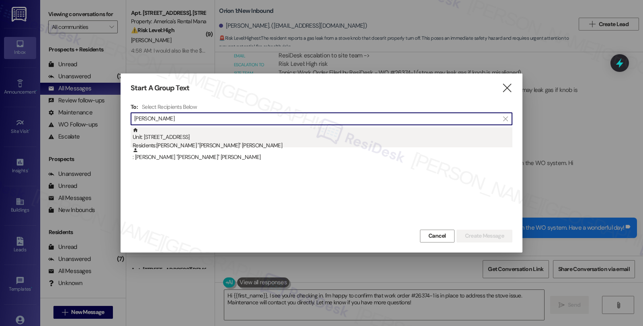
type input "Courtney Bailey"
click at [162, 145] on div "Residents: Kanekia Simpkins, Courtney "Raeann" Bailey" at bounding box center [322, 145] width 379 height 8
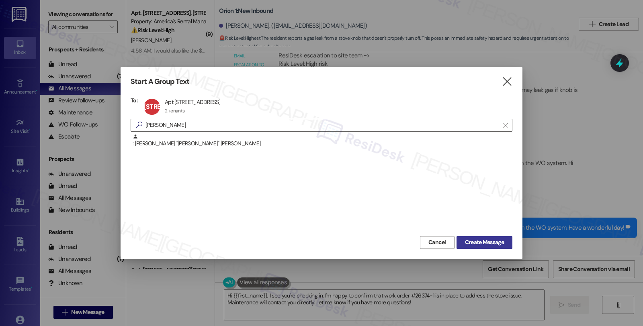
click at [486, 239] on span "Create Message" at bounding box center [484, 242] width 39 height 8
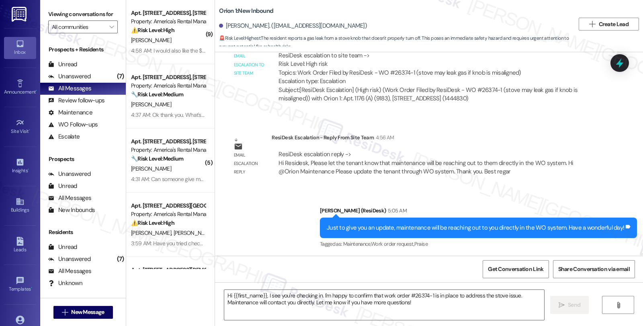
type textarea "Fetching suggested responses. Please feel free to read through the conversation…"
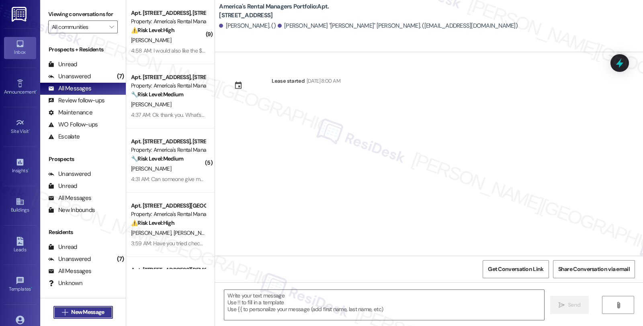
click at [81, 309] on button " New Message" at bounding box center [82, 312] width 59 height 13
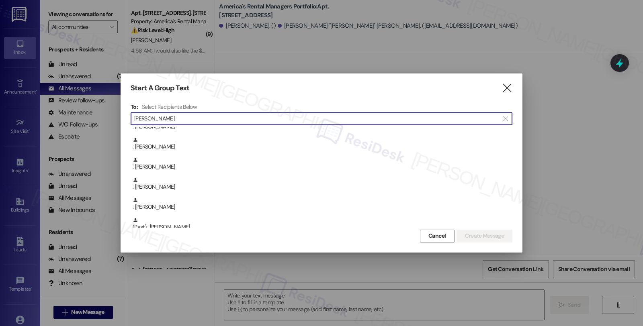
scroll to position [307, 0]
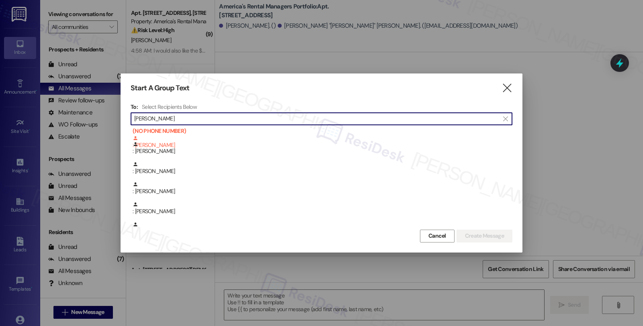
drag, startPoint x: 190, startPoint y: 114, endPoint x: 96, endPoint y: 113, distance: 93.6
click at [96, 113] on div "Start A Group Text  To: Select Recipients Below  Courtney  : Courtney Thornt…" at bounding box center [321, 163] width 643 height 326
paste input ""Raeann" Bailey"
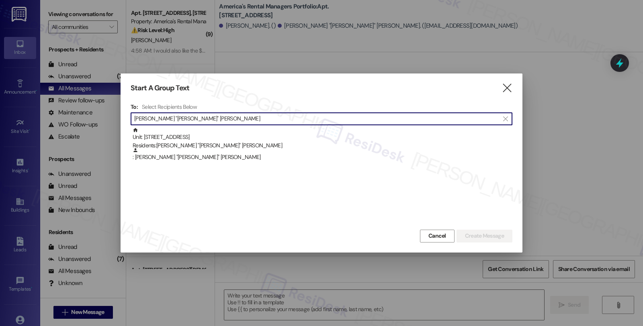
scroll to position [0, 0]
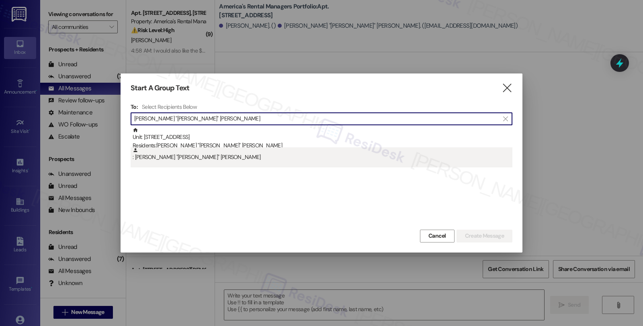
type input "Courtney "Raeann" Bailey"
click at [205, 161] on div ": Courtney "Raeann" Bailey" at bounding box center [321, 157] width 381 height 20
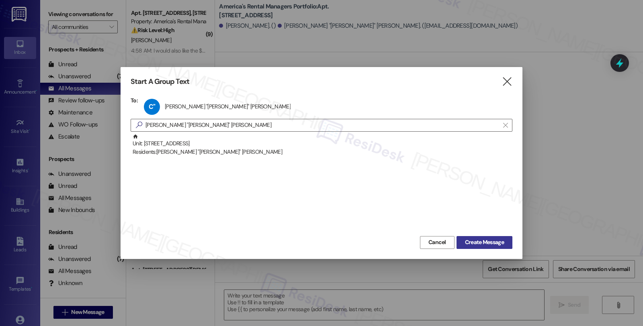
click at [480, 243] on span "Create Message" at bounding box center [484, 242] width 39 height 8
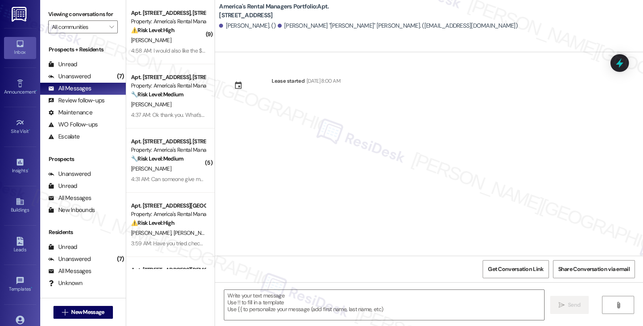
type textarea "Fetching suggested responses. Please feel free to read through the conversation…"
click at [259, 296] on textarea at bounding box center [384, 305] width 320 height 30
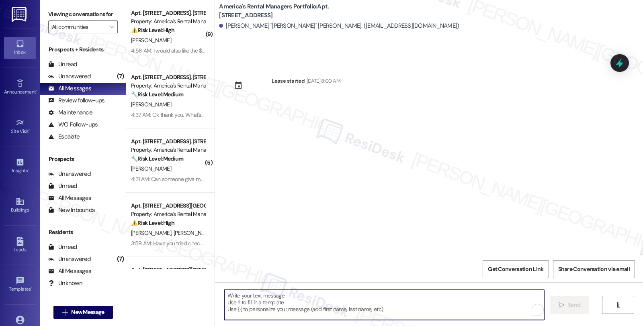
paste textarea "Hi Steven and Alissa, I'm on the new offsite Resident Support Team for America'…"
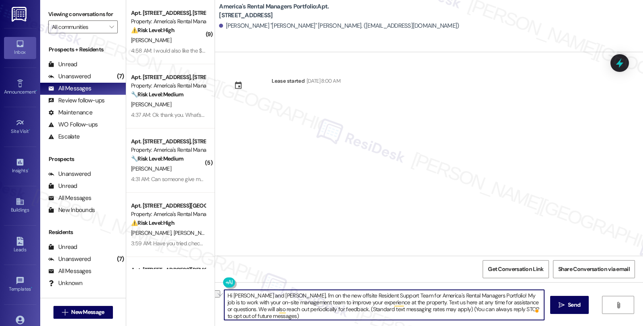
drag, startPoint x: 227, startPoint y: 296, endPoint x: 268, endPoint y: 295, distance: 41.0
click at [268, 295] on textarea "Hi Steven and Alissa, I'm on the new offsite Resident Support Team for America'…" at bounding box center [384, 305] width 320 height 30
paste textarea "{{first_name}}"
type textarea "Hi {{first_name}}, I'm on the new offsite Resident Support Team for America's R…"
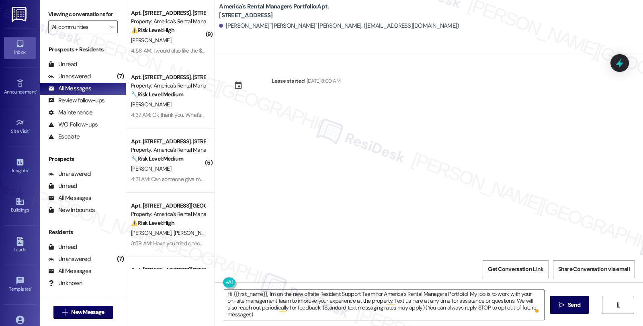
click at [402, 209] on div "Lease started Apr 16, 2021 at 8:00 AM" at bounding box center [429, 154] width 428 height 204
click at [567, 306] on span "Send" at bounding box center [573, 305] width 12 height 8
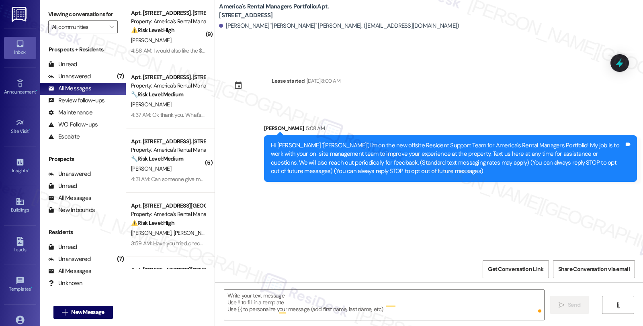
scroll to position [0, 0]
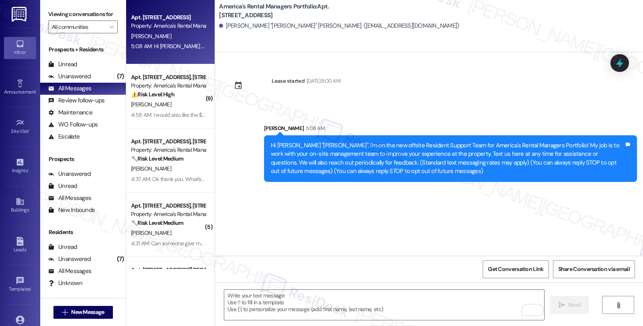
click at [556, 199] on div "Lease started Apr 16, 2021 at 8:00 AM Sent via SMS Sarah 5:08 AM Hi Courtney "R…" at bounding box center [429, 154] width 428 height 204
drag, startPoint x: 549, startPoint y: 92, endPoint x: 544, endPoint y: 99, distance: 8.0
click at [549, 92] on div "Lease started Apr 16, 2021 at 8:00 AM Sent via SMS Sarah 5:08 AM Hi Courtney "R…" at bounding box center [429, 154] width 428 height 204
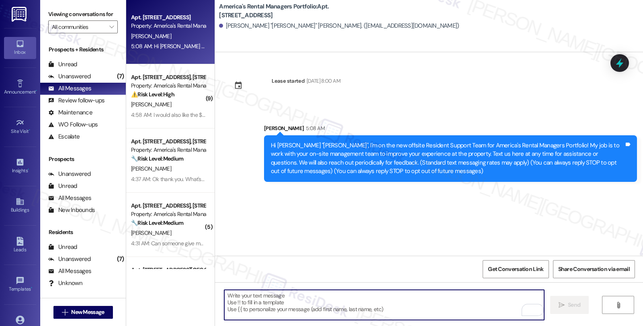
click at [422, 318] on textarea "To enrich screen reader interactions, please activate Accessibility in Grammarl…" at bounding box center [384, 305] width 320 height 30
click at [88, 81] on div "Unanswered" at bounding box center [69, 76] width 43 height 8
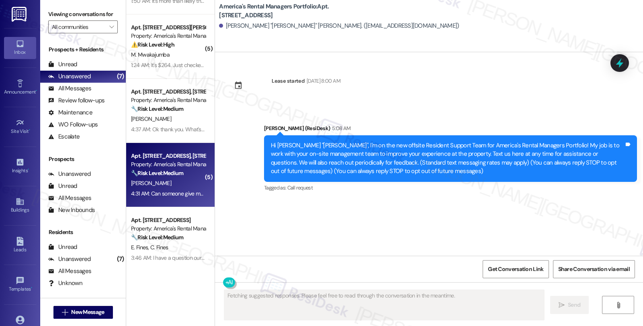
scroll to position [181, 0]
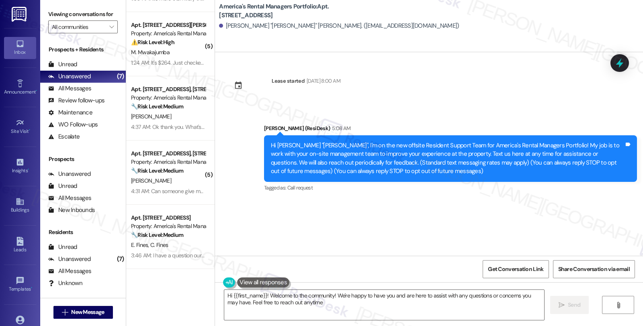
type textarea "Hi {{first_name}}! Welcome to the community! We're happy to have you and are he…"
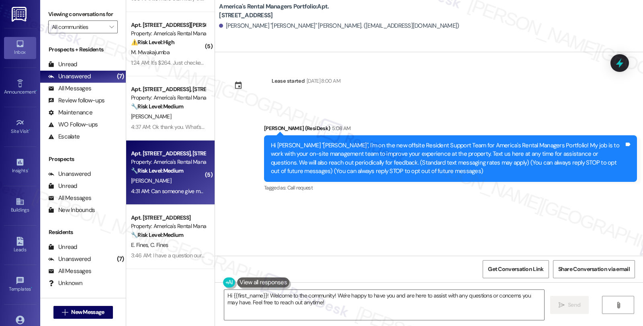
click at [183, 201] on div "Apt. 130 Elm Street, 130 Elm Street Property: America's Rental Managers Portfol…" at bounding box center [170, 173] width 88 height 64
type textarea "Fetching suggested responses. Please feel free to read through the conversation…"
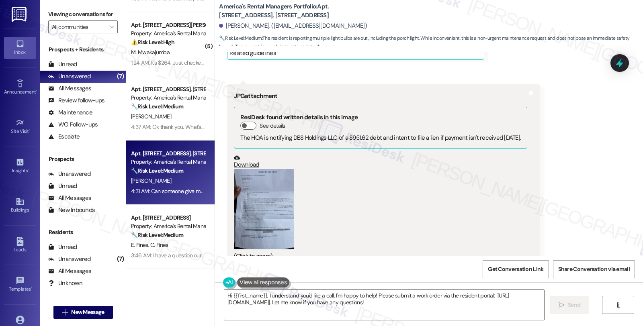
scroll to position [725, 0]
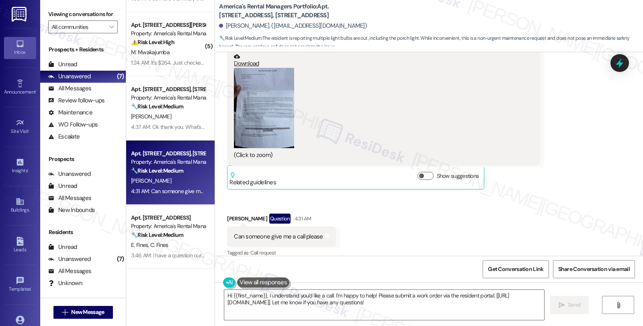
click at [268, 101] on button "Zoom image" at bounding box center [264, 108] width 60 height 80
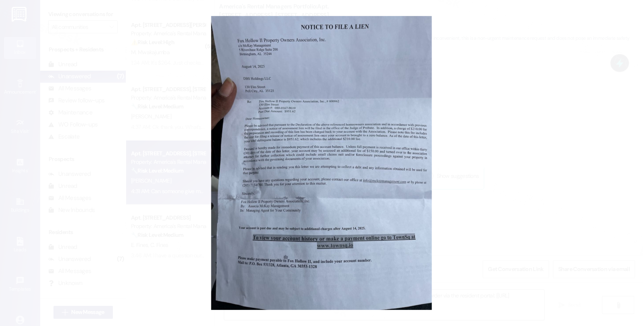
click at [322, 143] on button "Unzoom image" at bounding box center [321, 163] width 643 height 326
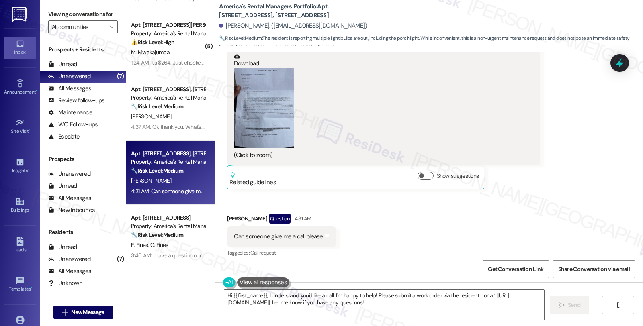
click at [239, 55] on link "Download" at bounding box center [380, 60] width 293 height 14
click at [265, 294] on textarea "Hi {{first_name}}, I understand you'd like a call. I'm happy to help! Please su…" at bounding box center [384, 305] width 320 height 30
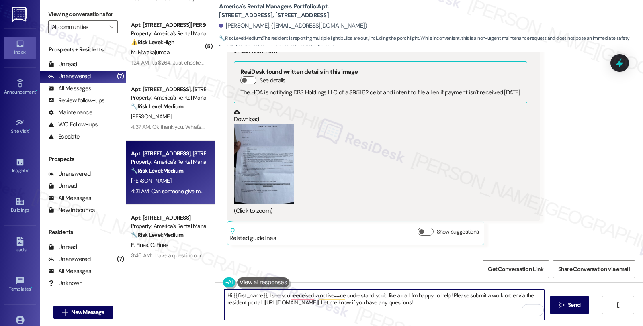
scroll to position [636, 0]
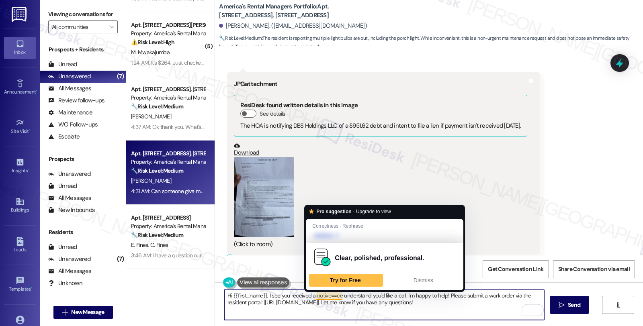
click at [320, 294] on textarea "Hi {{first_name}}, I see you received a notive==ce understand you'd like a call…" at bounding box center [384, 305] width 320 height 30
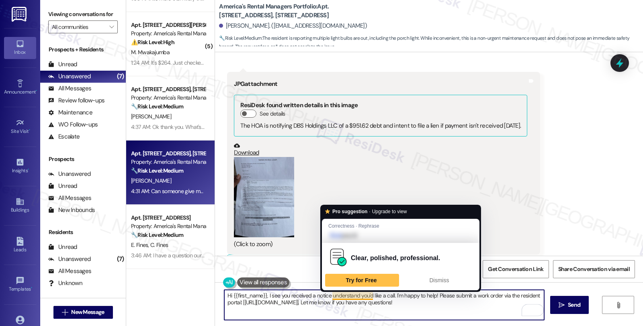
click at [328, 293] on textarea "Hi {{first_name}}, I see you received a notice understand you'd like a call. I'…" at bounding box center [384, 305] width 320 height 30
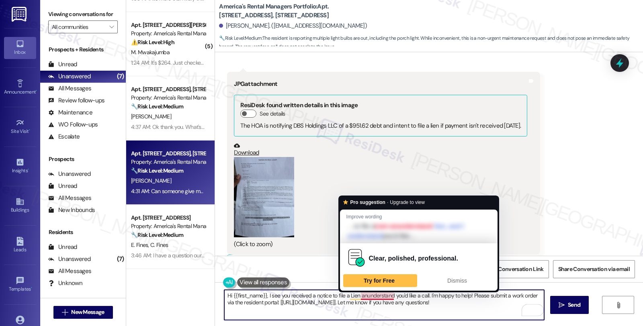
click at [355, 296] on textarea "Hi {{first_name}}, I see you received a notice to file a Lien anunderstand you'…" at bounding box center [384, 305] width 320 height 30
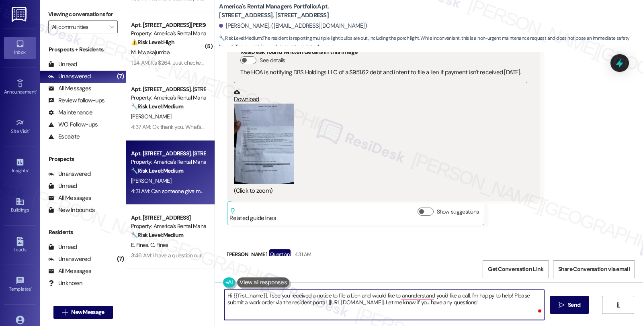
scroll to position [725, 0]
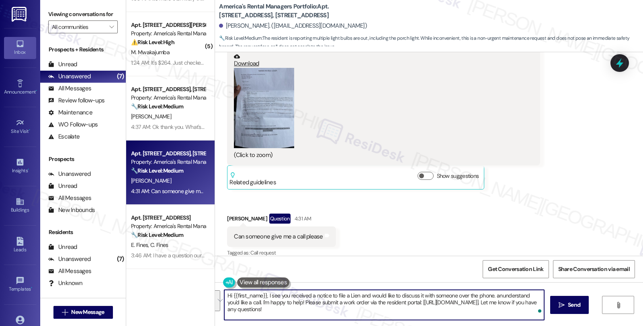
drag, startPoint x: 491, startPoint y: 295, endPoint x: 494, endPoint y: 316, distance: 20.8
click at [494, 316] on textarea "Hi {{first_name}}, I see you received a notice to file a Lien and would like to…" at bounding box center [384, 305] width 320 height 30
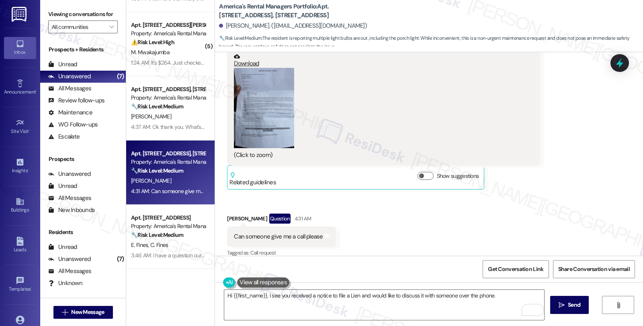
click at [258, 283] on button at bounding box center [263, 282] width 52 height 10
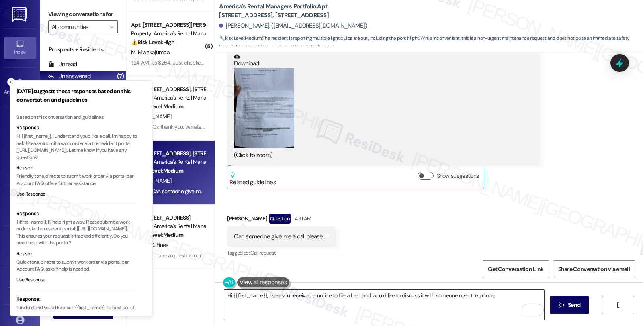
click at [290, 303] on textarea "Hi {{first_name}}, I see you received a notice to file a Lien and would like to…" at bounding box center [384, 305] width 320 height 30
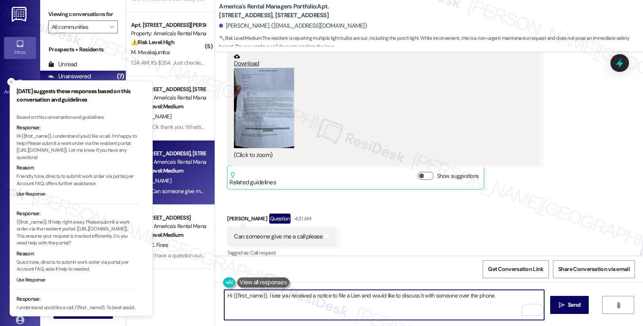
click at [510, 299] on textarea "Hi {{first_name}}, I see you received a notice to file a Lien and would like to…" at bounding box center [384, 305] width 320 height 30
paste textarea "I would love to speak with you. However, I'm only communicating with tenants vi…"
drag, startPoint x: 322, startPoint y: 303, endPoint x: 351, endPoint y: 303, distance: 28.5
click at [351, 303] on textarea "Hi {{first_name}}, I see you received a notice to file a Lien and would like to…" at bounding box center [384, 305] width 320 height 30
click at [520, 302] on textarea "Hi {{first_name}}, I see you received a notice to file a Lien and would like to…" at bounding box center [384, 305] width 320 height 30
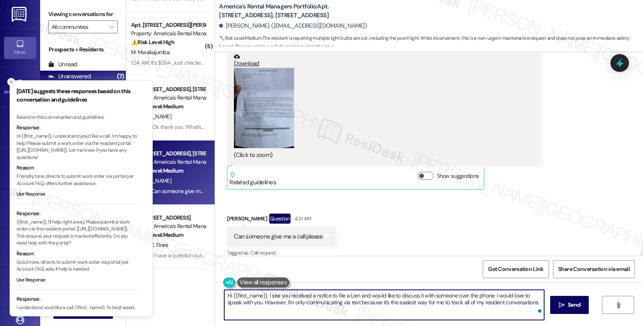
click at [10, 81] on icon "Close toast" at bounding box center [11, 82] width 5 height 5
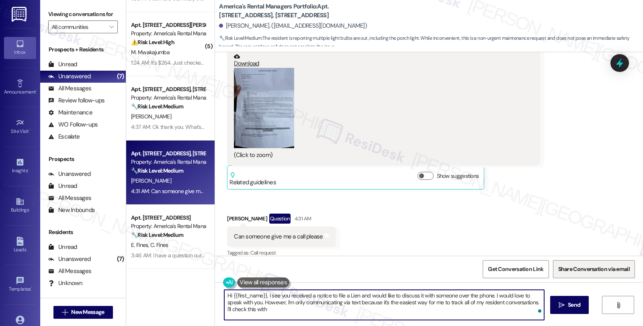
type textarea "Hi {{first_name}}, I see you received a notice to file a Lien and would like to…"
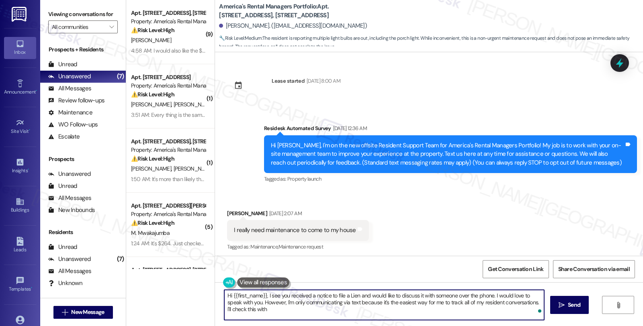
scroll to position [725, 0]
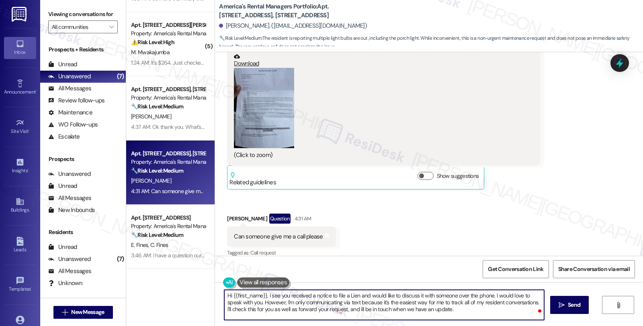
click at [333, 311] on textarea "Hi {{first_name}}, I see you received a notice to file a Lien and would like to…" at bounding box center [384, 305] width 320 height 30
click at [448, 314] on textarea "Hi {{first_name}}, I see you received a notice to file a Lien and would like to…" at bounding box center [384, 305] width 320 height 30
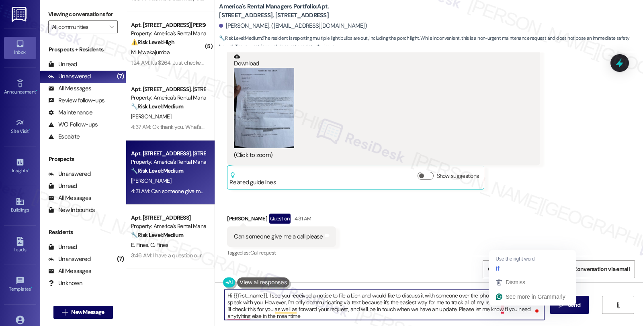
click at [496, 308] on textarea "Hi {{first_name}}, I see you received a notice to file a Lien and would like to…" at bounding box center [384, 305] width 320 height 30
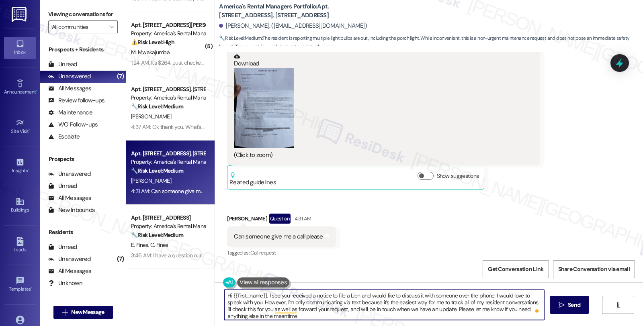
click at [340, 314] on textarea "Hi {{first_name}}, I see you received a notice to file a Lien and would like to…" at bounding box center [384, 305] width 320 height 30
type textarea "Hi {{first_name}}, I see you received a notice to file a Lien and would like to…"
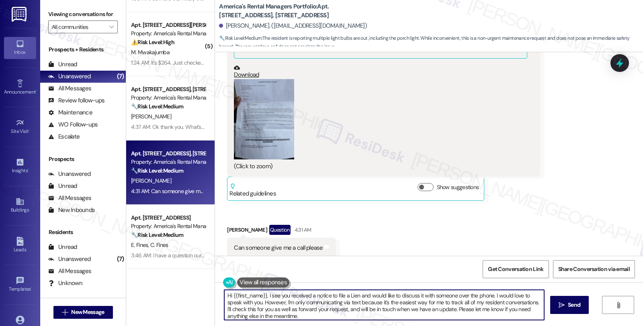
scroll to position [709, 0]
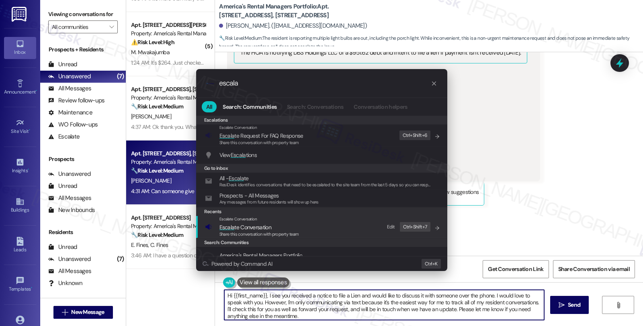
type input "escala"
click at [266, 222] on div "Escalate Conversation" at bounding box center [259, 219] width 80 height 6
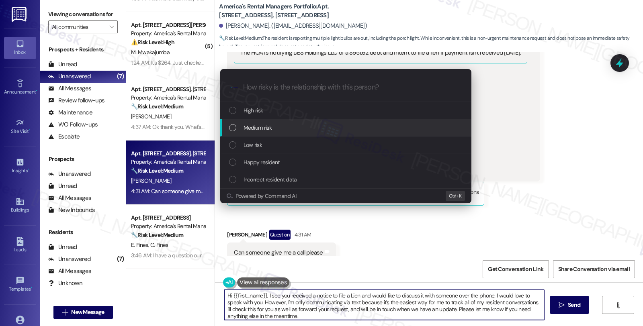
click at [284, 131] on div "Medium risk" at bounding box center [346, 127] width 235 height 9
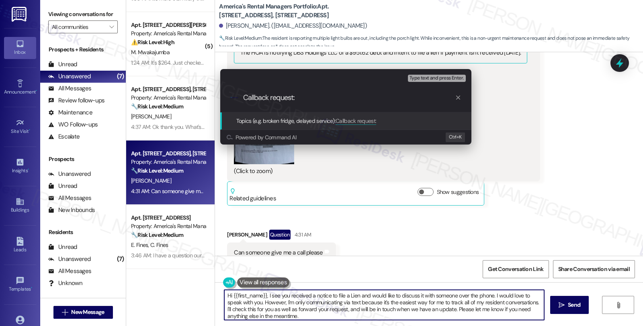
paste input "Notice to File a Lien"
type input "Callback request: Notice to File a Lien"
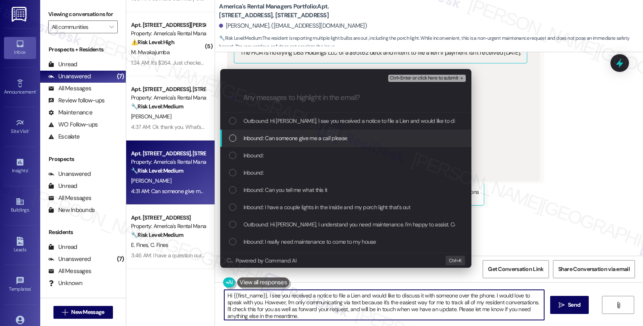
click at [319, 138] on span "Inbound: Can someone give me a call please" at bounding box center [295, 138] width 104 height 9
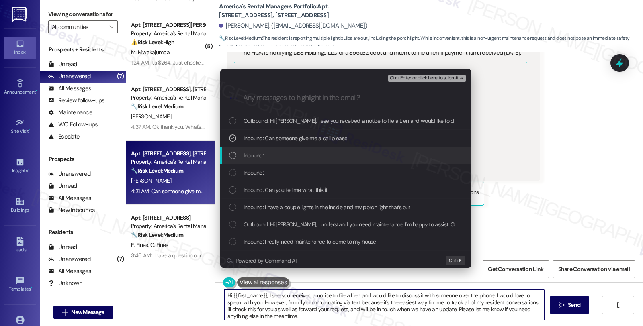
click at [290, 153] on div "Inbound:" at bounding box center [346, 155] width 235 height 9
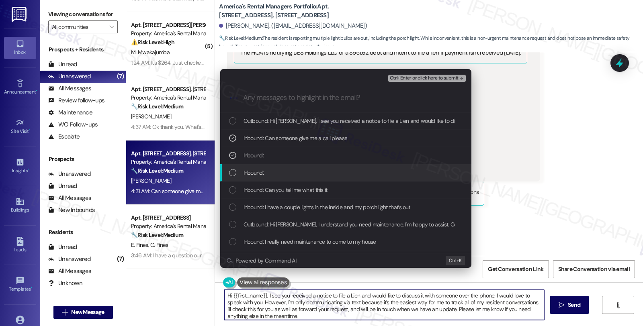
click at [283, 178] on div "Inbound:" at bounding box center [345, 172] width 251 height 17
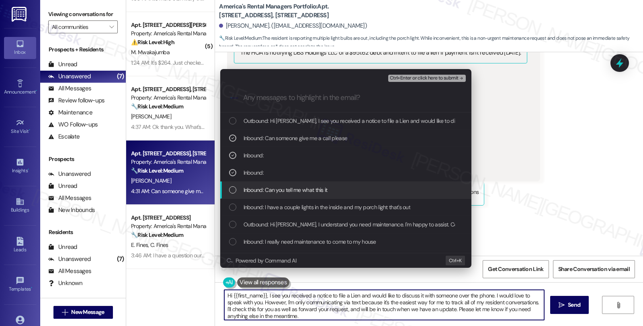
click at [284, 190] on span "Inbound: Can you tell me what this it" at bounding box center [285, 190] width 84 height 9
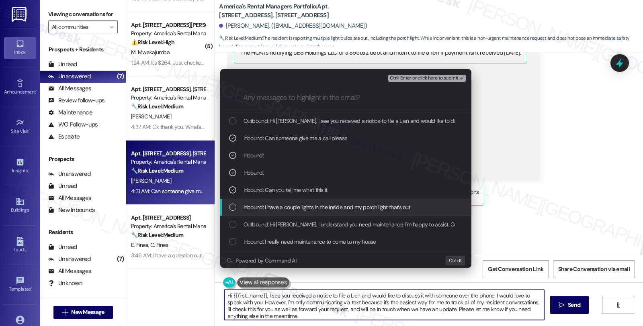
click at [318, 208] on span "Inbound: I have a couple lights in the inside and my porch light that's out" at bounding box center [326, 207] width 167 height 9
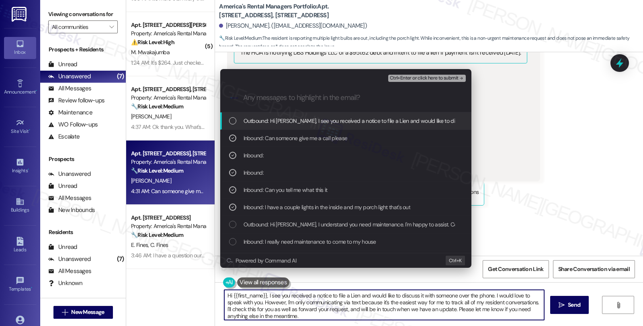
click at [436, 78] on span "Ctrl+Enter or click here to submit" at bounding box center [424, 78] width 69 height 6
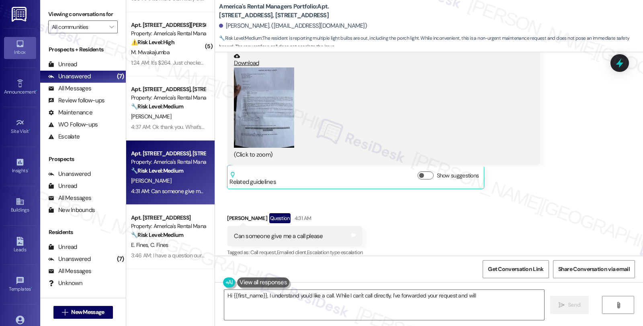
scroll to position [725, 0]
type textarea "Hi {{first_name}}, I understand you'd like a call. While I can't call directly,…"
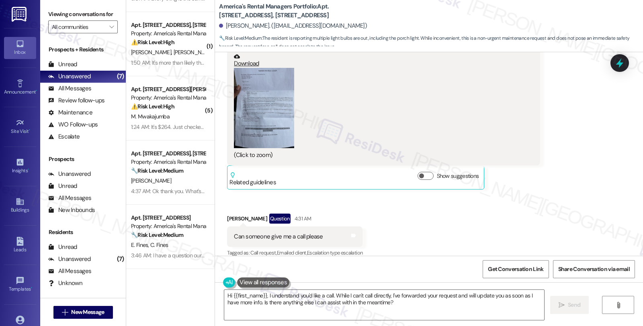
scroll to position [810, 0]
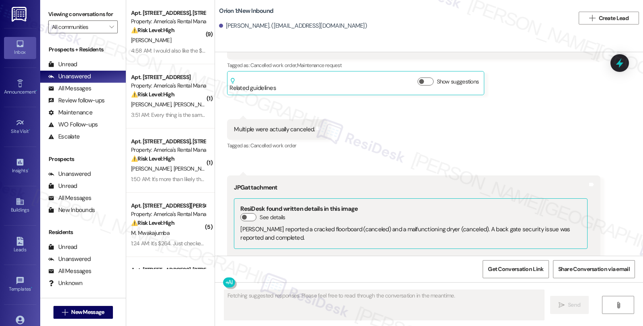
scroll to position [2053, 0]
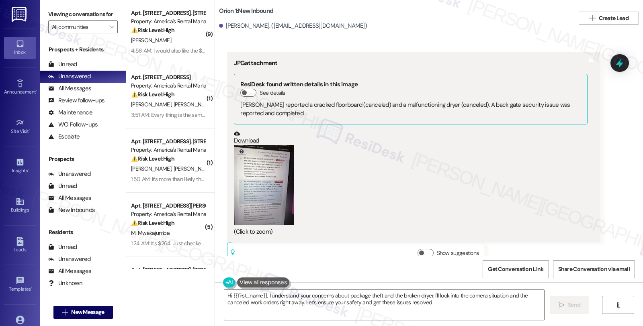
type textarea "Hi {{first_name}}, I understand your concerns about package theft and the broke…"
click at [239, 182] on button "Zoom image" at bounding box center [264, 185] width 60 height 80
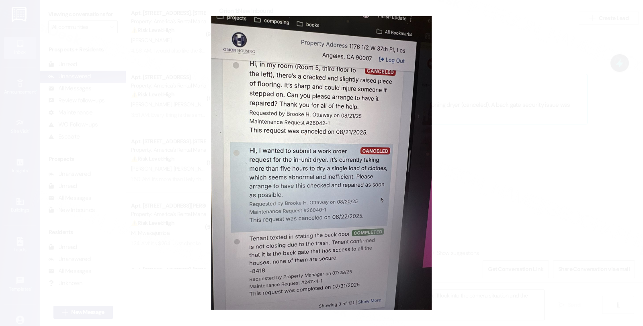
click at [495, 177] on button "Unzoom image" at bounding box center [321, 163] width 643 height 326
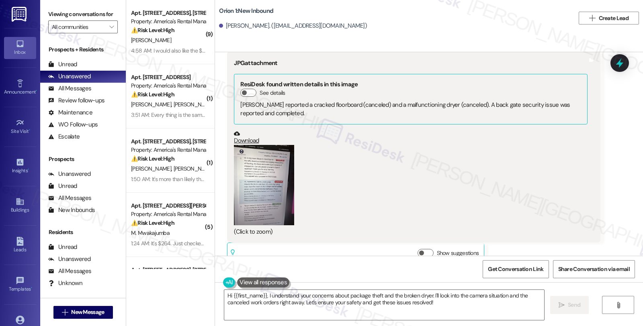
click at [548, 145] on div "(Click to zoom)" at bounding box center [410, 191] width 353 height 92
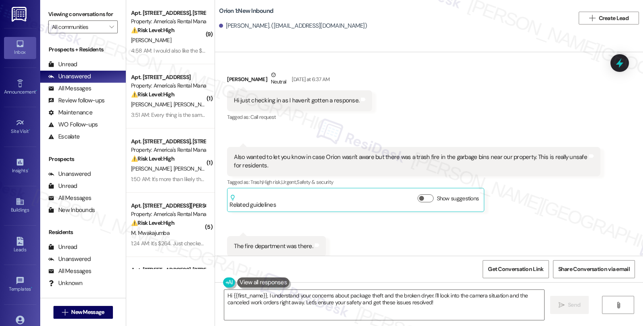
scroll to position [313, 0]
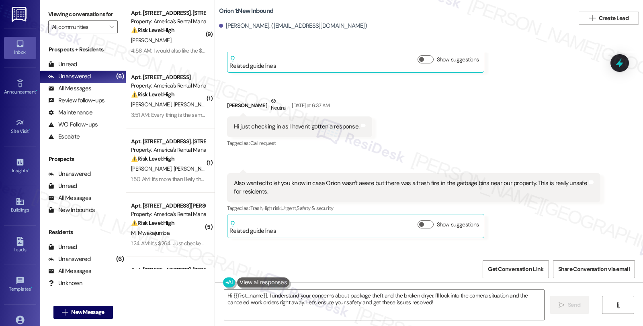
click at [541, 220] on div "Fatema Bhaiji Question Yesterday at 6:38 AM Also wanted to let you know in case…" at bounding box center [413, 205] width 373 height 65
click at [444, 310] on textarea "Hi {{first_name}}, I understand your concerns about package theft and the broke…" at bounding box center [384, 305] width 320 height 30
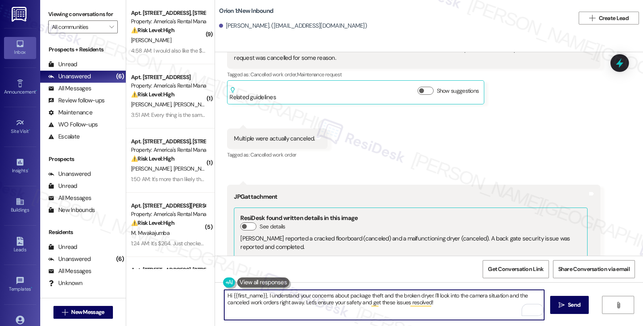
scroll to position [2053, 0]
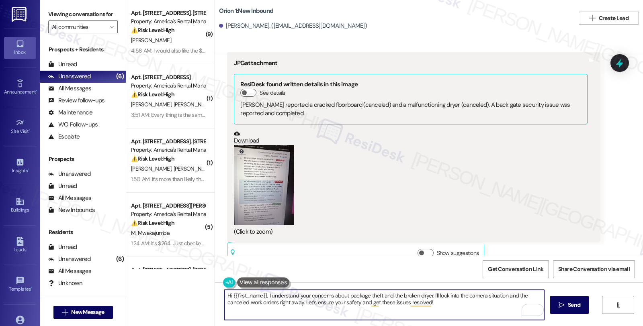
click at [263, 165] on button "Zoom image" at bounding box center [264, 185] width 60 height 80
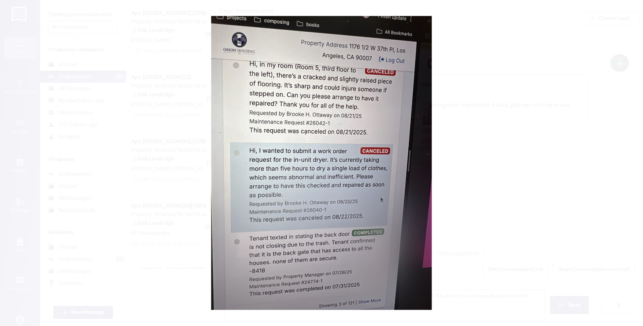
click at [534, 58] on button "Unzoom image" at bounding box center [321, 163] width 643 height 326
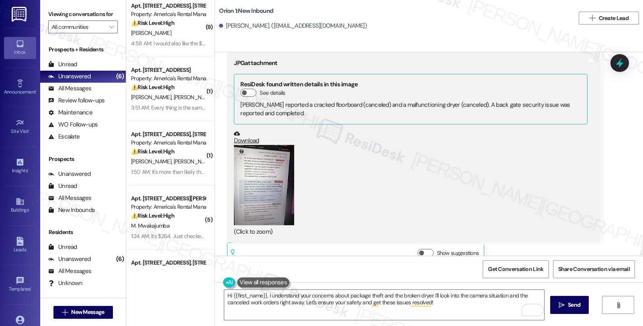
scroll to position [0, 0]
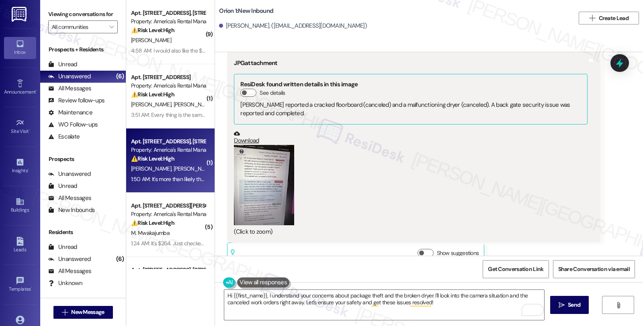
click at [181, 174] on div "1:50 AM: It's more than likely the drain going out to the septic tank in the sl…" at bounding box center [168, 179] width 76 height 10
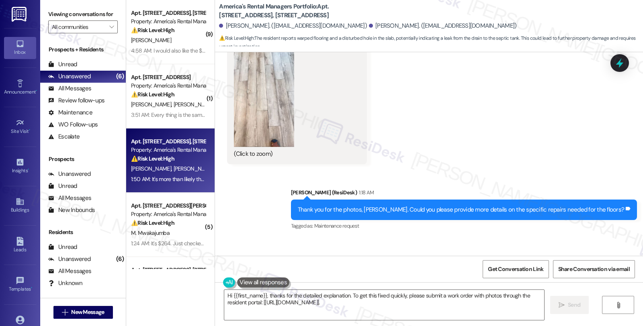
scroll to position [1226, 0]
click at [274, 107] on button "Zoom image" at bounding box center [264, 94] width 60 height 107
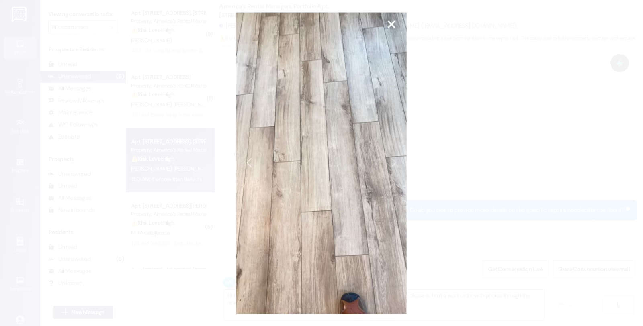
click at [458, 114] on button "Unzoom image" at bounding box center [321, 163] width 643 height 326
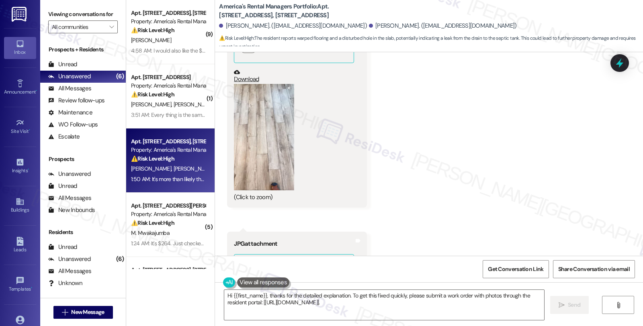
scroll to position [959, 0]
click at [265, 149] on button "Zoom image" at bounding box center [264, 137] width 60 height 107
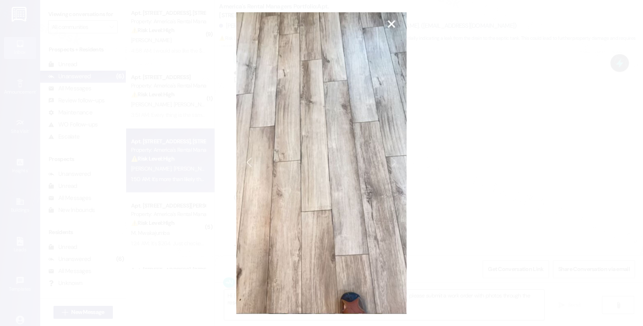
click at [516, 147] on button "Unzoom image" at bounding box center [321, 163] width 643 height 326
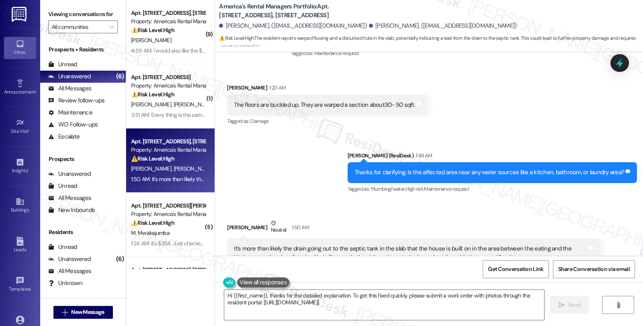
scroll to position [1494, 0]
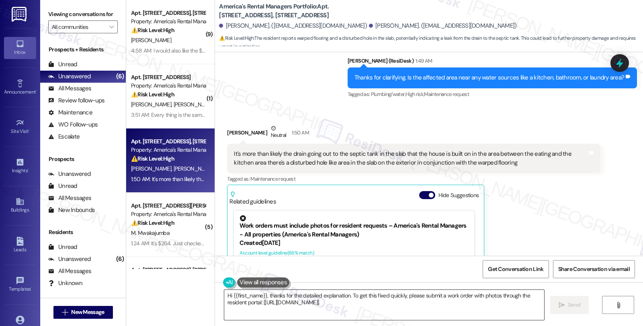
click at [224, 294] on textarea "Hi {{first_name}}, thanks for the detailed explanation. To get this fixed quick…" at bounding box center [384, 305] width 320 height 30
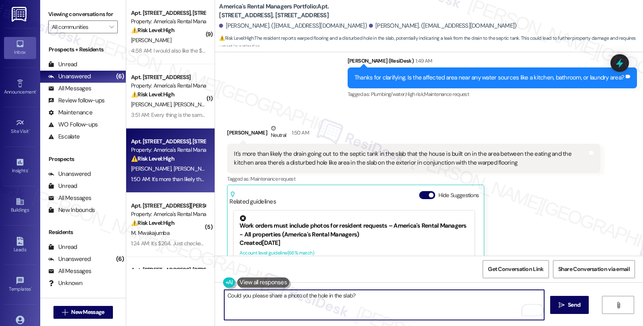
type textarea "Could you please share a photo of the hole in the slab?"
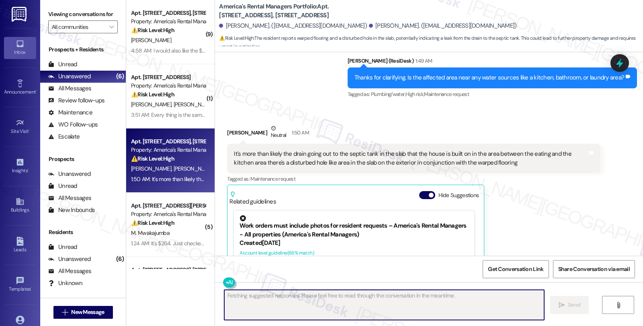
scroll to position [1583, 0]
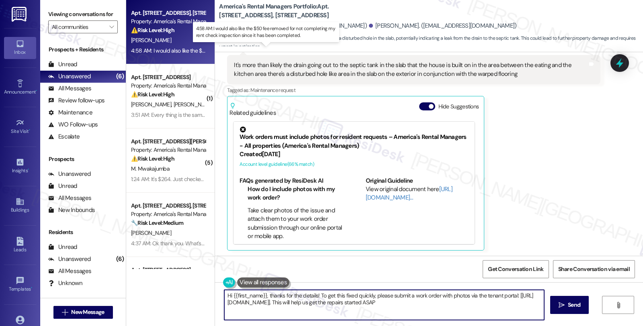
type textarea "Hi {{first_name}}, thanks for the details! To get this fixed quickly, please su…"
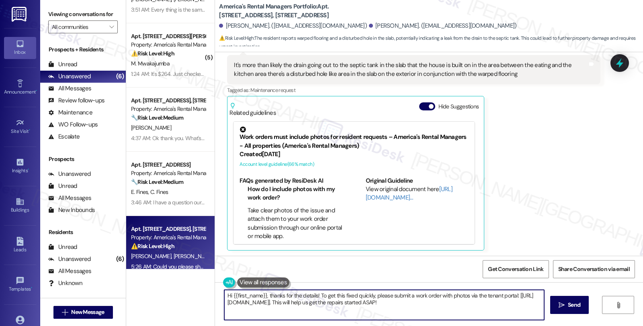
scroll to position [116, 0]
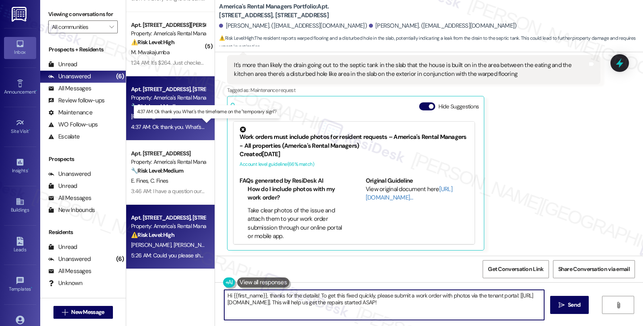
click at [184, 127] on div "4:37 AM: Ok thank you. What's the timeframe on the "temporary sign"? 4:37 AM: O…" at bounding box center [212, 126] width 162 height 7
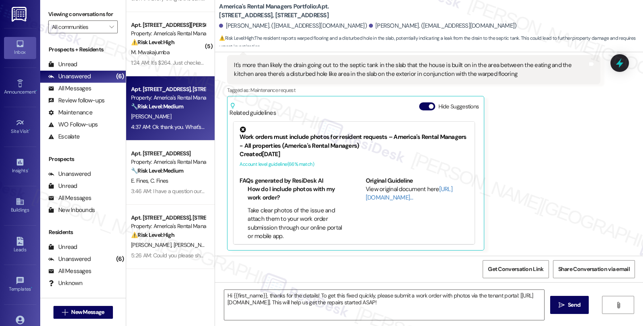
type textarea "Fetching suggested responses. Please feel free to read through the conversation…"
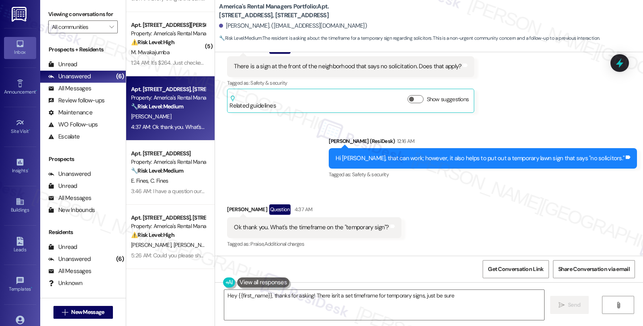
scroll to position [792, 0]
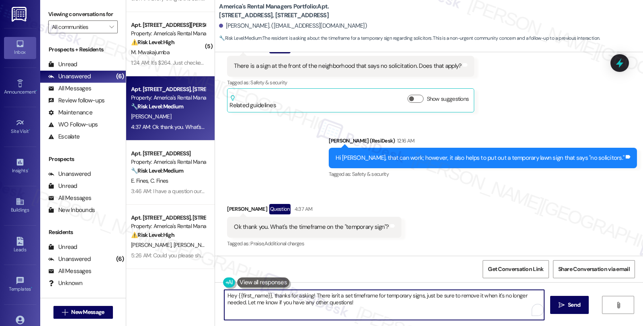
drag, startPoint x: 270, startPoint y: 295, endPoint x: 226, endPoint y: 295, distance: 44.2
click at [226, 295] on textarea "Hey {{first_name}}, thanks for asking! There isn't a set timeframe for temporar…" at bounding box center [384, 305] width 320 height 30
drag, startPoint x: 309, startPoint y: 298, endPoint x: 179, endPoint y: 298, distance: 130.1
click at [179, 298] on div "( 9 ) Apt. 208 Ironwood Circle, 208 Ironwood Circle Property: America's Rental …" at bounding box center [384, 163] width 516 height 326
type textarea "There isn't a set timeframe for temporary signs, just be sure to remove it when…"
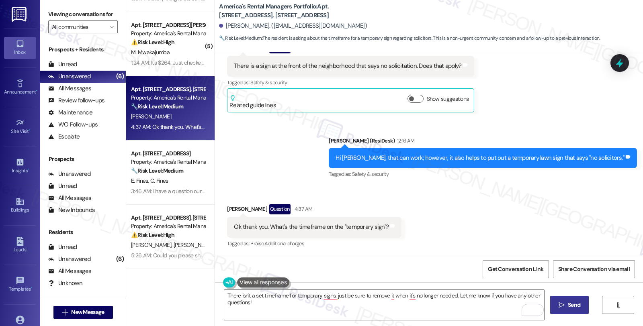
click at [560, 304] on icon "" at bounding box center [561, 305] width 6 height 6
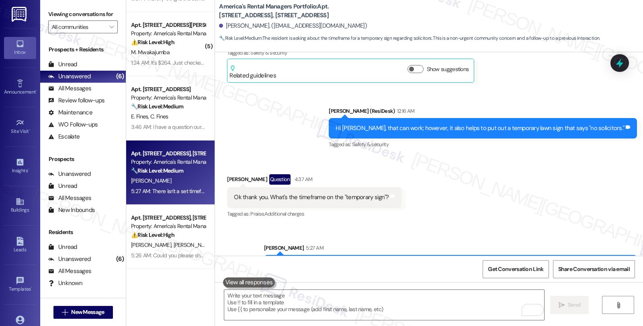
scroll to position [856, 0]
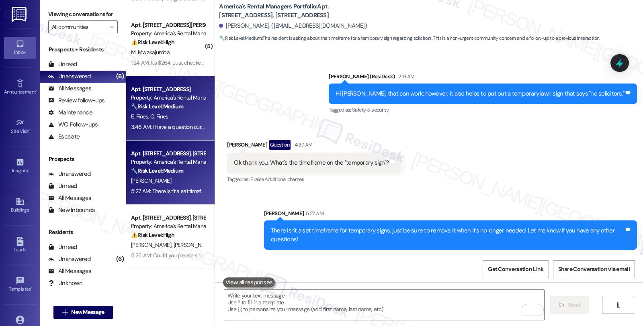
click at [184, 115] on div "E. Fines C. Fines" at bounding box center [168, 117] width 76 height 10
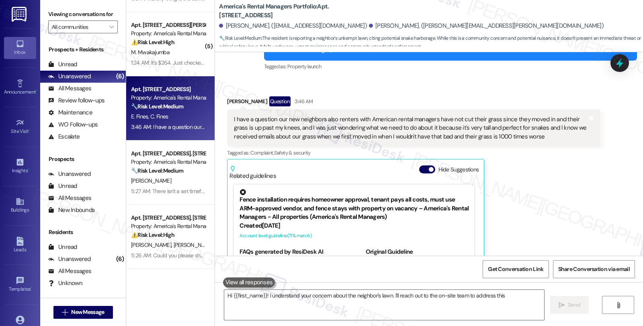
scroll to position [176, 0]
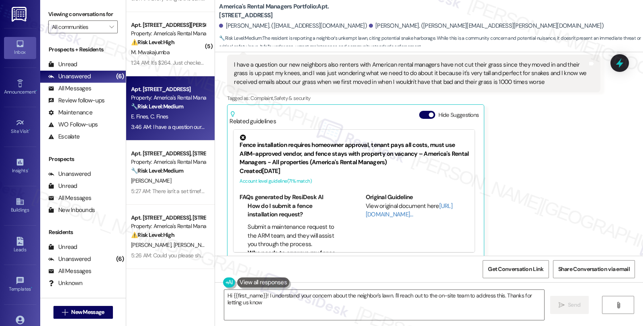
type textarea "Hi {{first_name}}! I understand your concern about the neighbor's lawn. I'll re…"
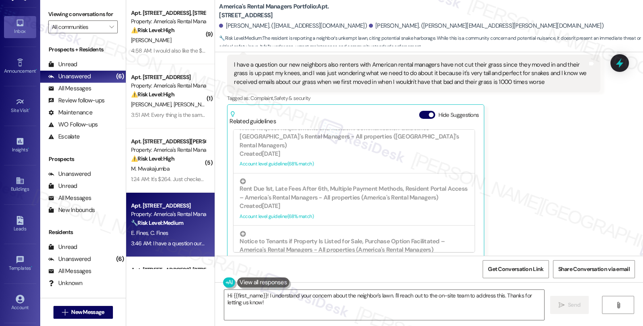
scroll to position [58, 0]
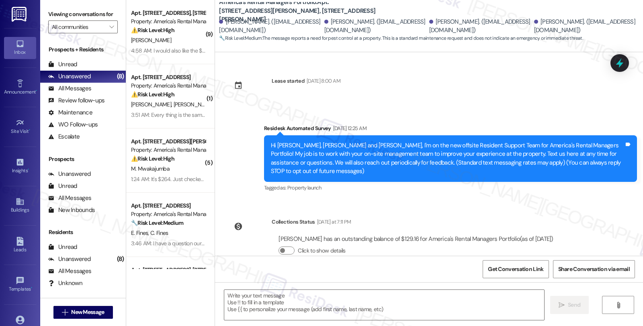
scroll to position [150, 0]
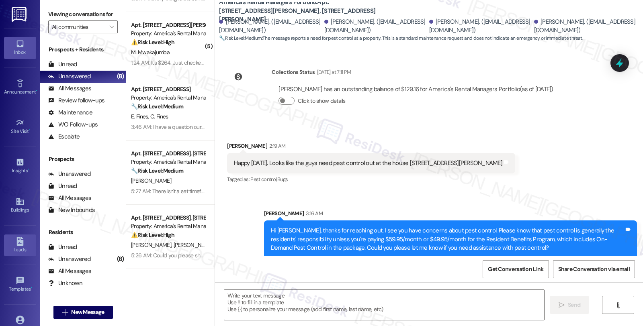
click at [23, 247] on div "Leads" at bounding box center [20, 250] width 40 height 8
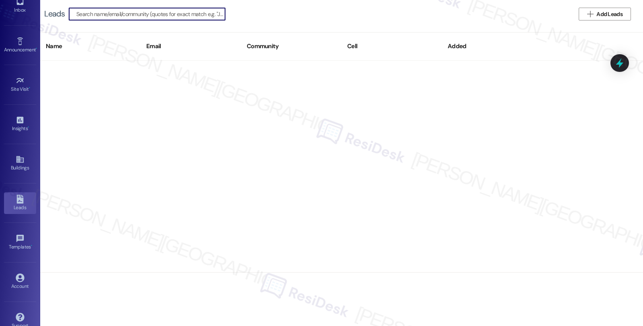
scroll to position [58, 0]
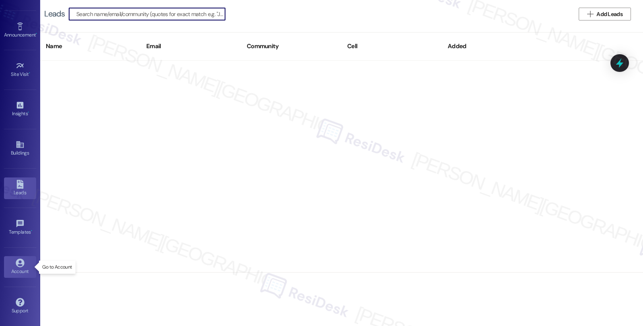
click at [13, 262] on link "Account" at bounding box center [20, 267] width 32 height 22
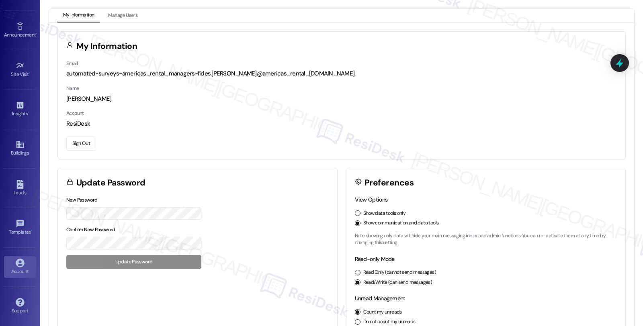
click at [79, 142] on button "Sign Out" at bounding box center [81, 144] width 30 height 14
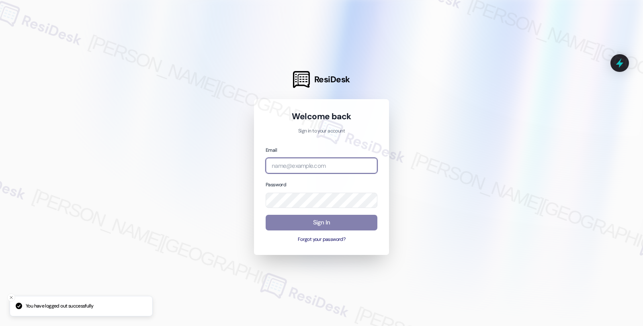
click at [288, 166] on input "email" at bounding box center [321, 166] width 112 height 16
click at [320, 171] on input "ori" at bounding box center [321, 166] width 112 height 16
click at [316, 170] on input "ori" at bounding box center [321, 166] width 112 height 16
click at [275, 167] on input "ori" at bounding box center [321, 166] width 112 height 16
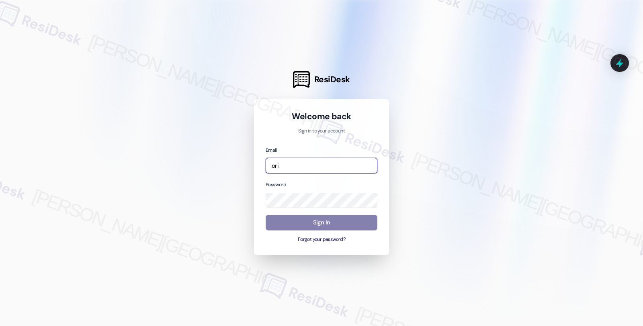
click at [294, 163] on input "ori" at bounding box center [321, 166] width 112 height 16
click at [292, 163] on input "ori" at bounding box center [321, 166] width 112 height 16
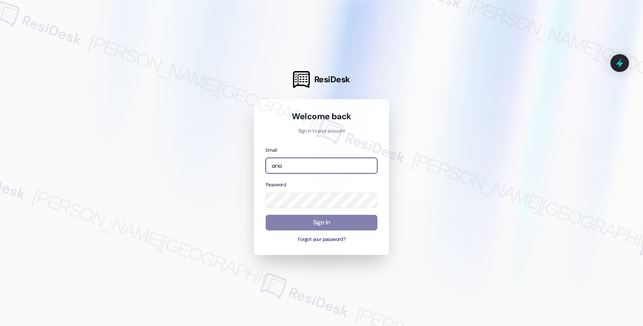
type input "orion"
click at [314, 167] on input "email" at bounding box center [321, 166] width 112 height 16
type input "automated-surveys-orion_housing-fides.[PERSON_NAME]@orion_[DOMAIN_NAME]"
